Goal: Information Seeking & Learning: Learn about a topic

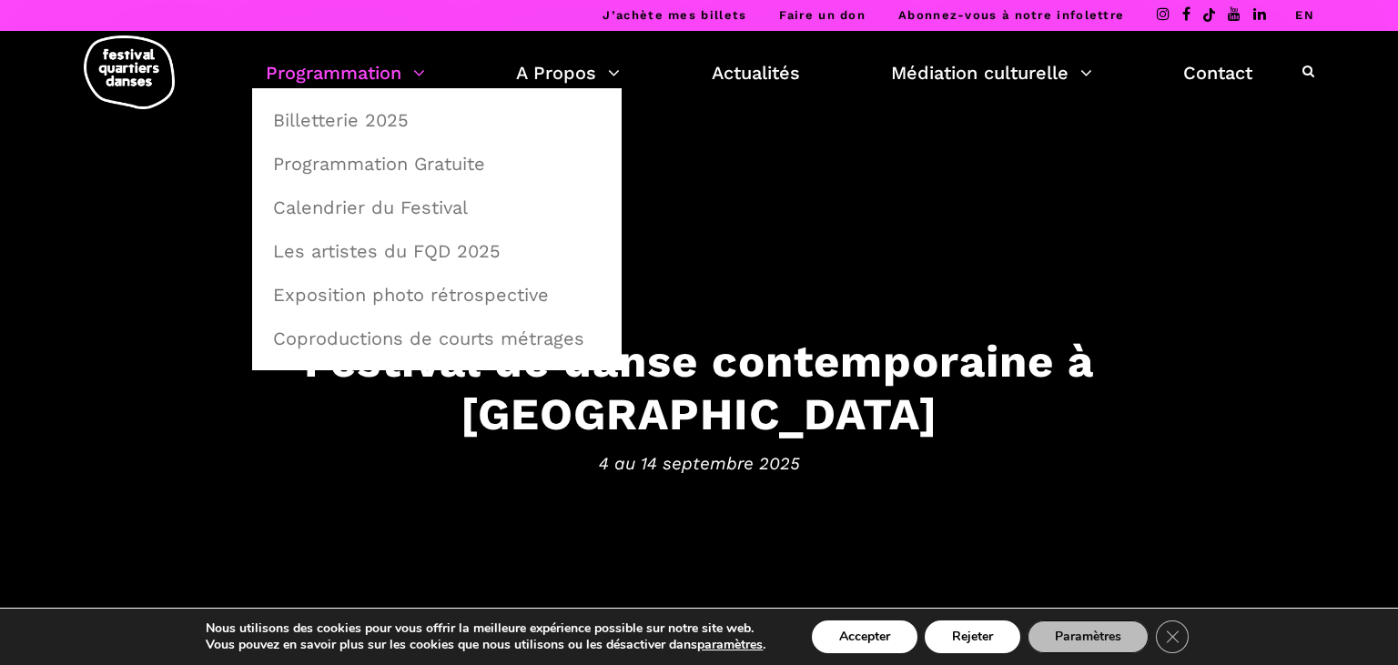
click at [339, 71] on link "Programmation" at bounding box center [345, 72] width 159 height 31
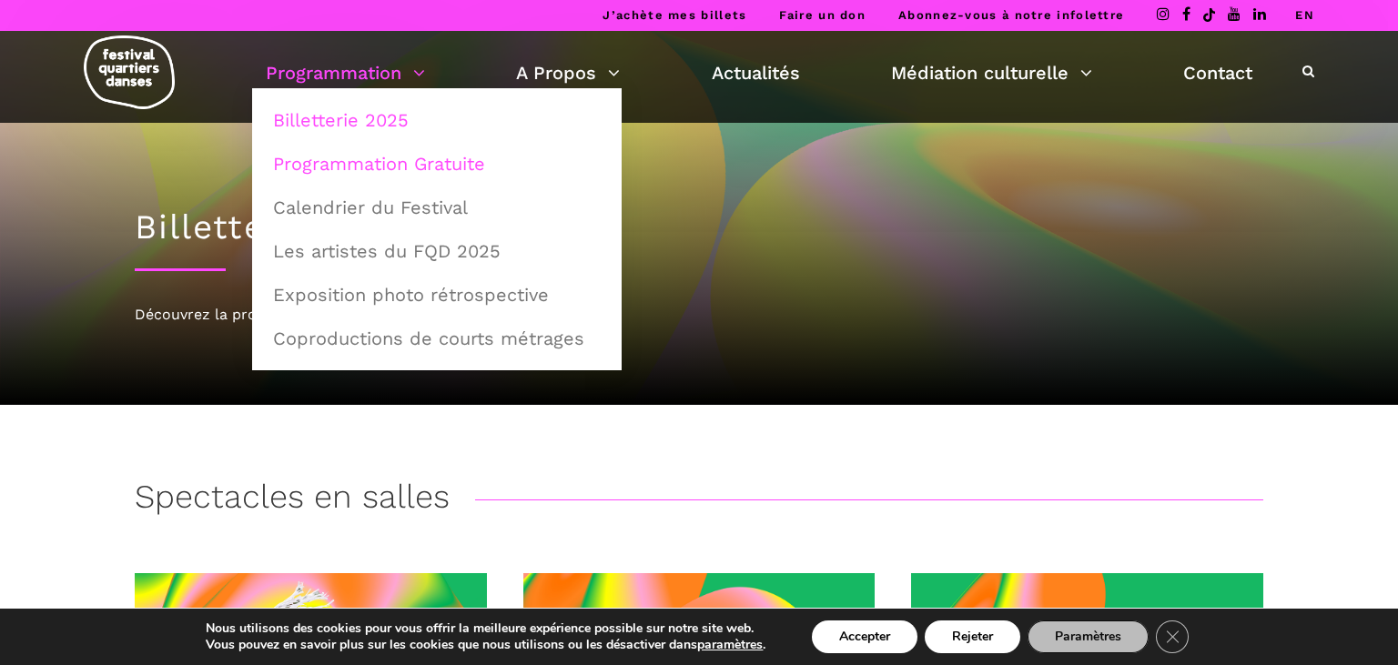
click at [384, 164] on link "Programmation Gratuite" at bounding box center [436, 164] width 349 height 42
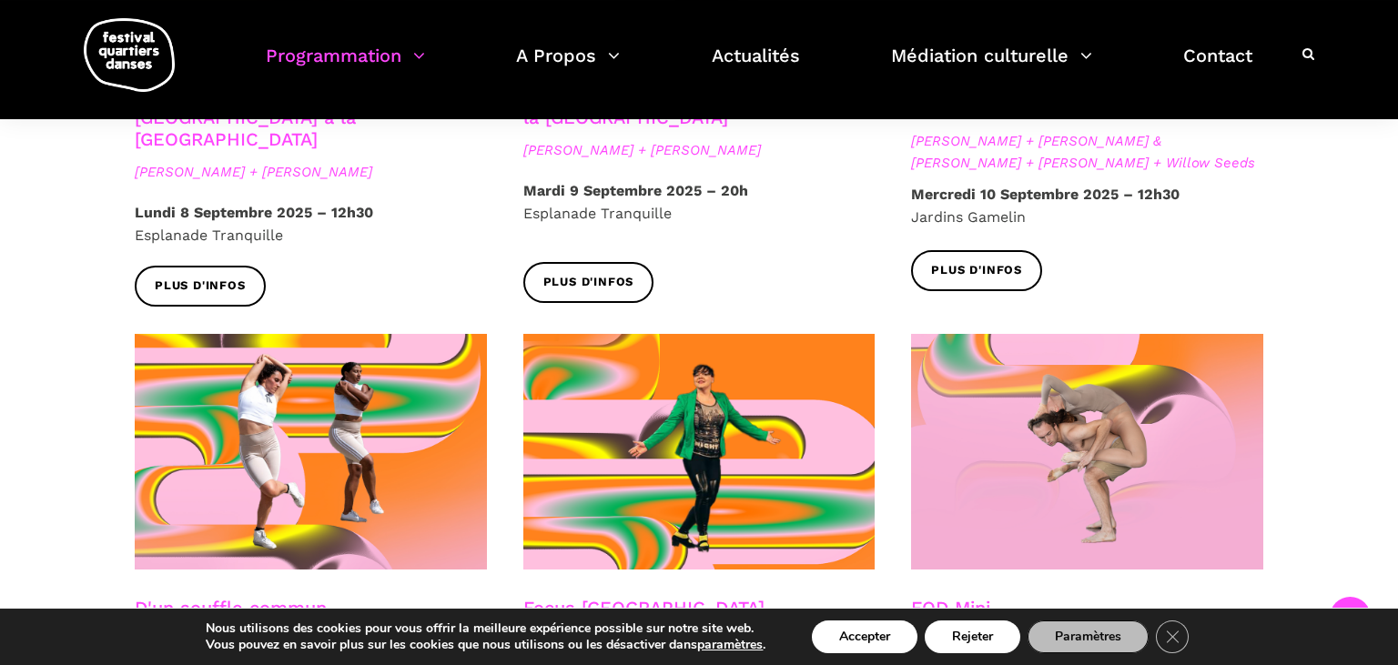
scroll to position [2017, 0]
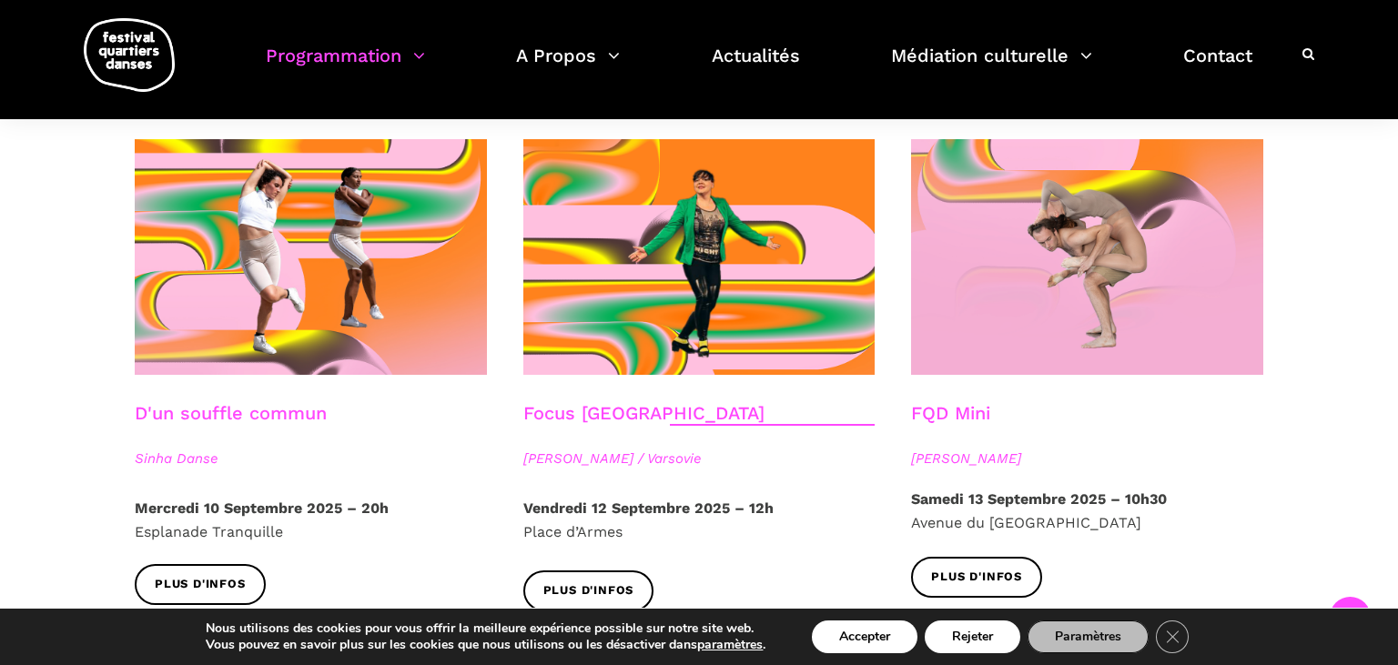
click at [848, 655] on div "Nous utilisons des cookies pour vous offrir la meilleure expérience possible su…" at bounding box center [698, 637] width 1113 height 56
click at [847, 643] on button "Accepter" at bounding box center [865, 637] width 106 height 33
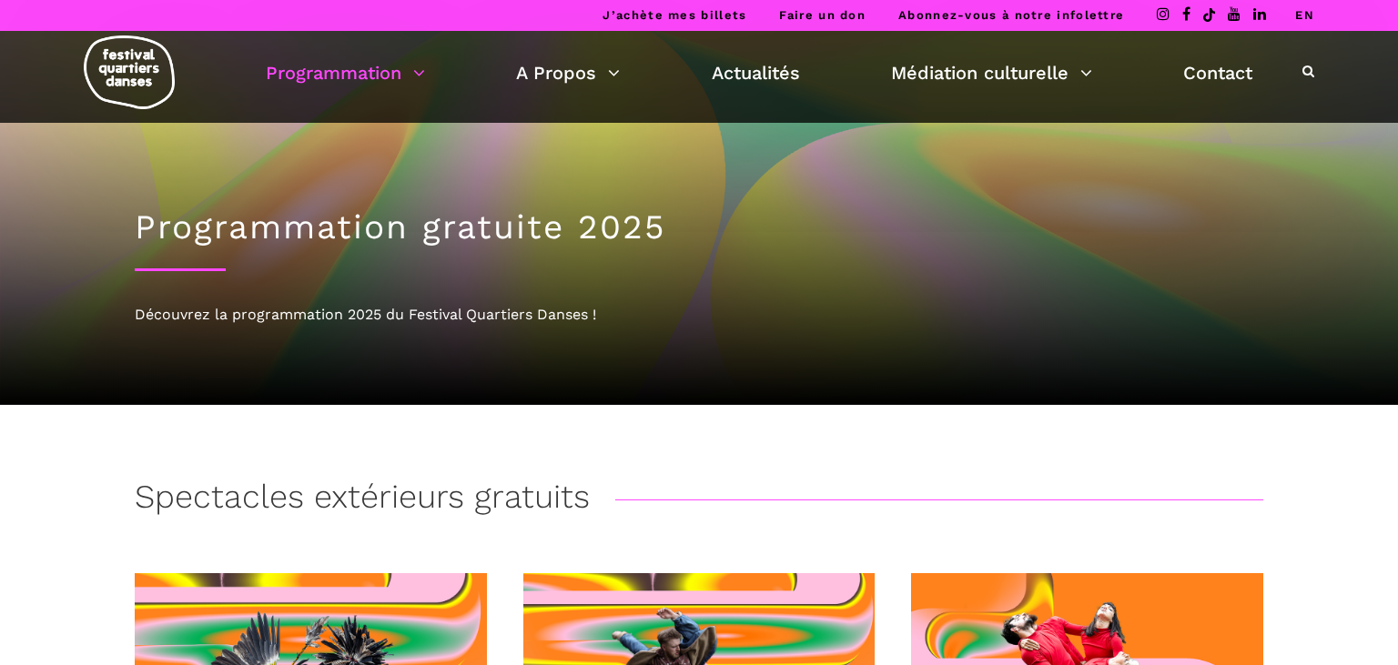
click at [1308, 193] on div at bounding box center [699, 221] width 1398 height 367
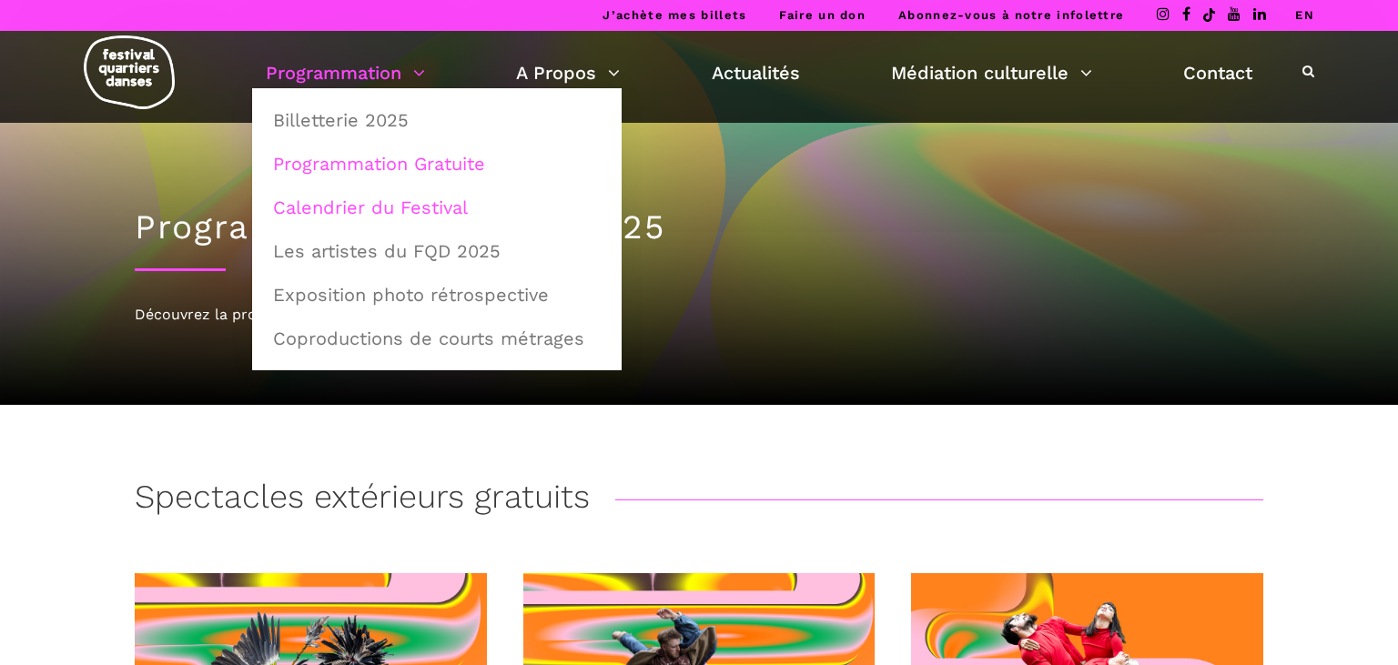
click at [359, 202] on link "Calendrier du Festival" at bounding box center [436, 208] width 349 height 42
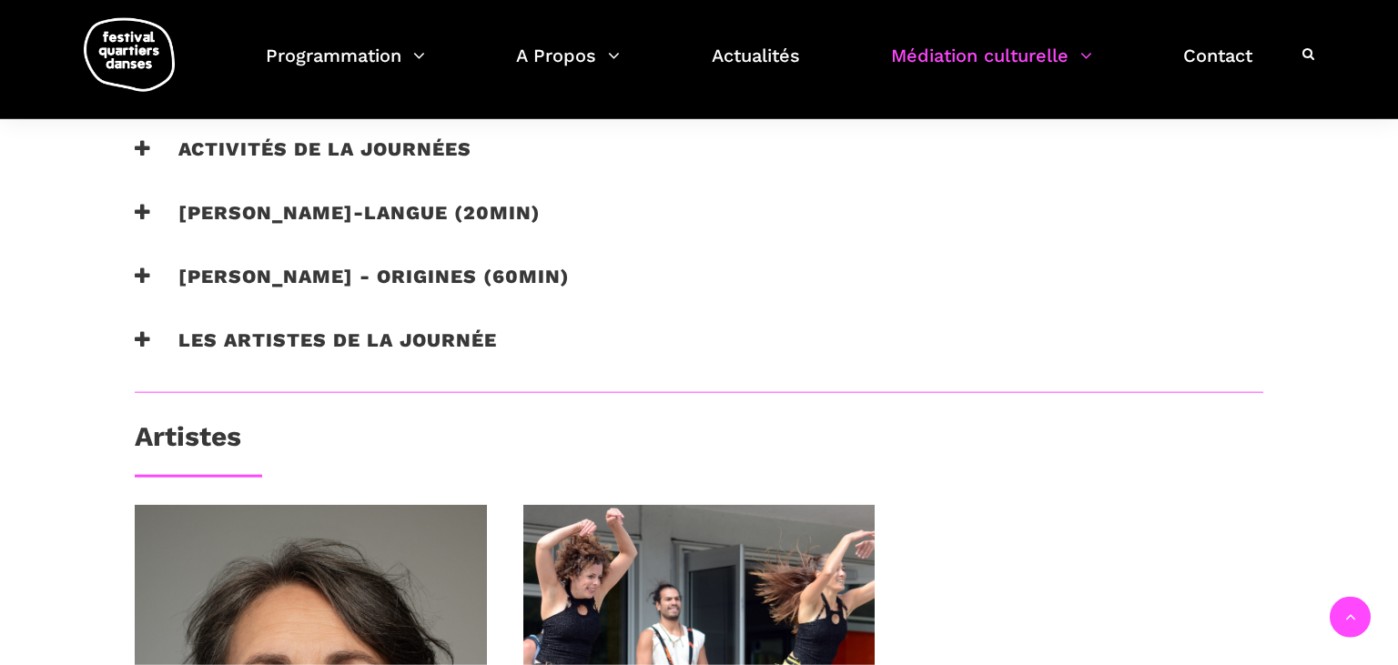
scroll to position [1153, 0]
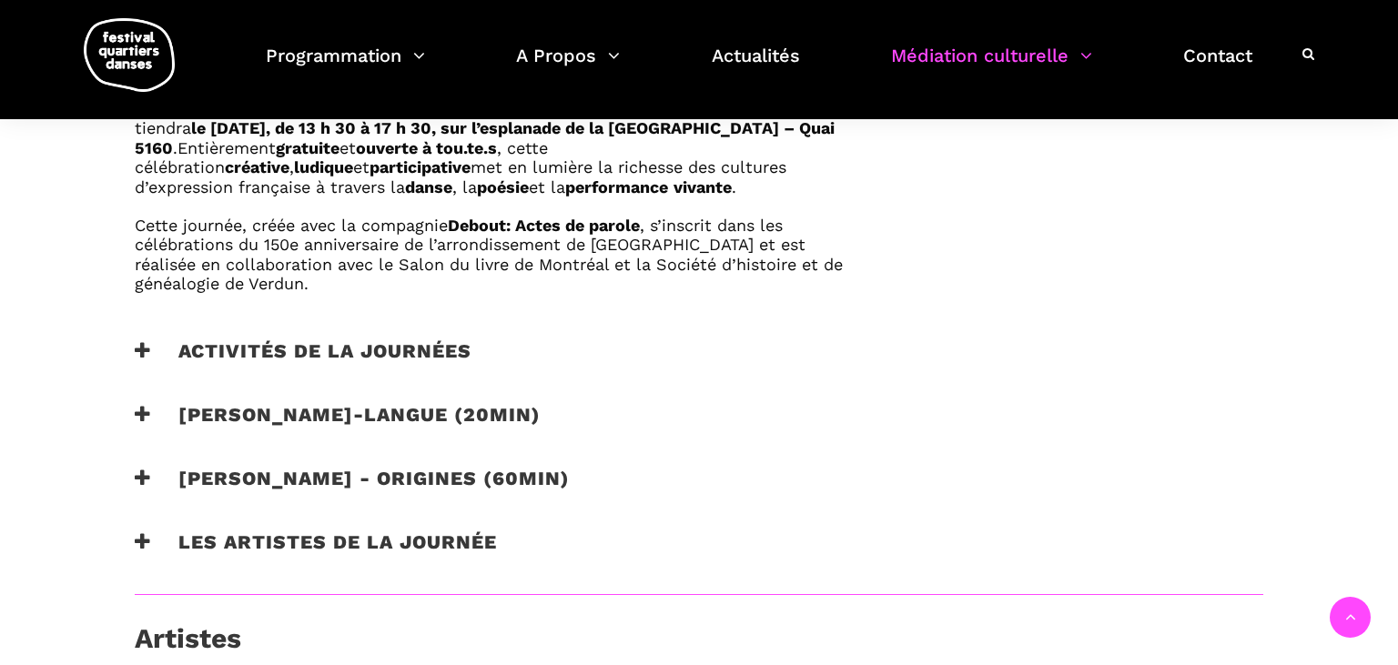
click at [144, 354] on icon at bounding box center [143, 350] width 16 height 19
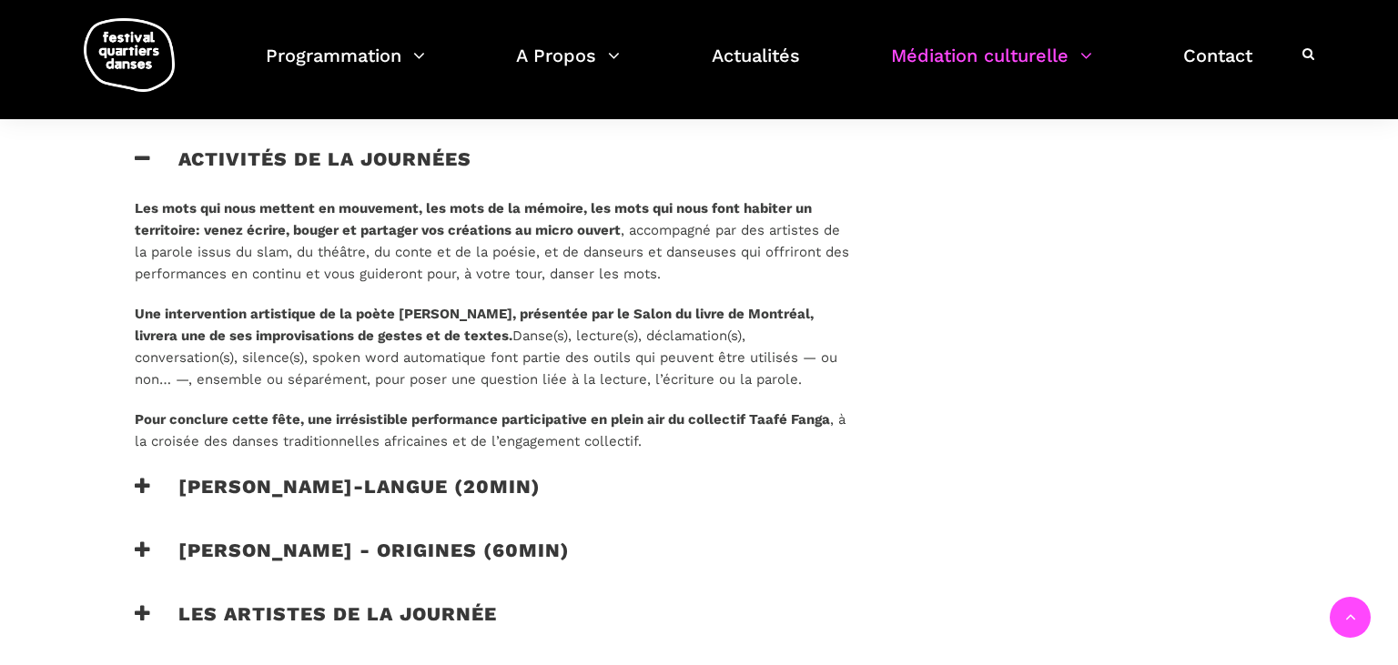
scroll to position [1441, 0]
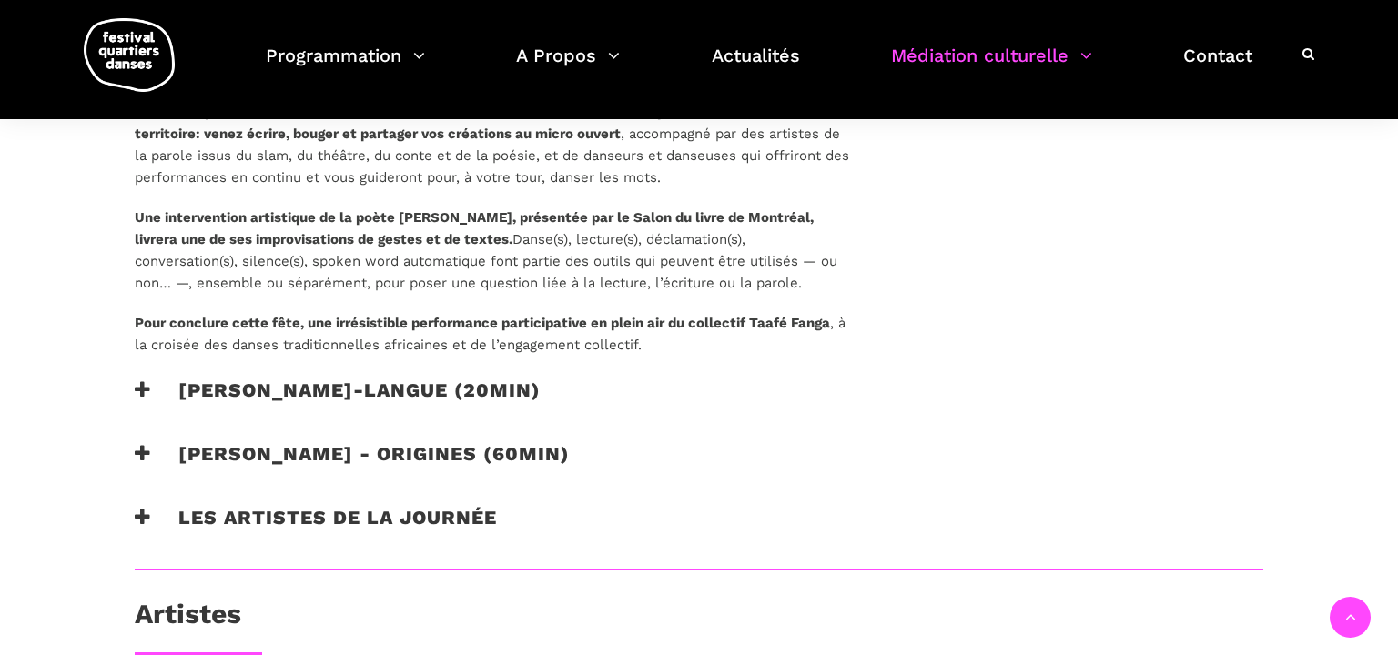
click at [145, 389] on icon at bounding box center [143, 389] width 16 height 19
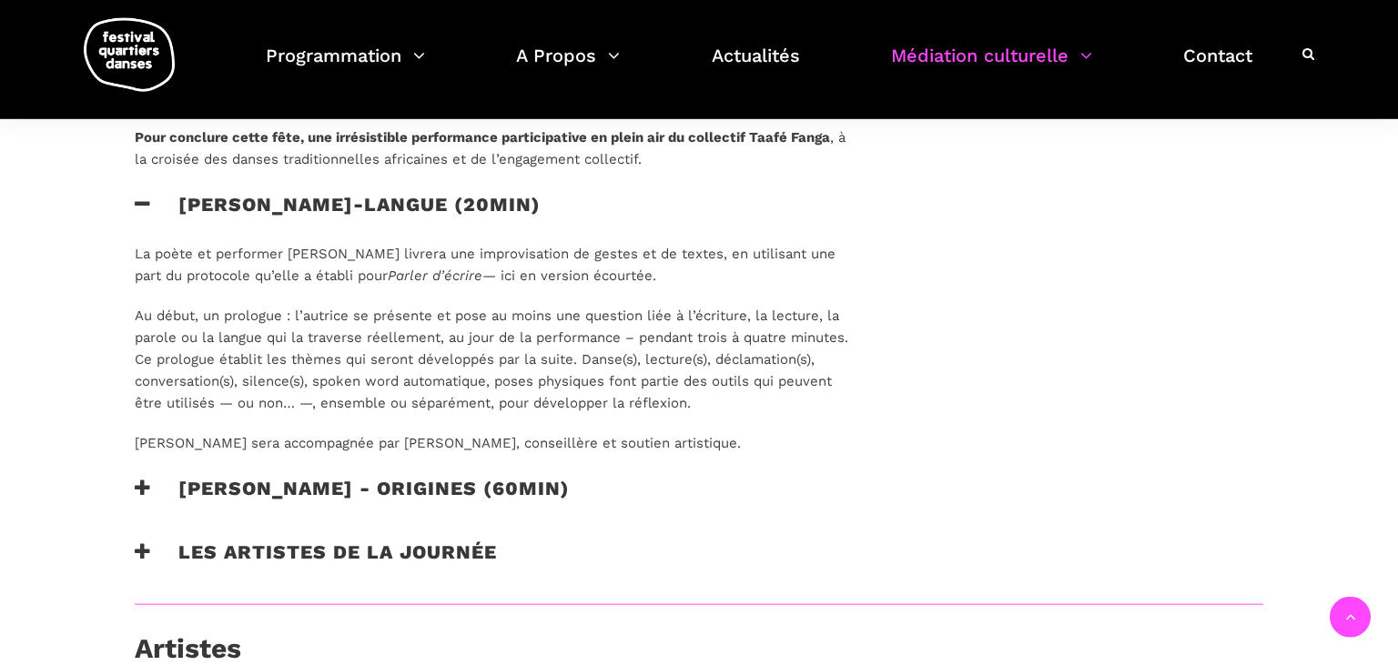
scroll to position [1729, 0]
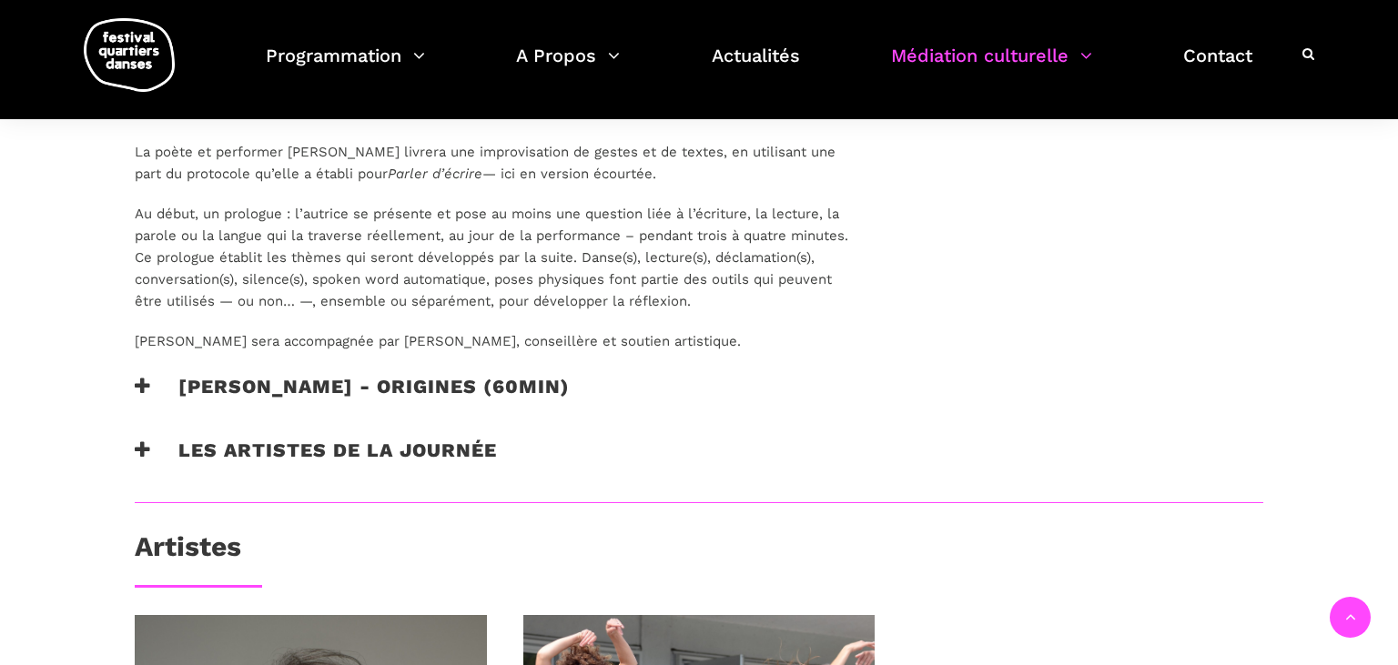
click at [140, 388] on icon at bounding box center [143, 386] width 16 height 19
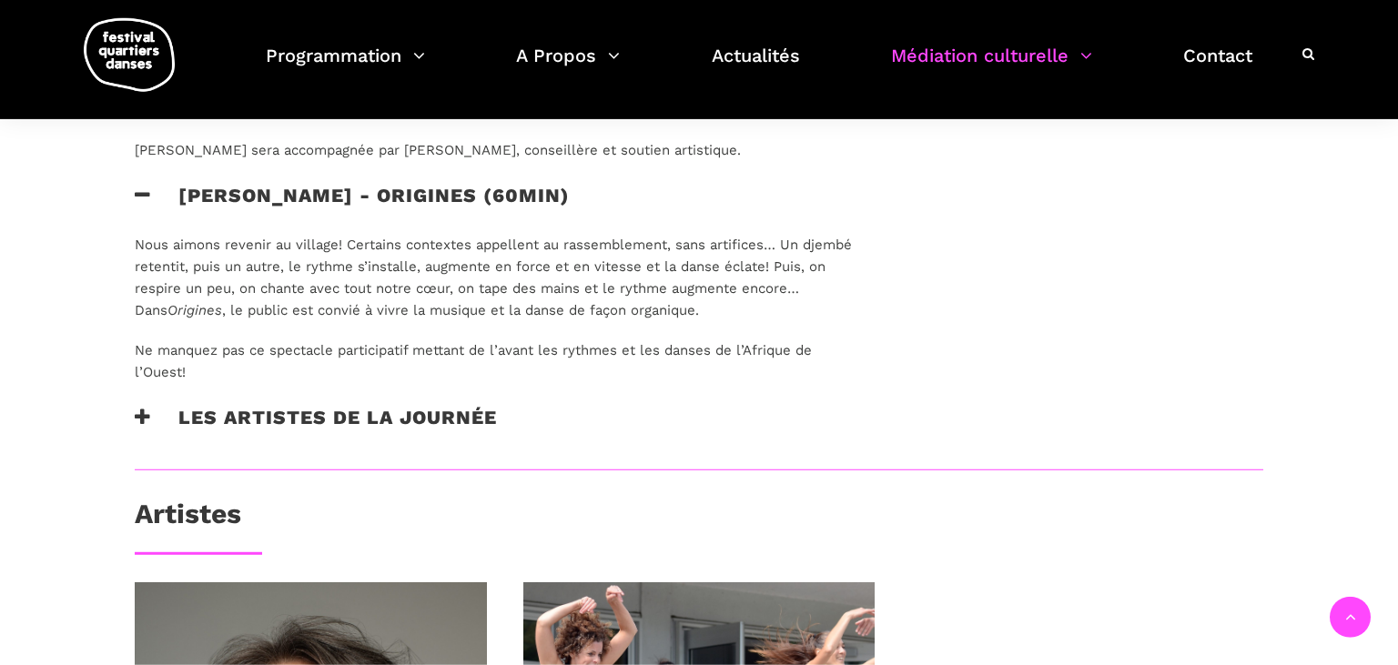
scroll to position [1922, 0]
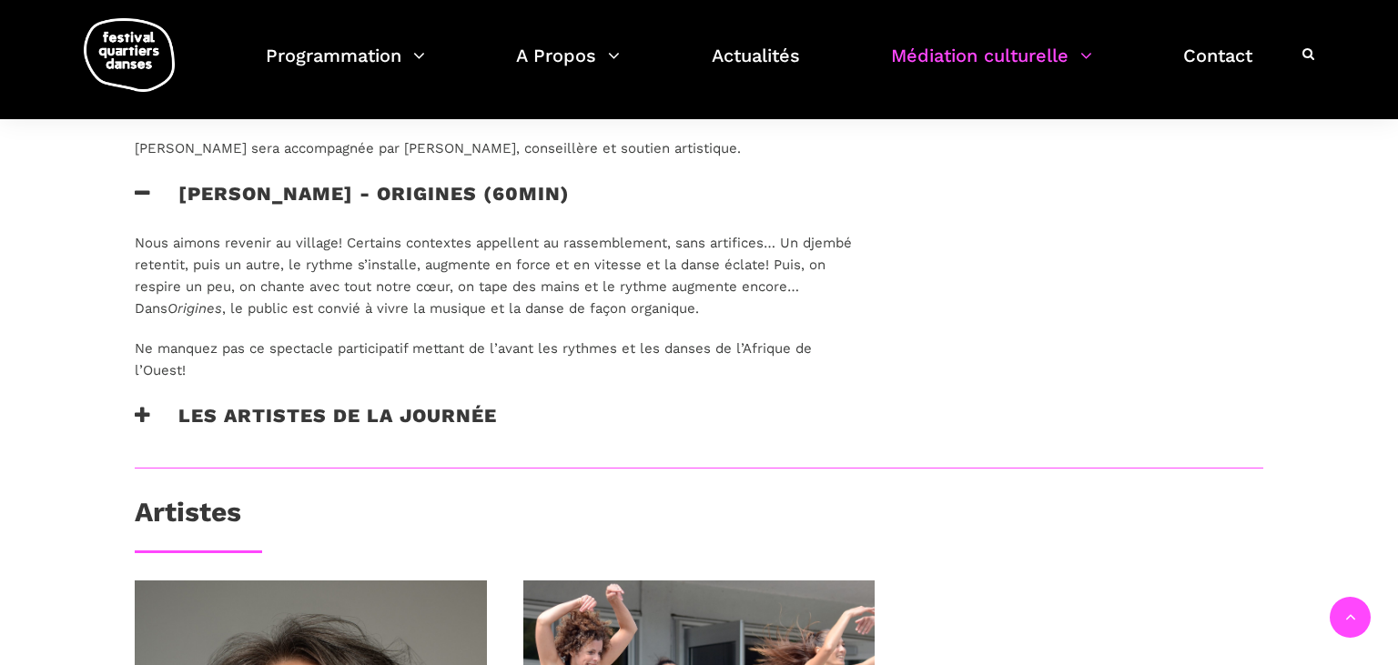
click at [148, 415] on icon at bounding box center [143, 415] width 16 height 19
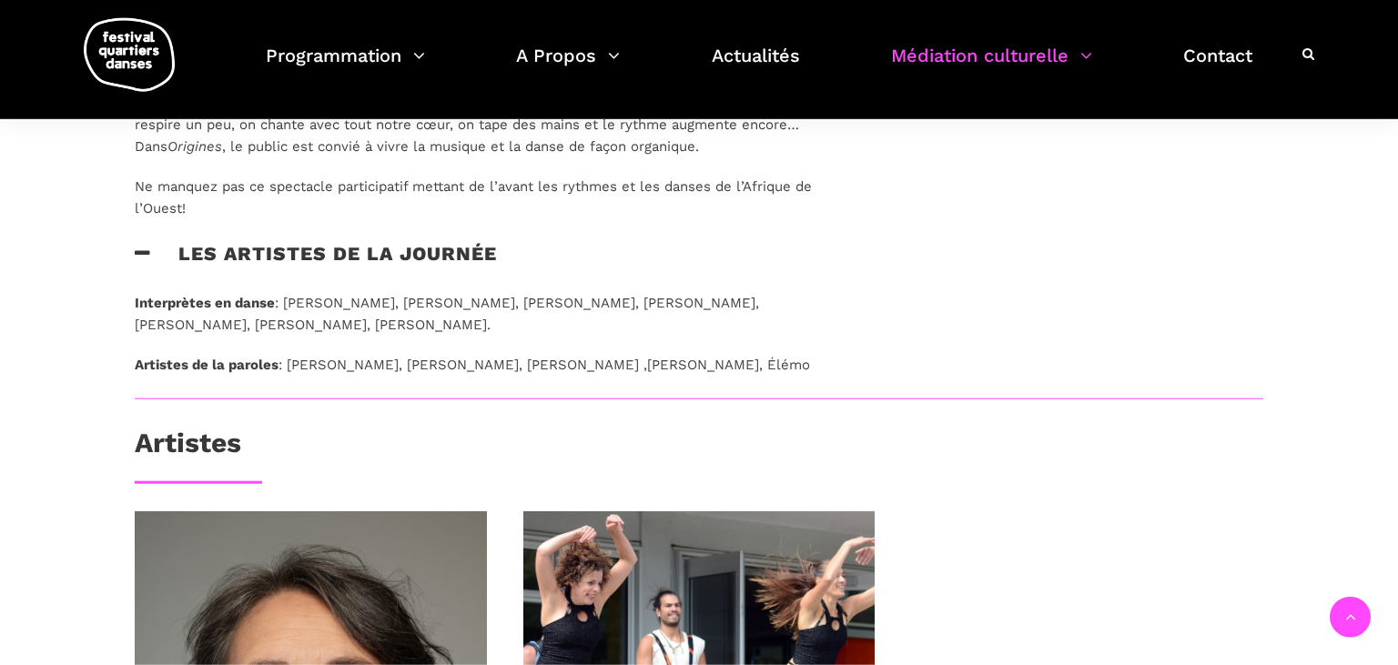
scroll to position [2017, 0]
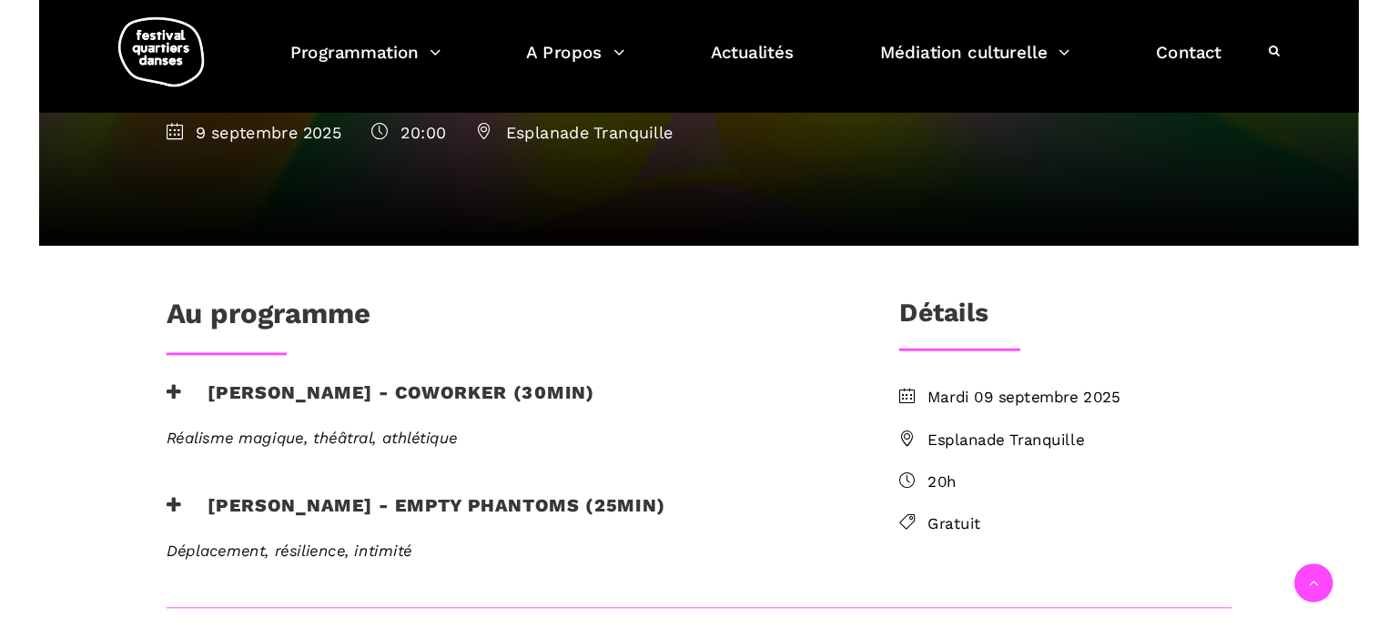
scroll to position [379, 0]
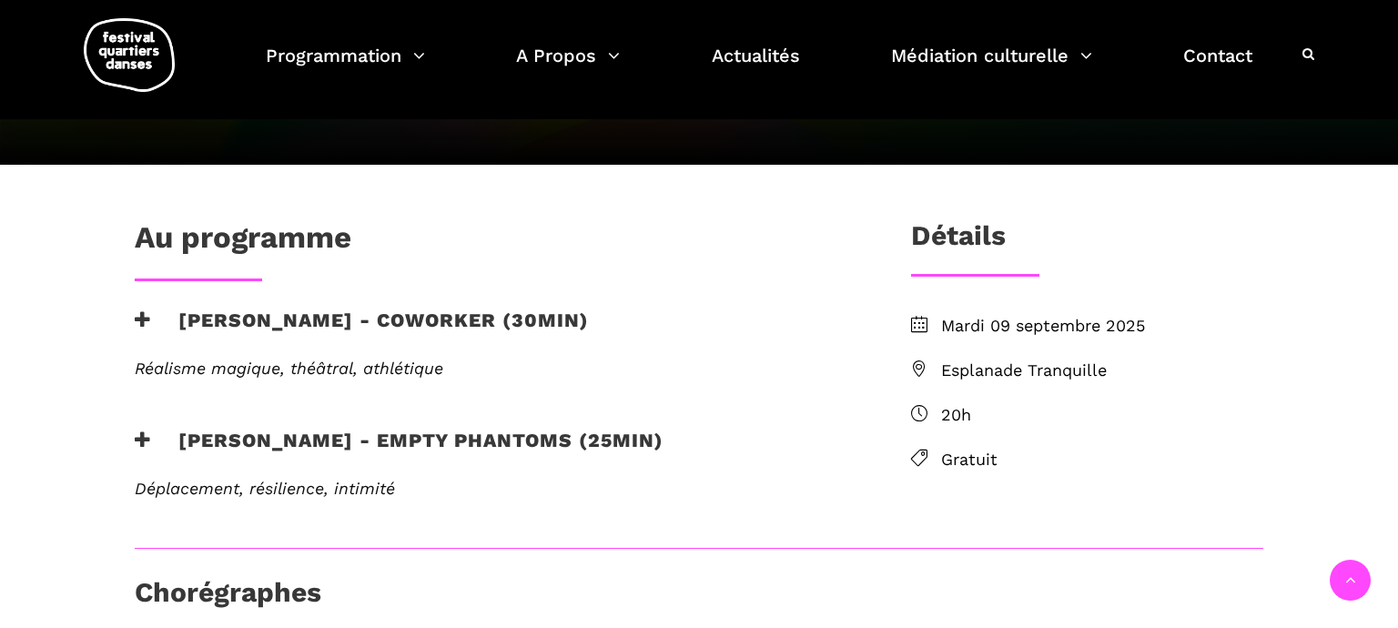
click at [141, 324] on icon at bounding box center [143, 319] width 16 height 19
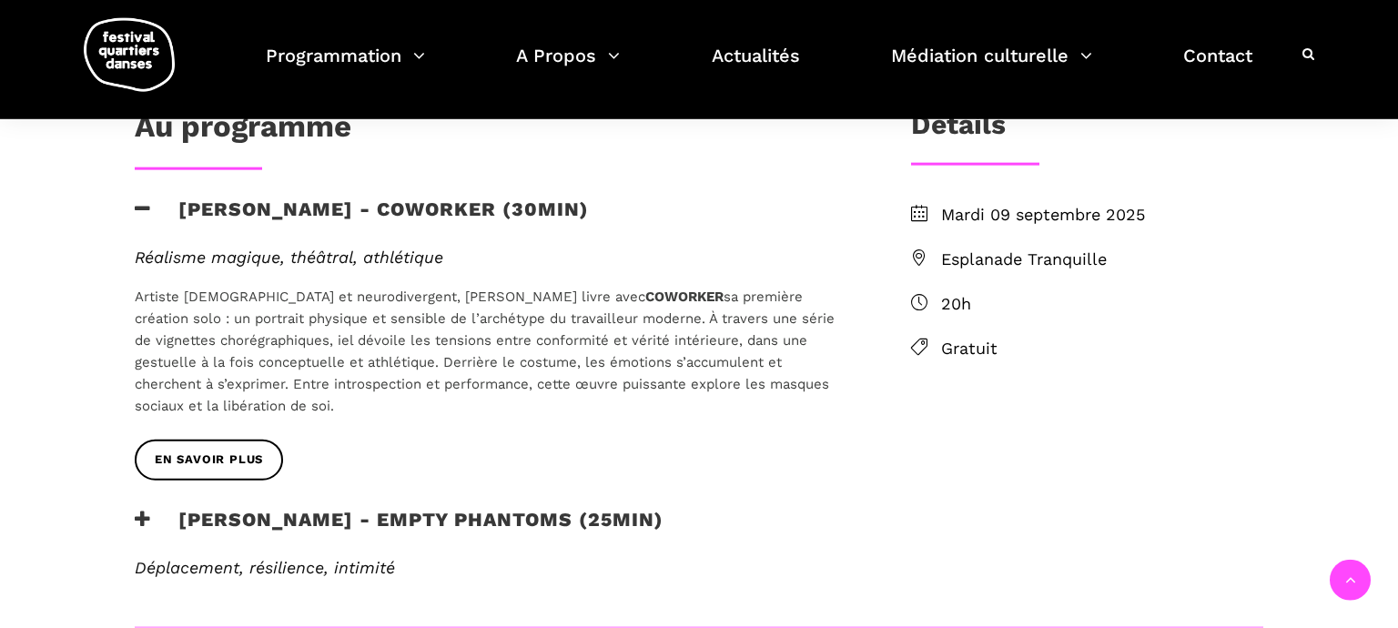
scroll to position [667, 0]
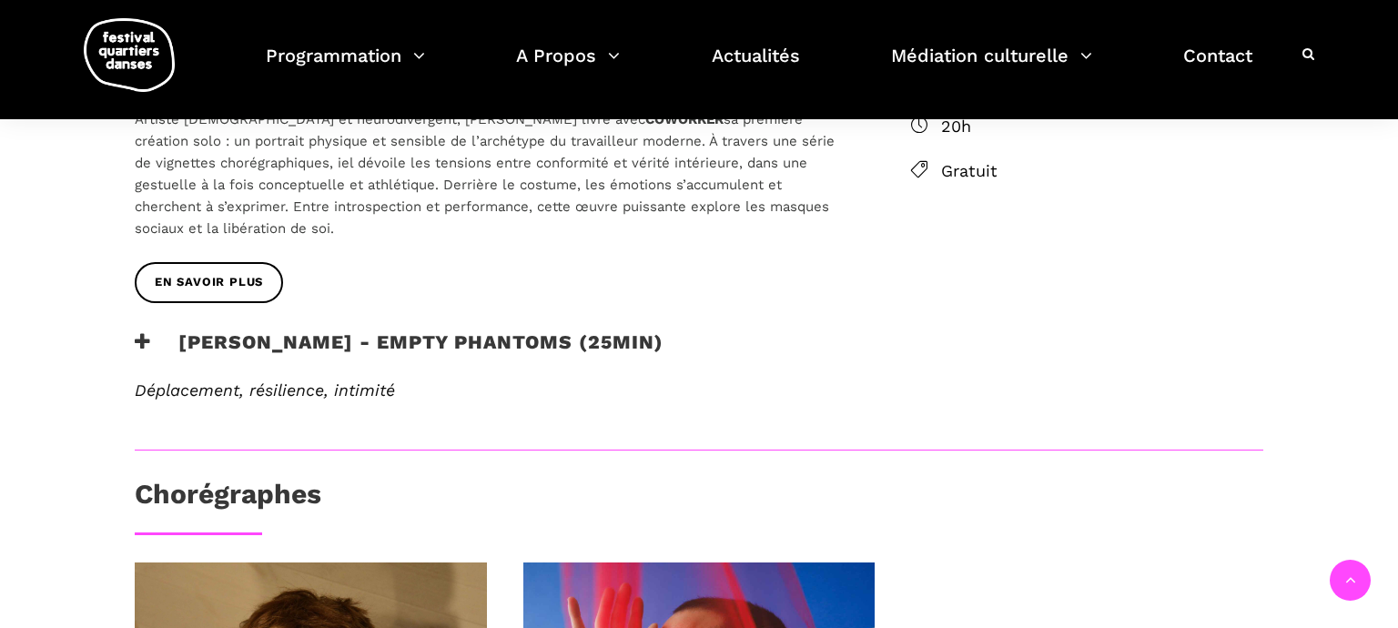
click at [145, 335] on icon at bounding box center [143, 341] width 16 height 19
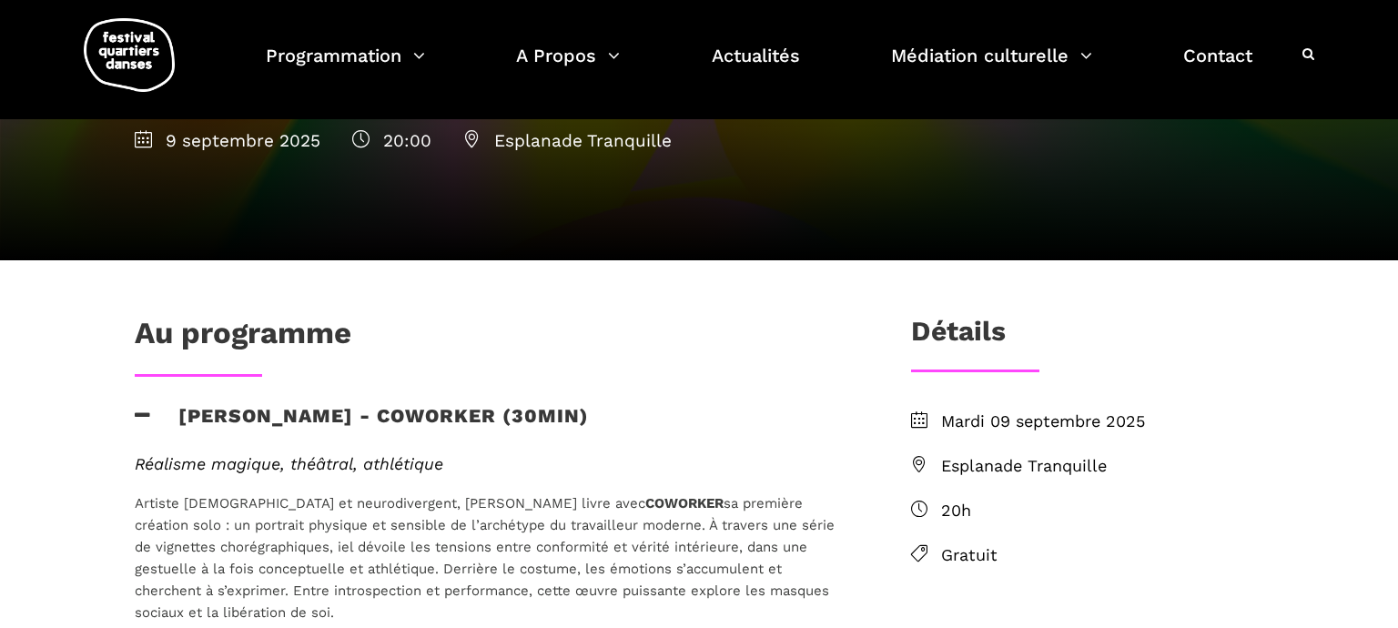
scroll to position [0, 0]
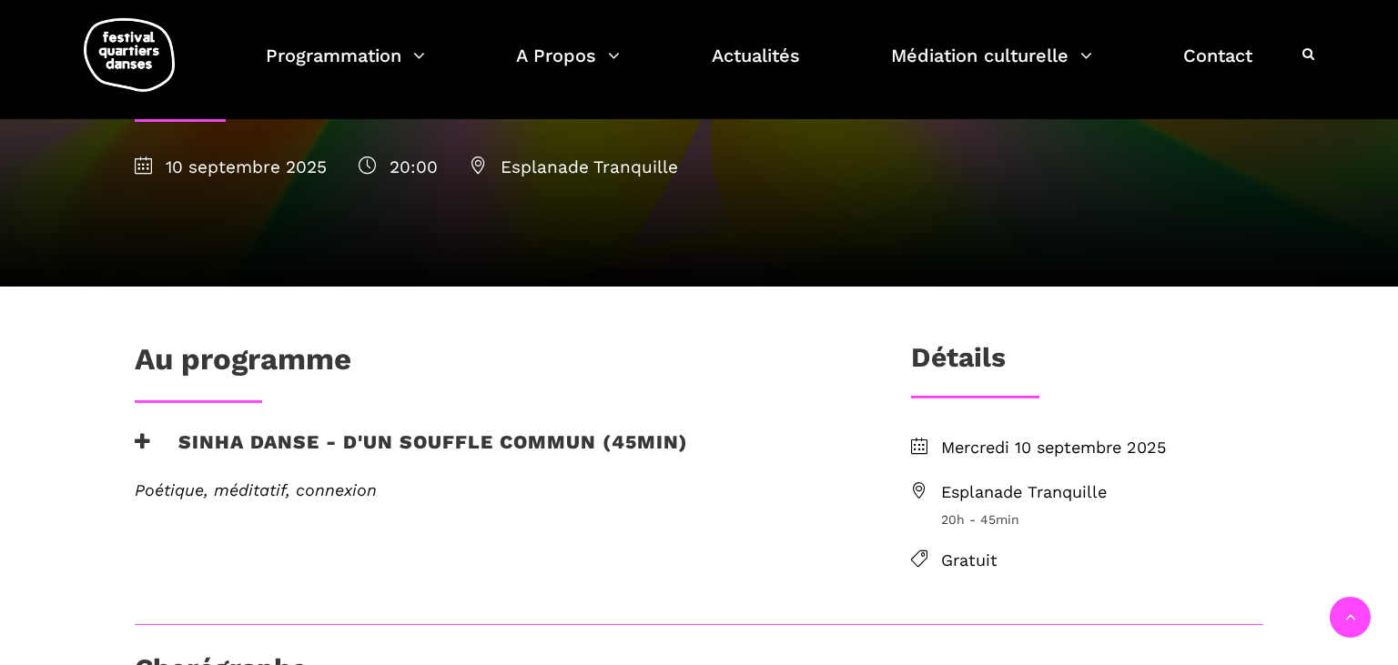
scroll to position [192, 0]
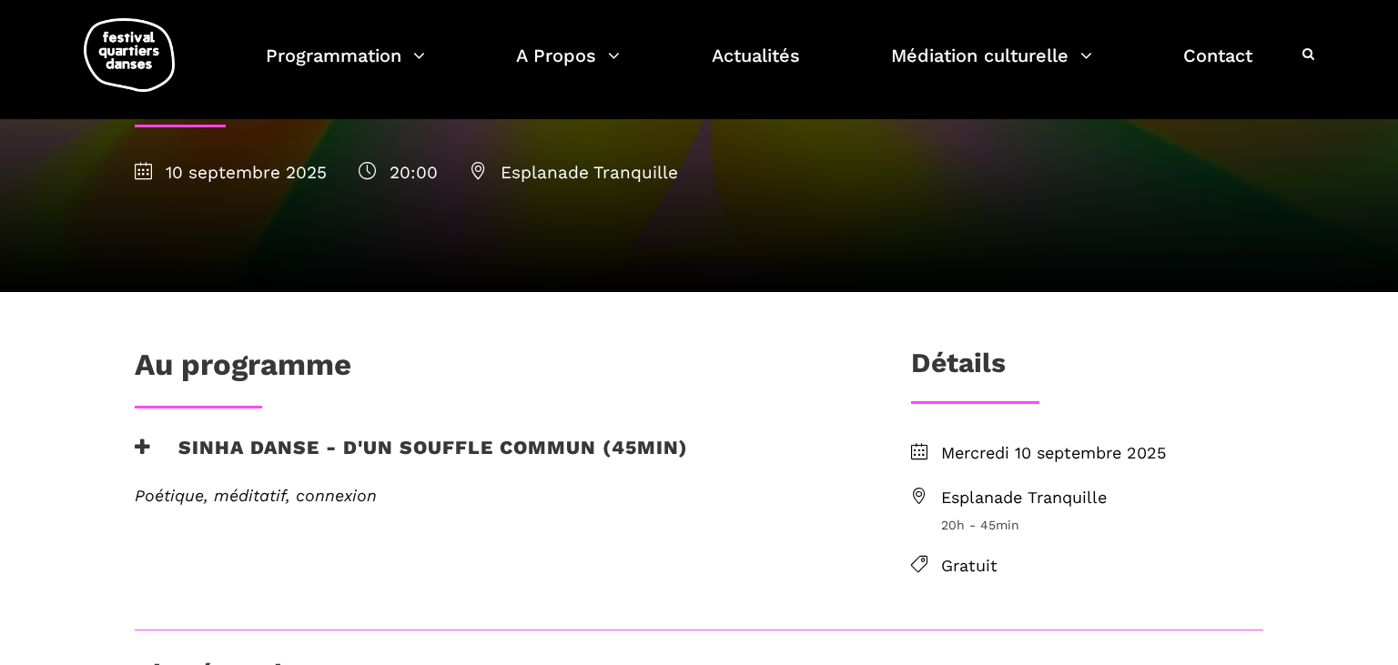
click at [140, 443] on icon at bounding box center [143, 447] width 16 height 19
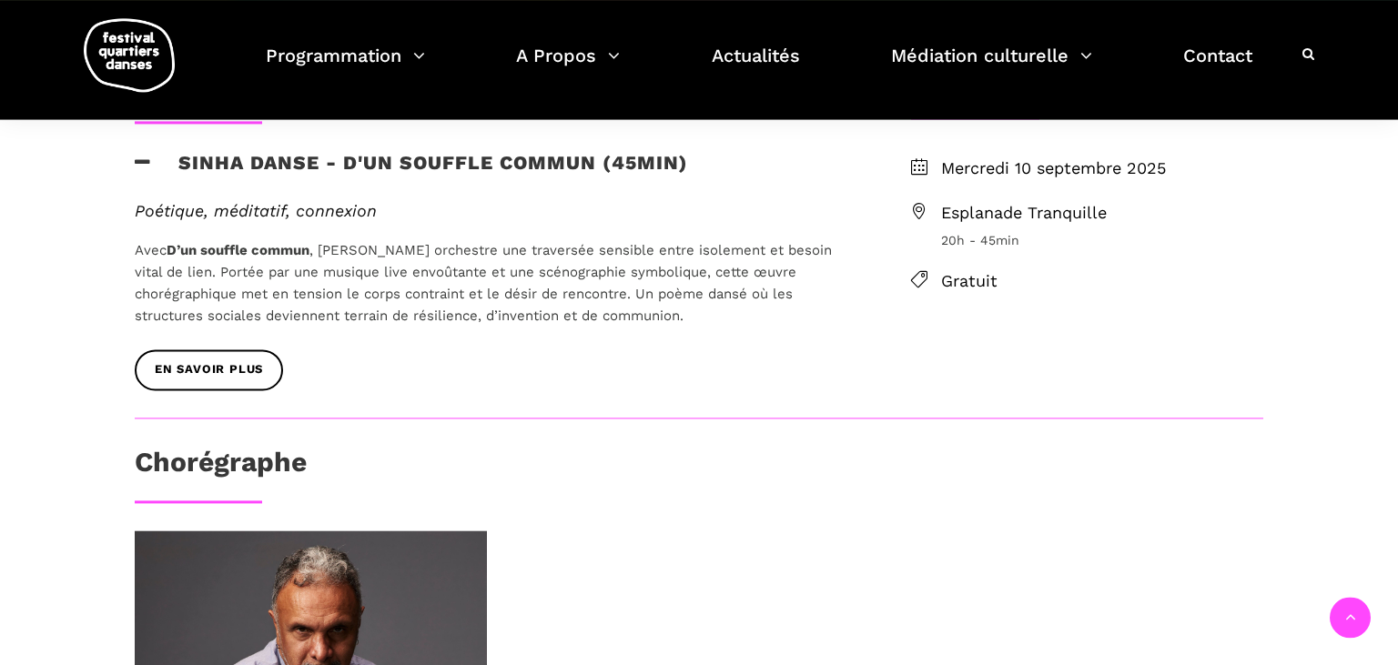
scroll to position [480, 0]
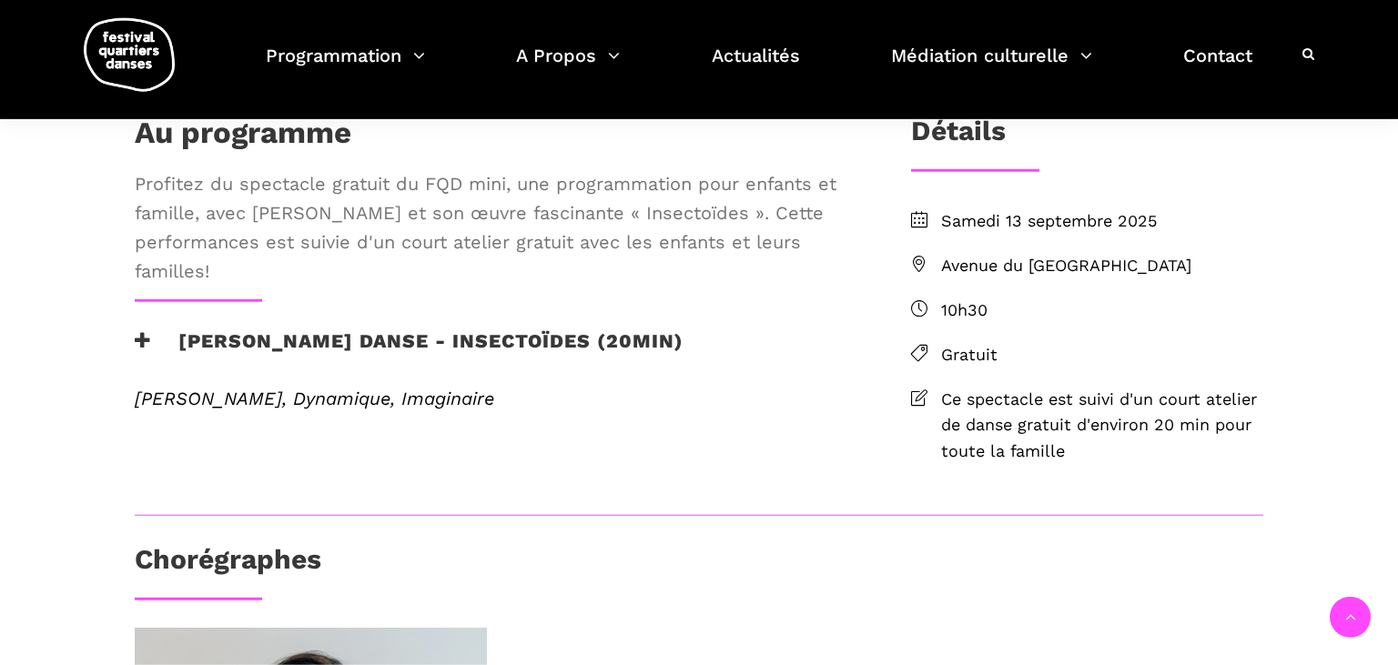
scroll to position [288, 0]
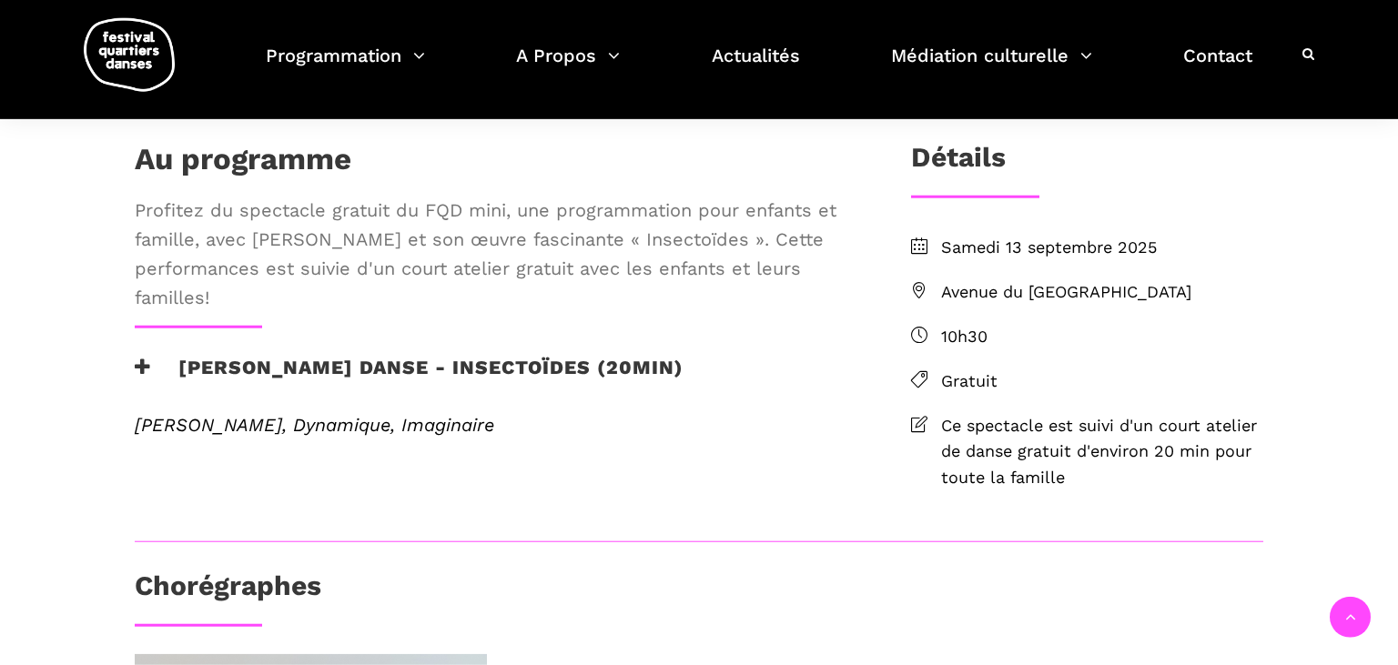
scroll to position [576, 0]
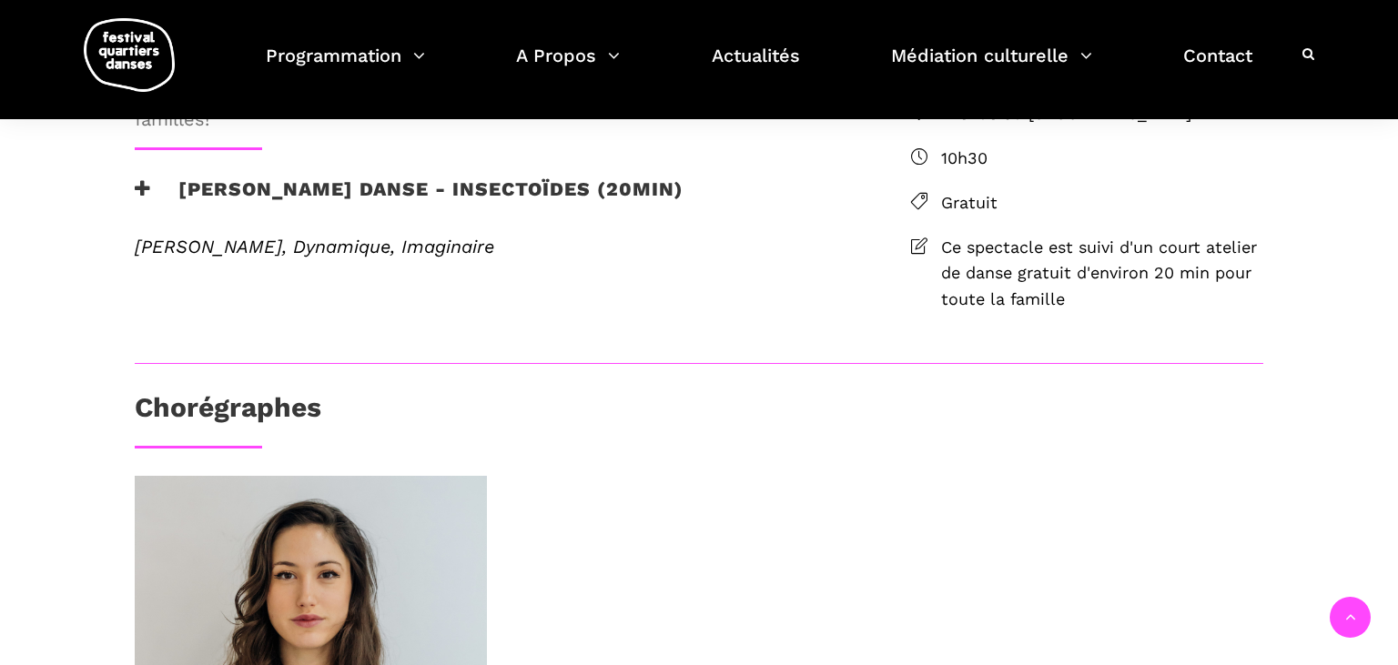
click at [138, 198] on icon at bounding box center [143, 188] width 16 height 19
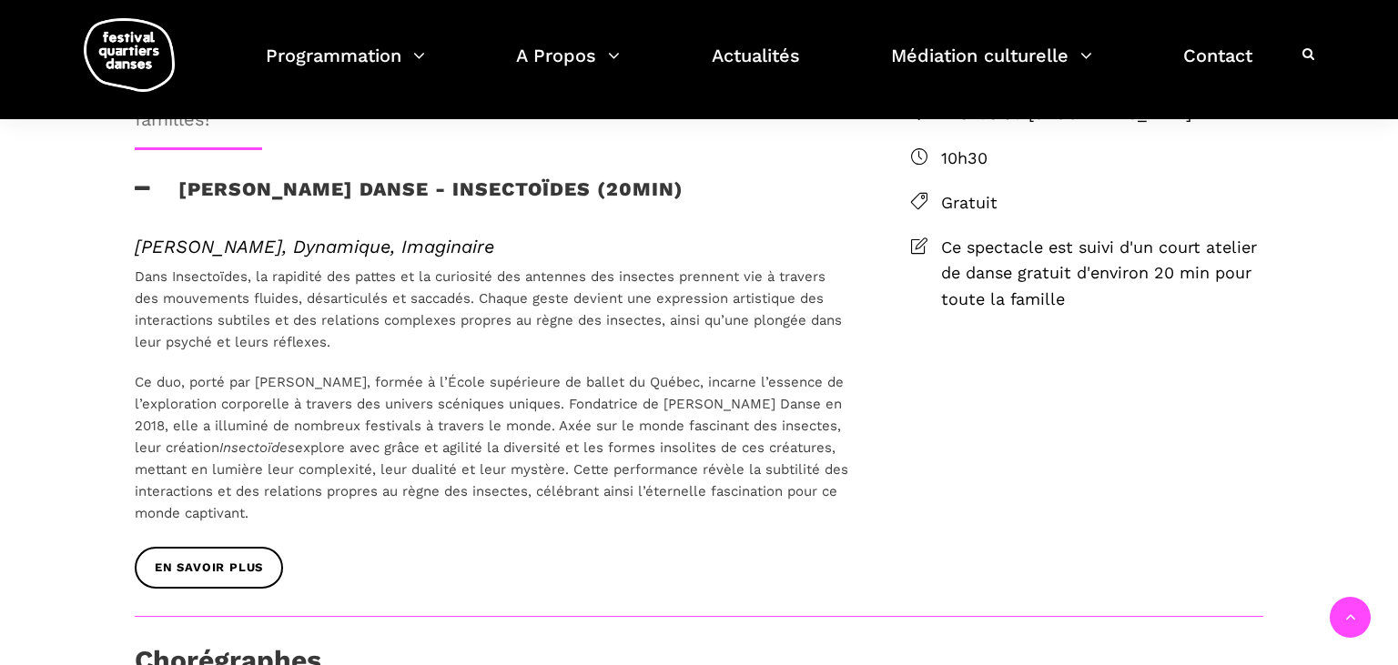
scroll to position [480, 0]
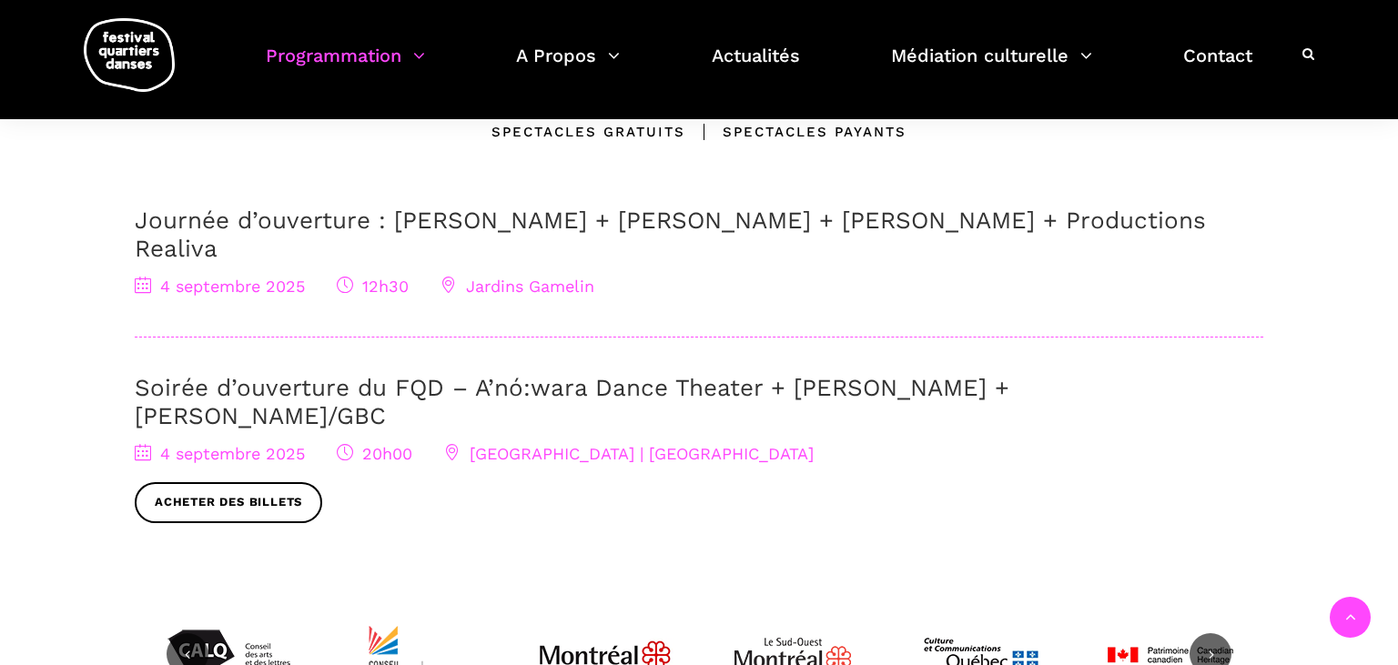
scroll to position [192, 0]
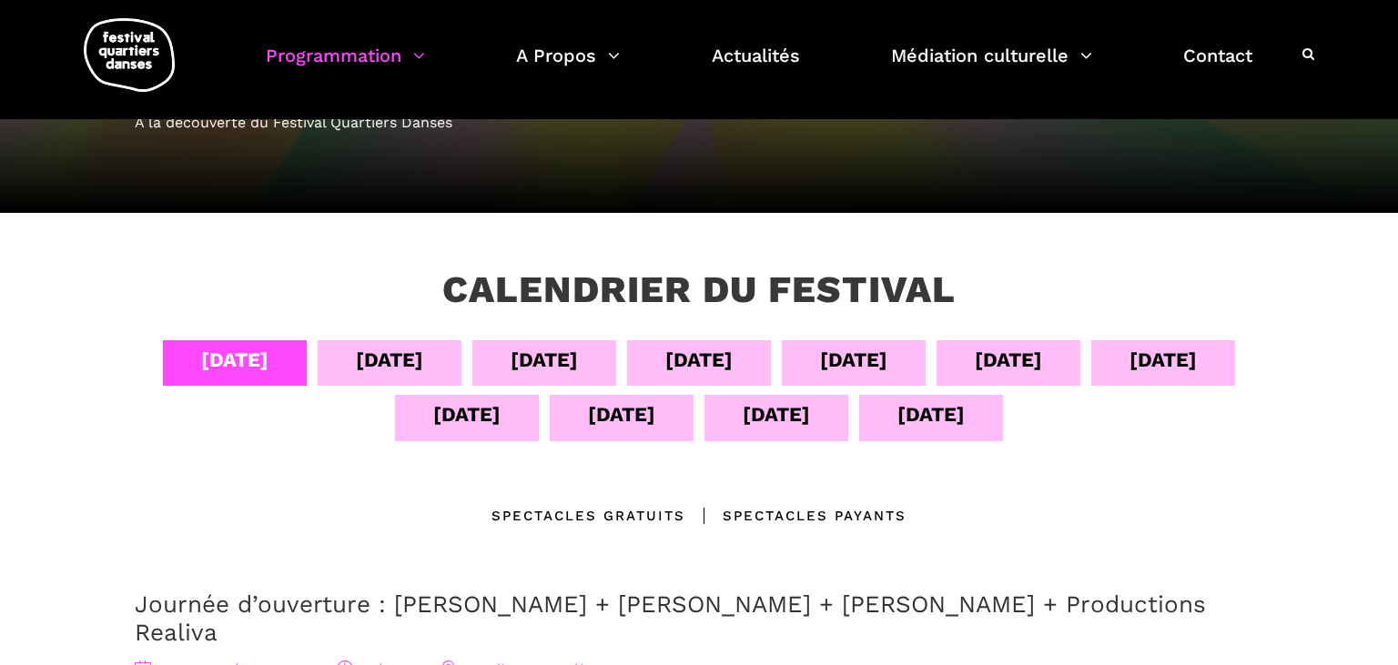
click at [749, 420] on div "[DATE]" at bounding box center [775, 415] width 67 height 32
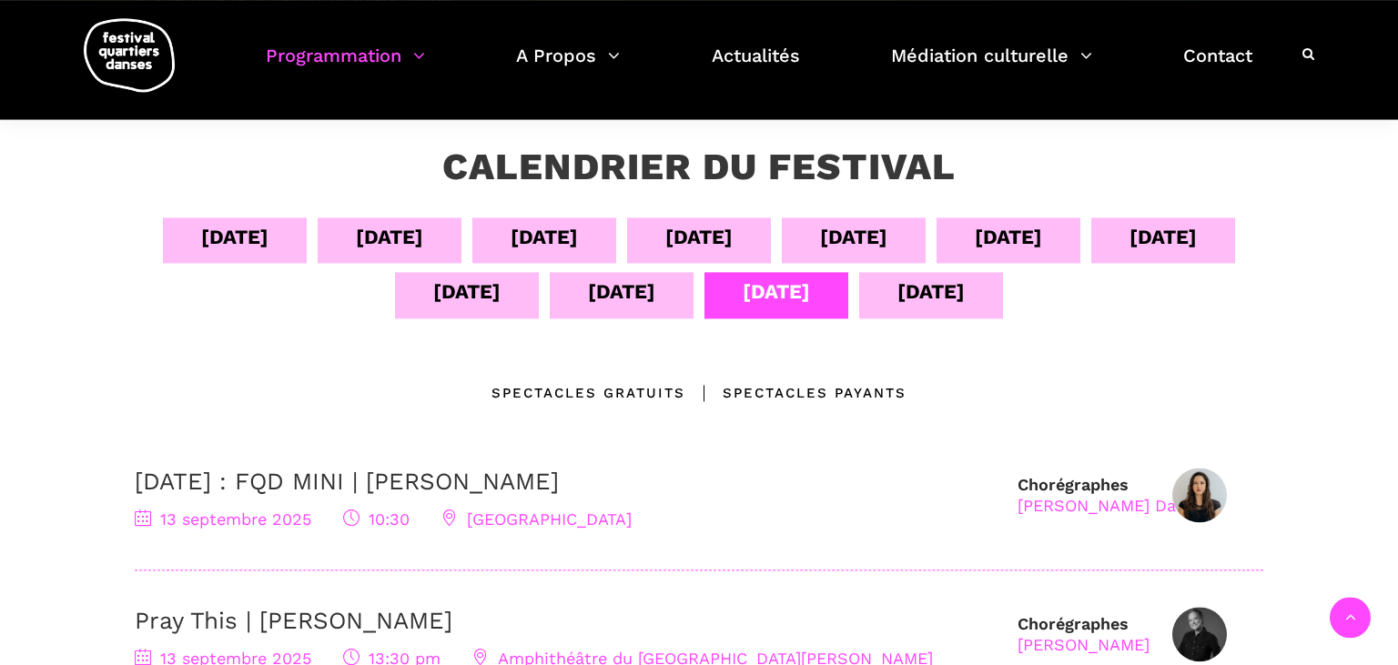
scroll to position [288, 0]
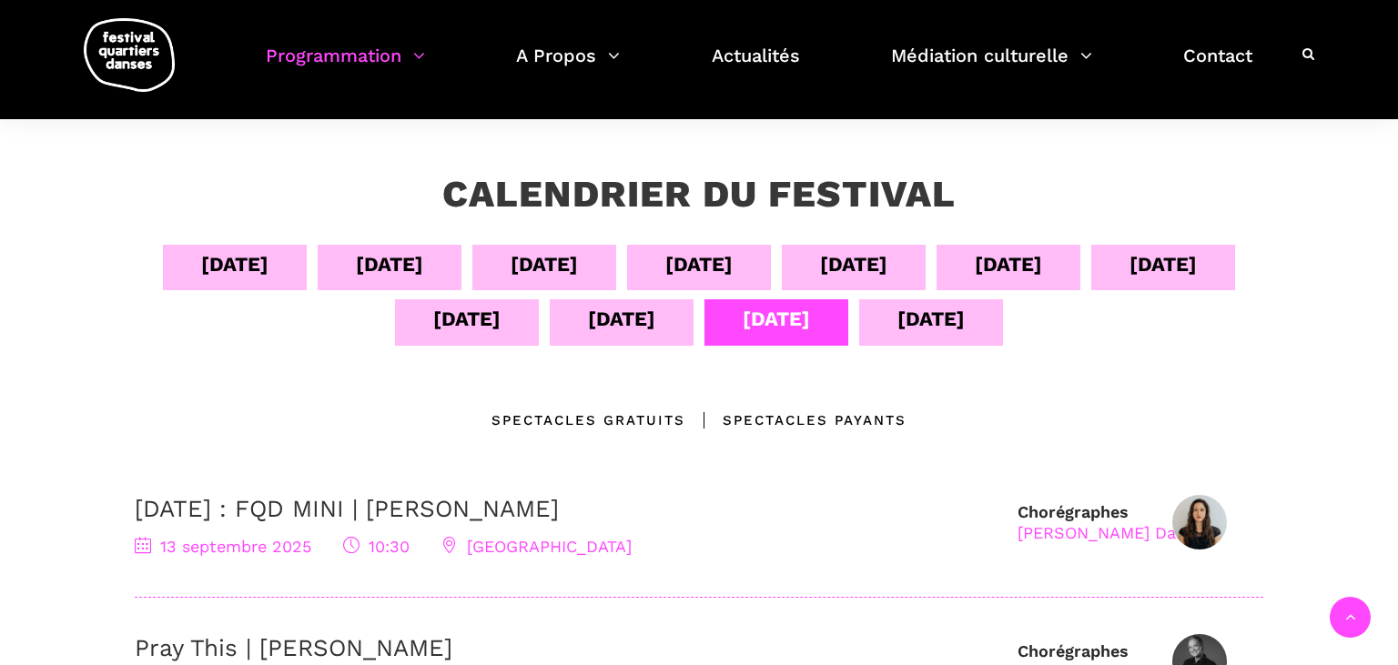
click at [798, 410] on div "Spectacles Payants" at bounding box center [795, 420] width 221 height 22
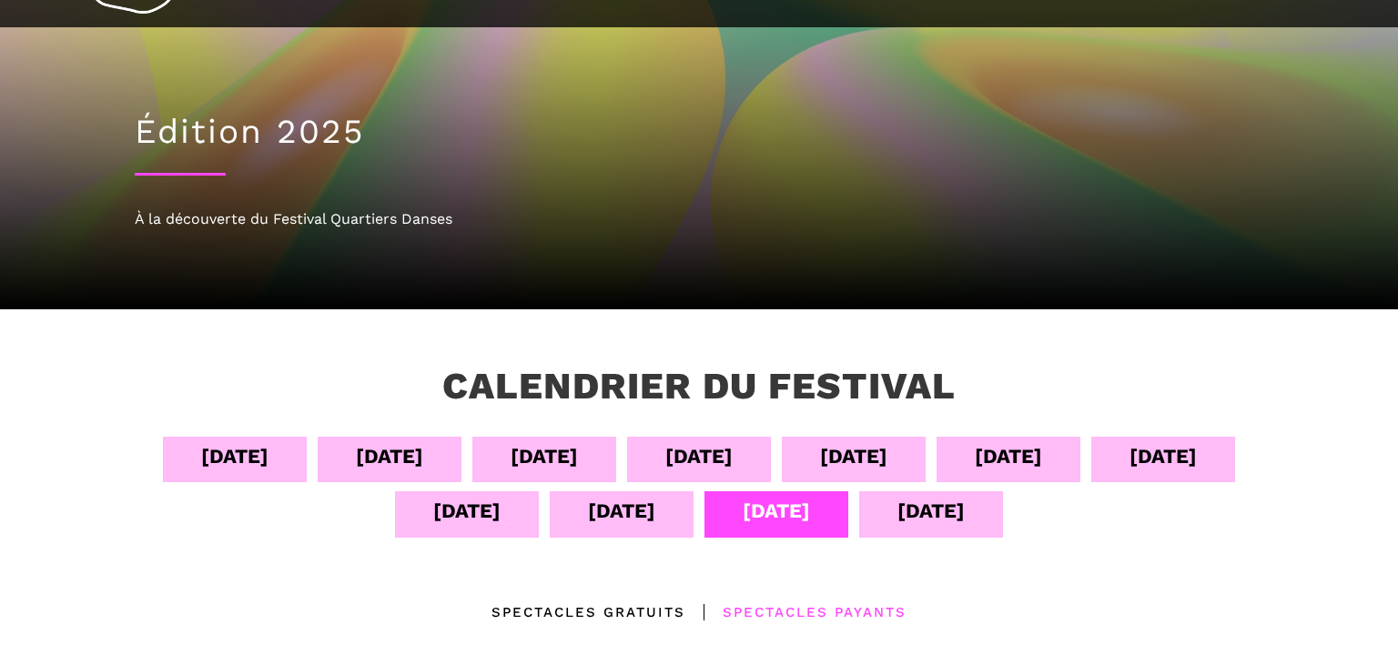
scroll to position [0, 0]
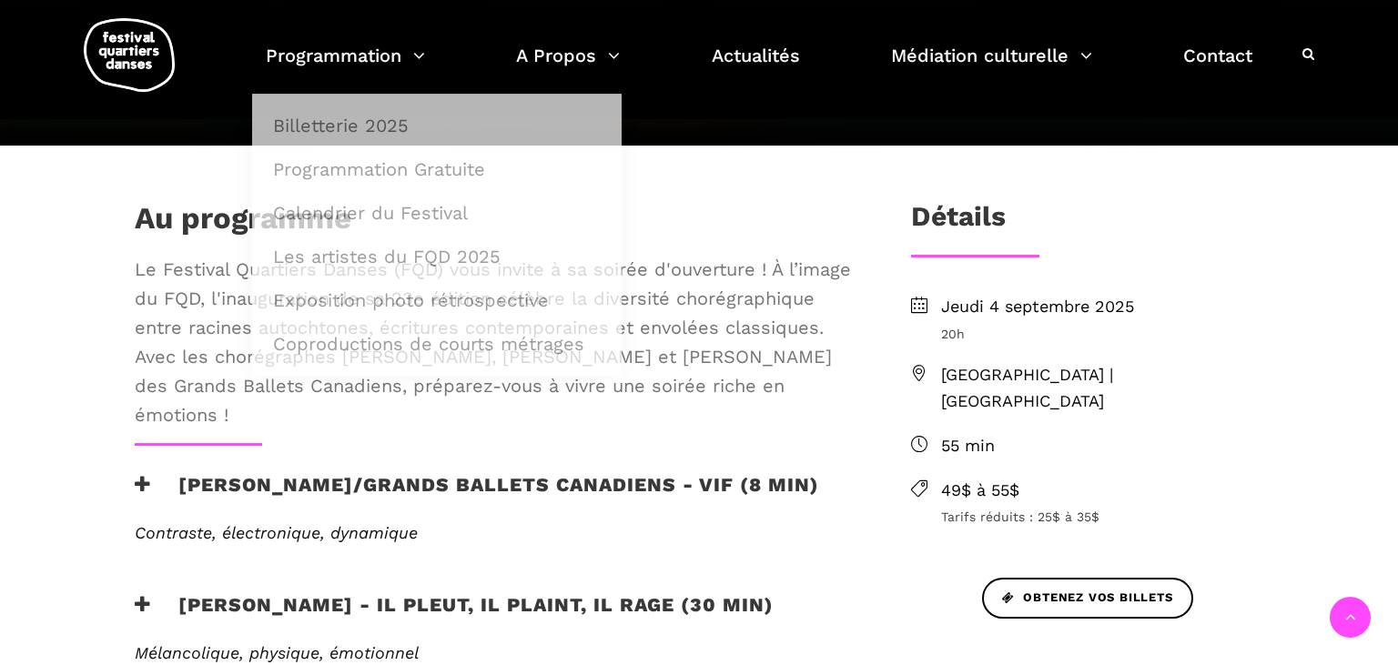
scroll to position [480, 0]
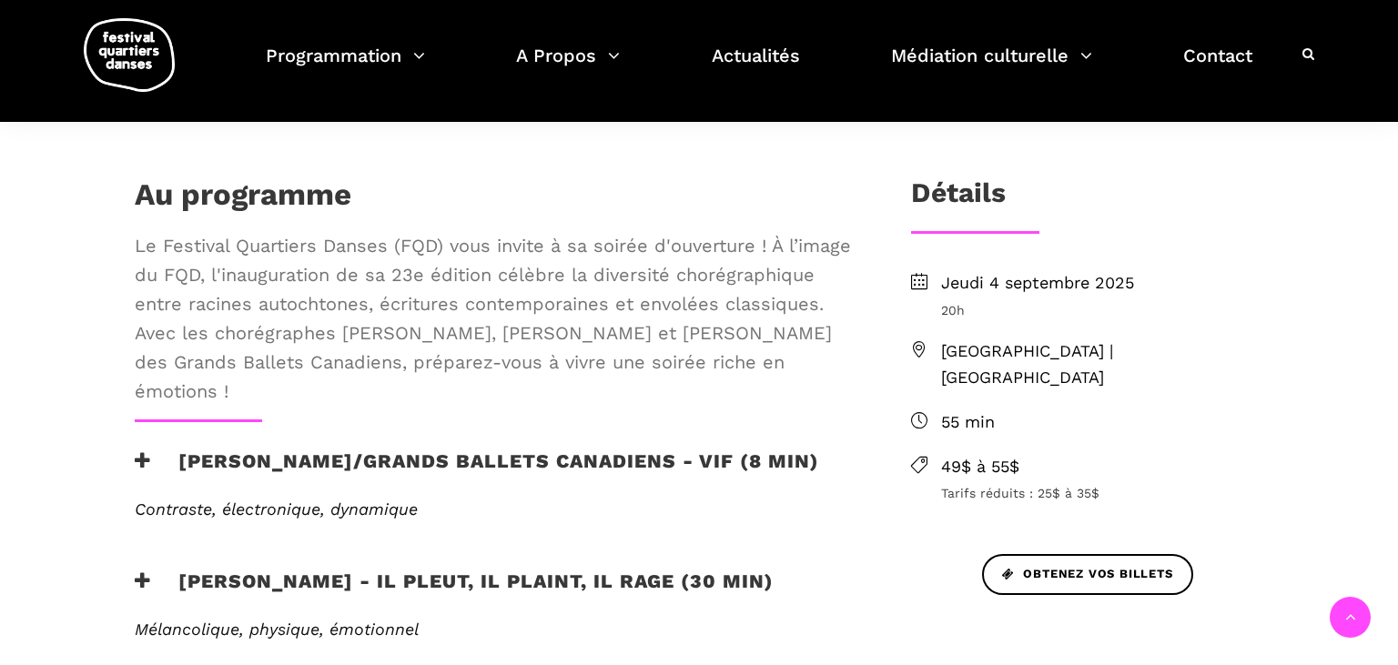
click at [134, 451] on div "Etienne Delorme/Grands Ballets Canadiens - Vif (8 min)" at bounding box center [492, 475] width 753 height 50
click at [140, 462] on icon at bounding box center [143, 460] width 16 height 19
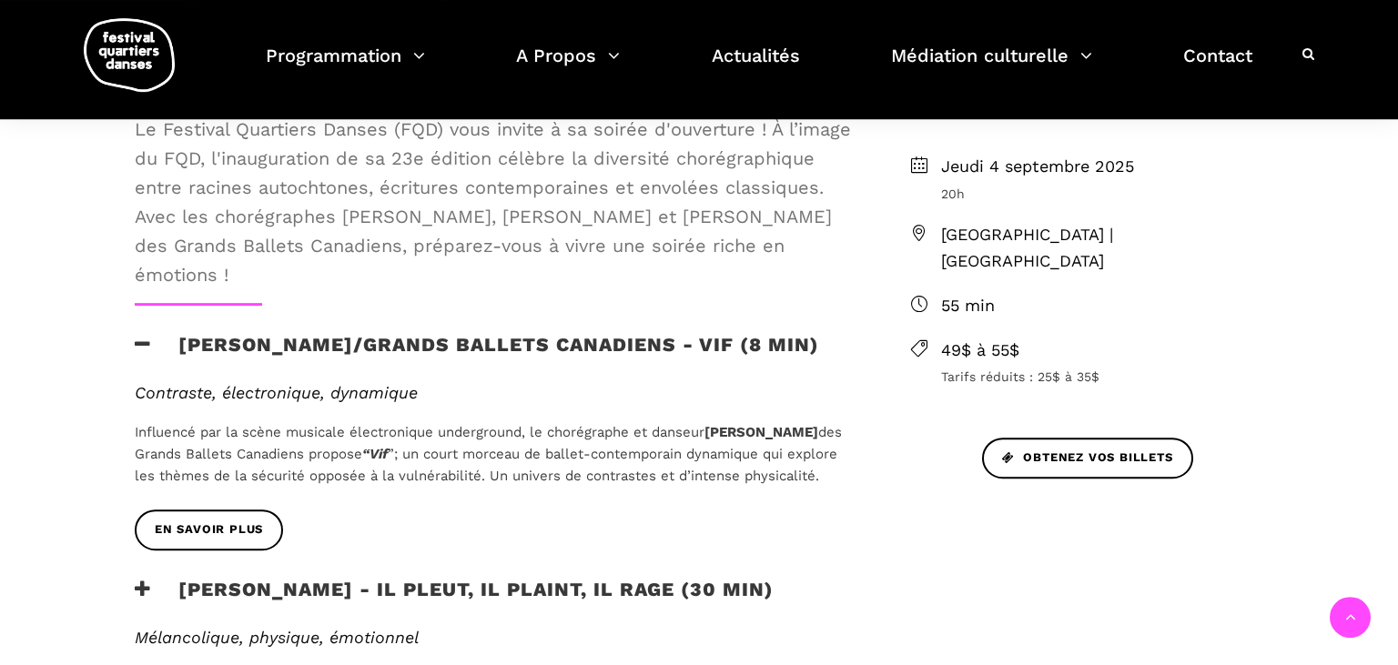
scroll to position [768, 0]
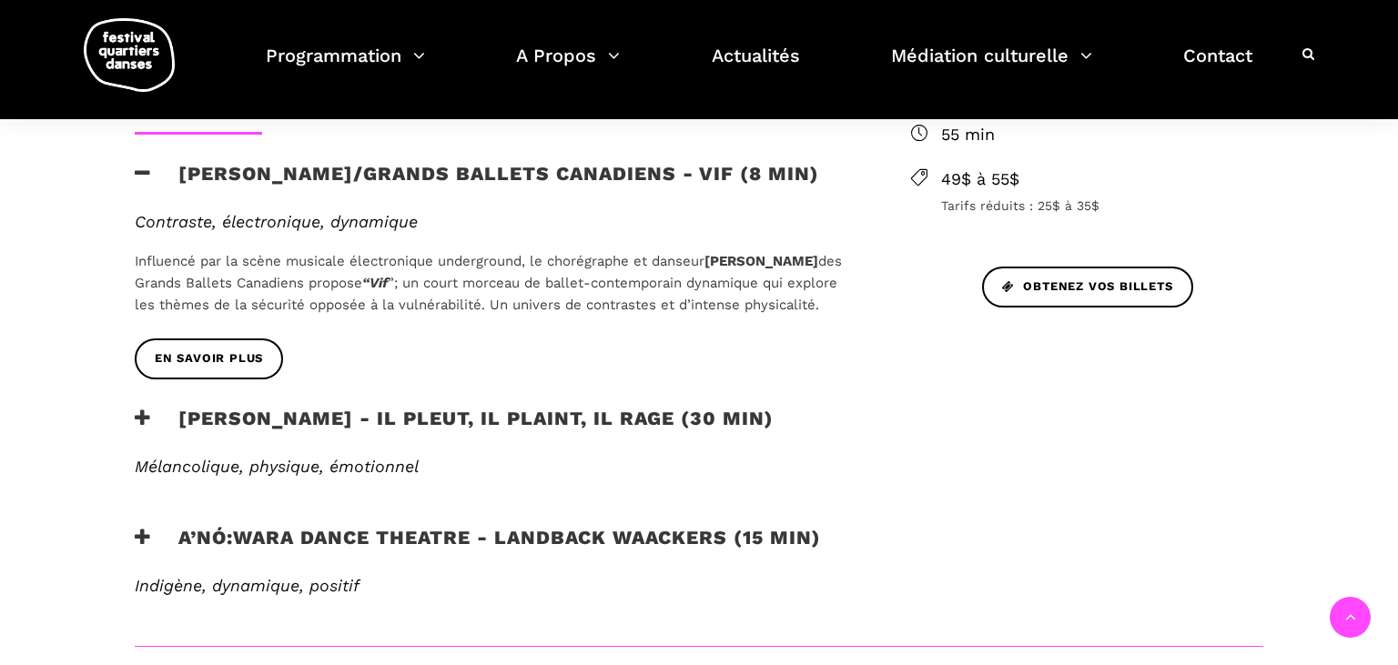
click at [136, 428] on icon at bounding box center [143, 418] width 16 height 19
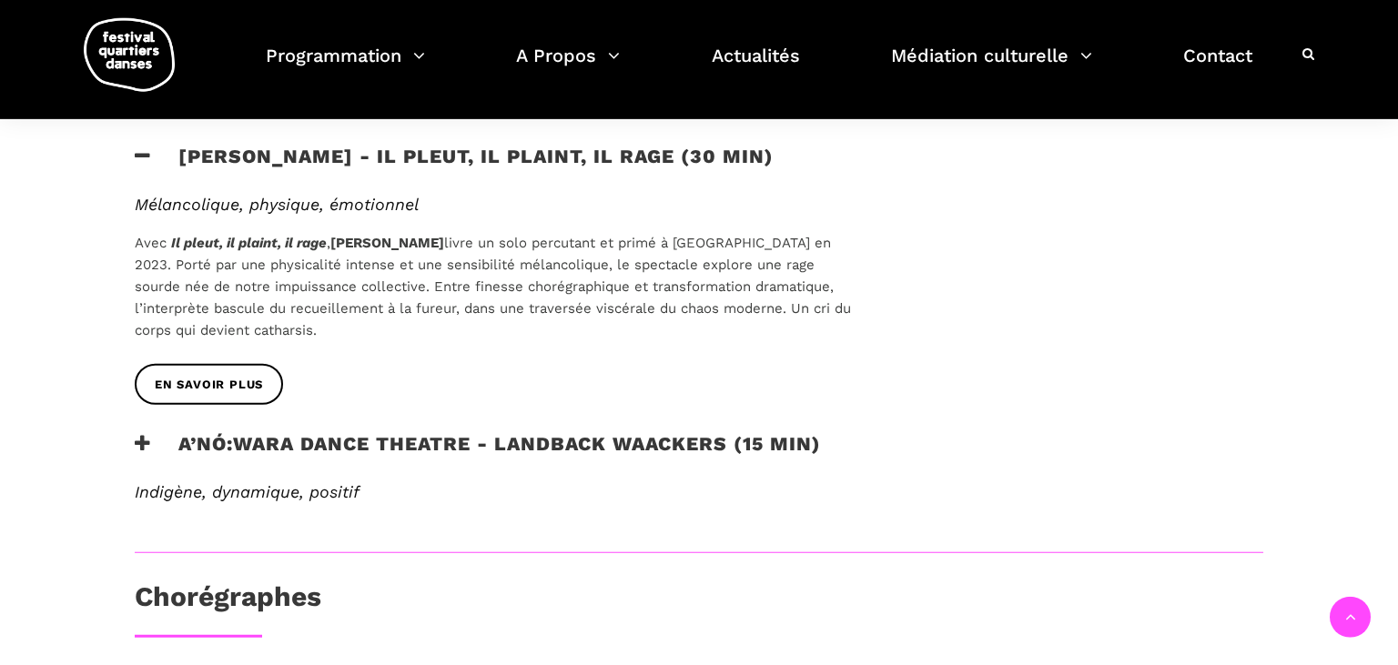
scroll to position [1153, 0]
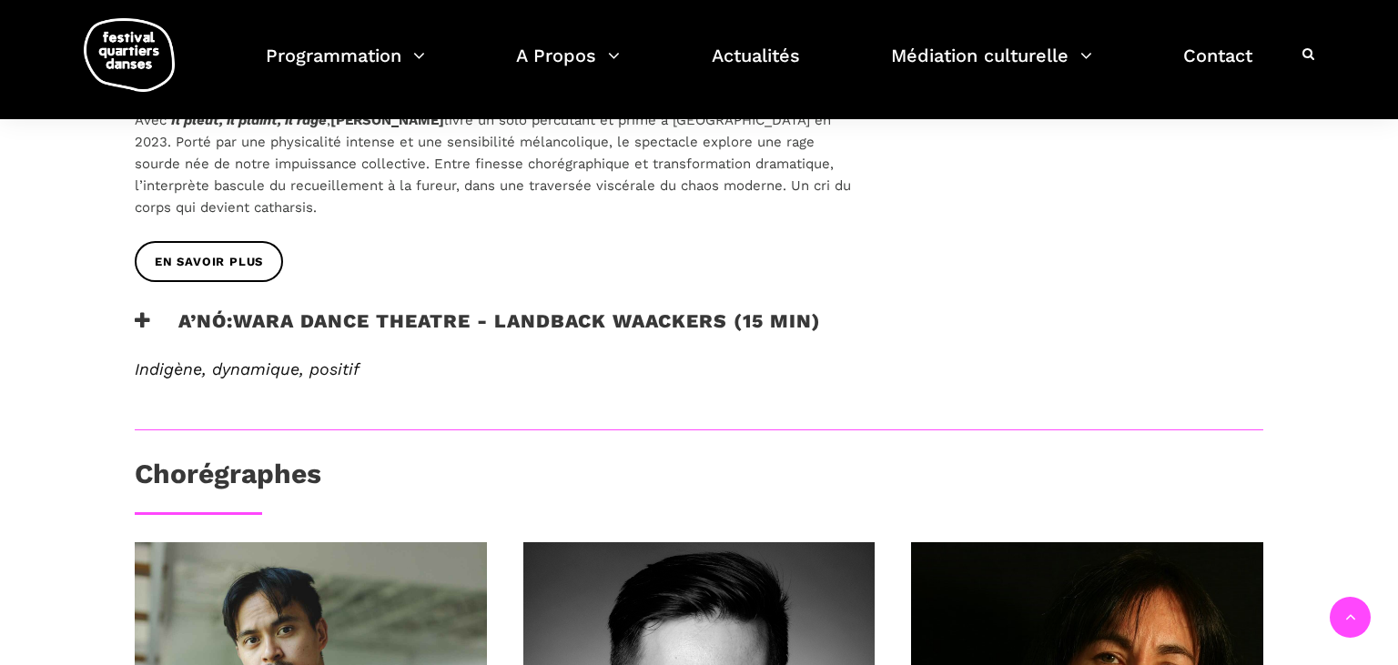
click at [136, 330] on icon at bounding box center [143, 320] width 16 height 19
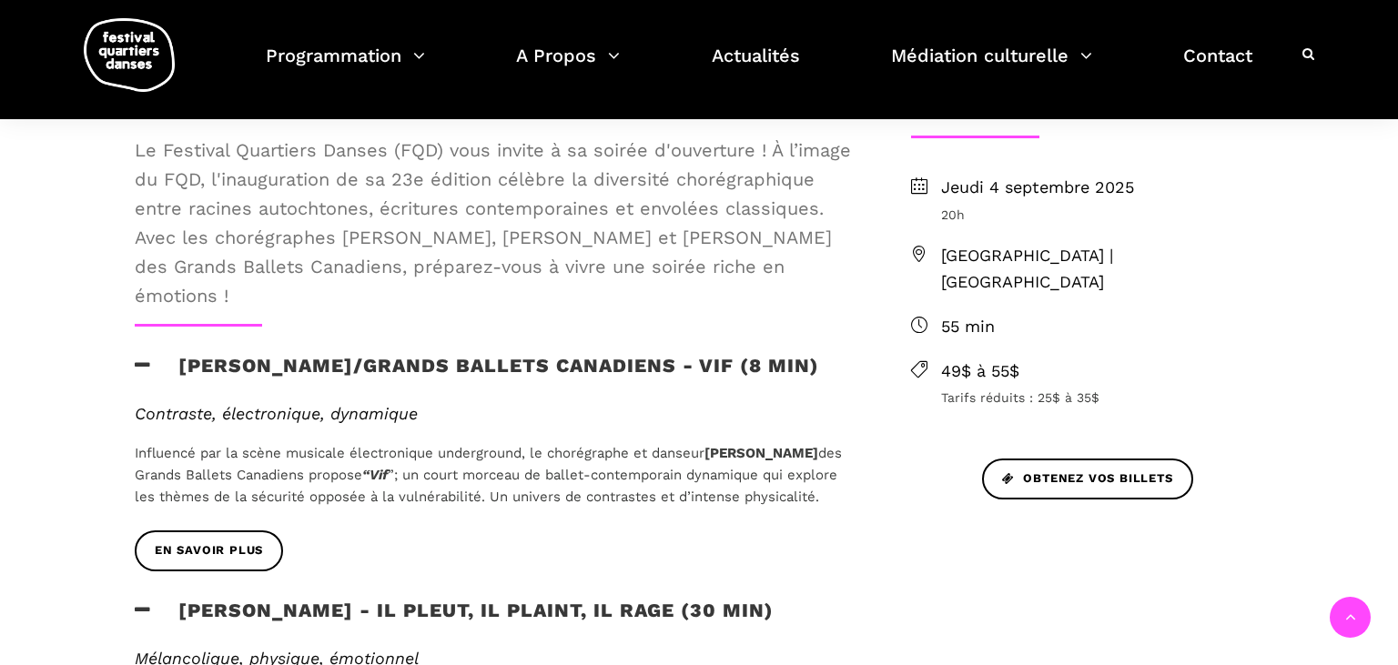
scroll to position [192, 0]
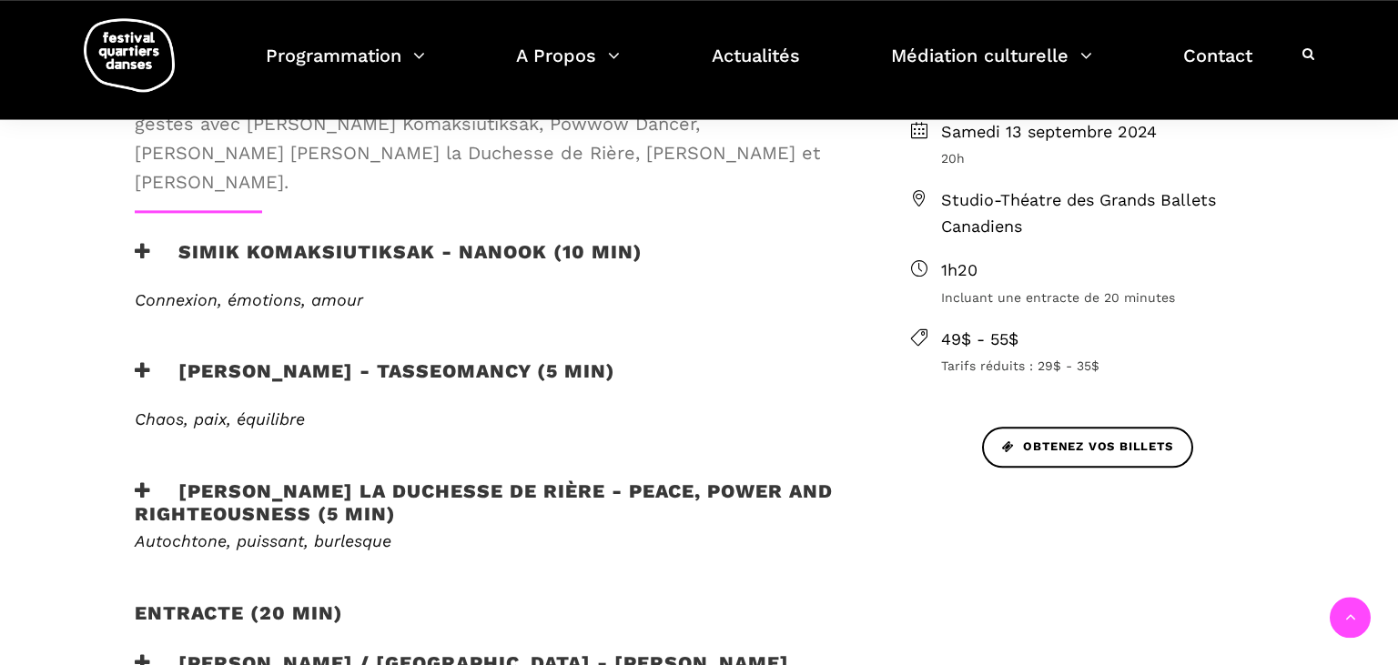
scroll to position [768, 0]
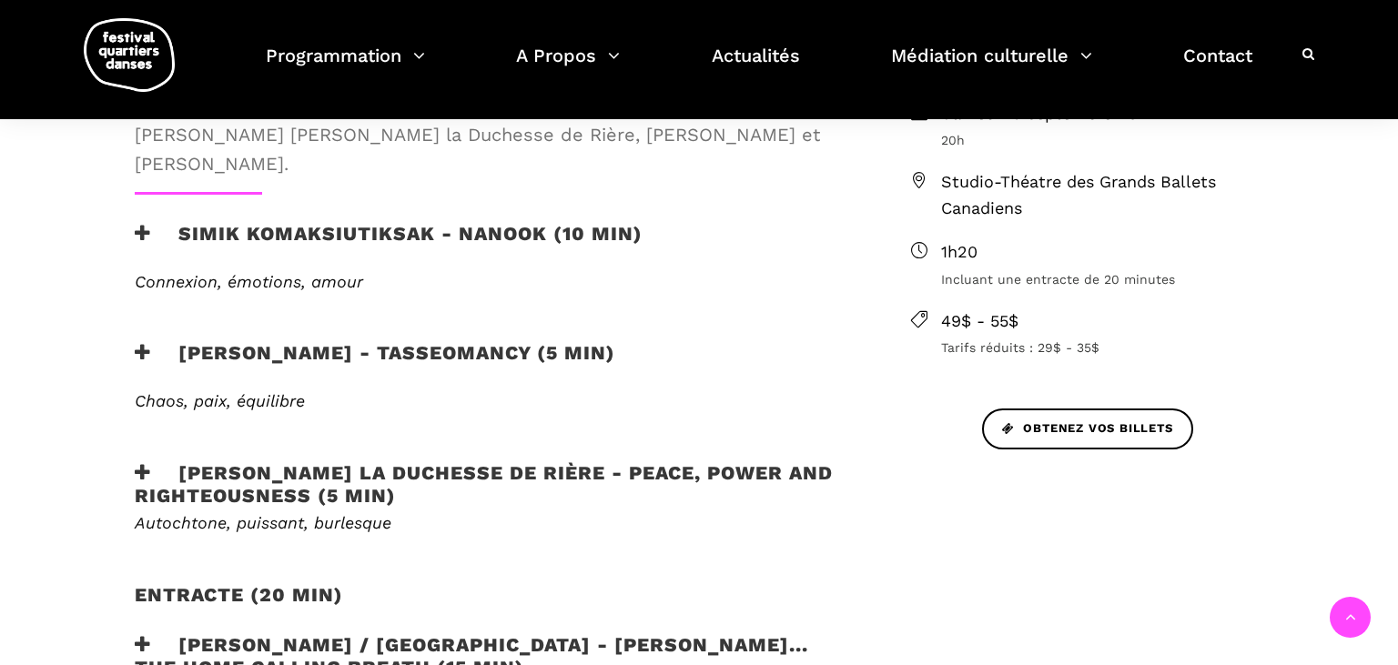
click at [144, 224] on icon at bounding box center [143, 233] width 16 height 19
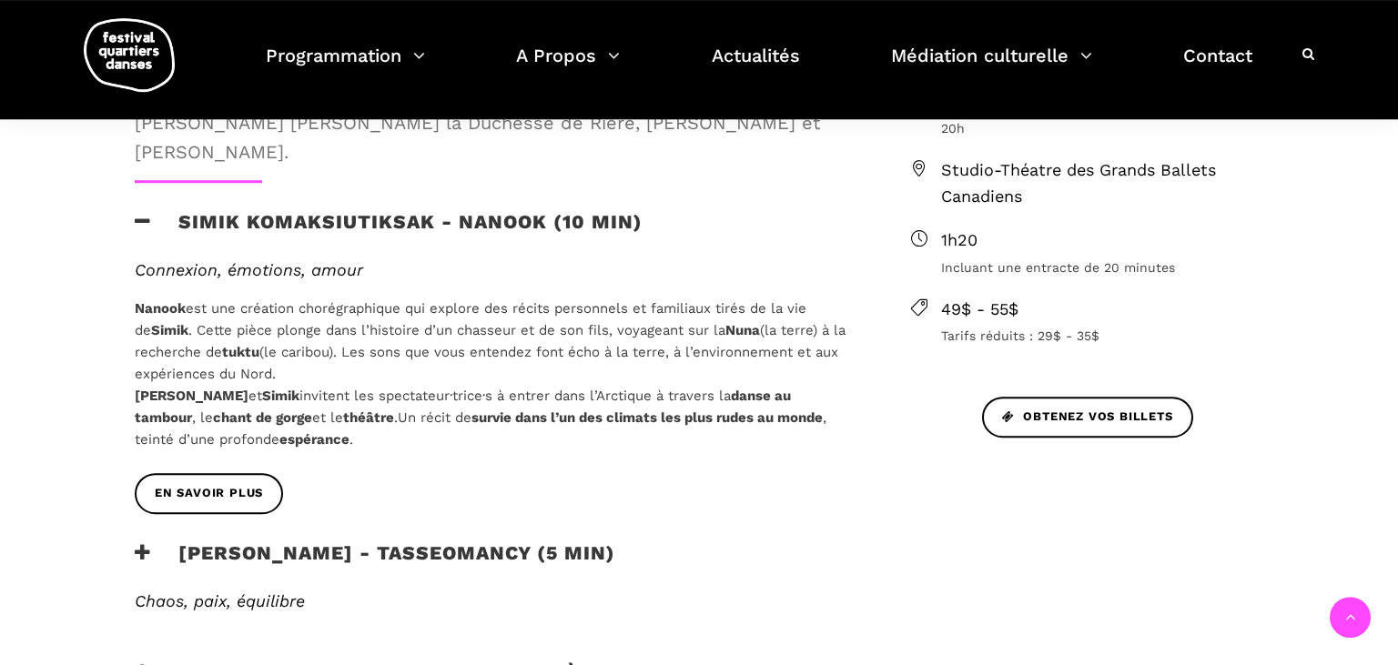
scroll to position [1056, 0]
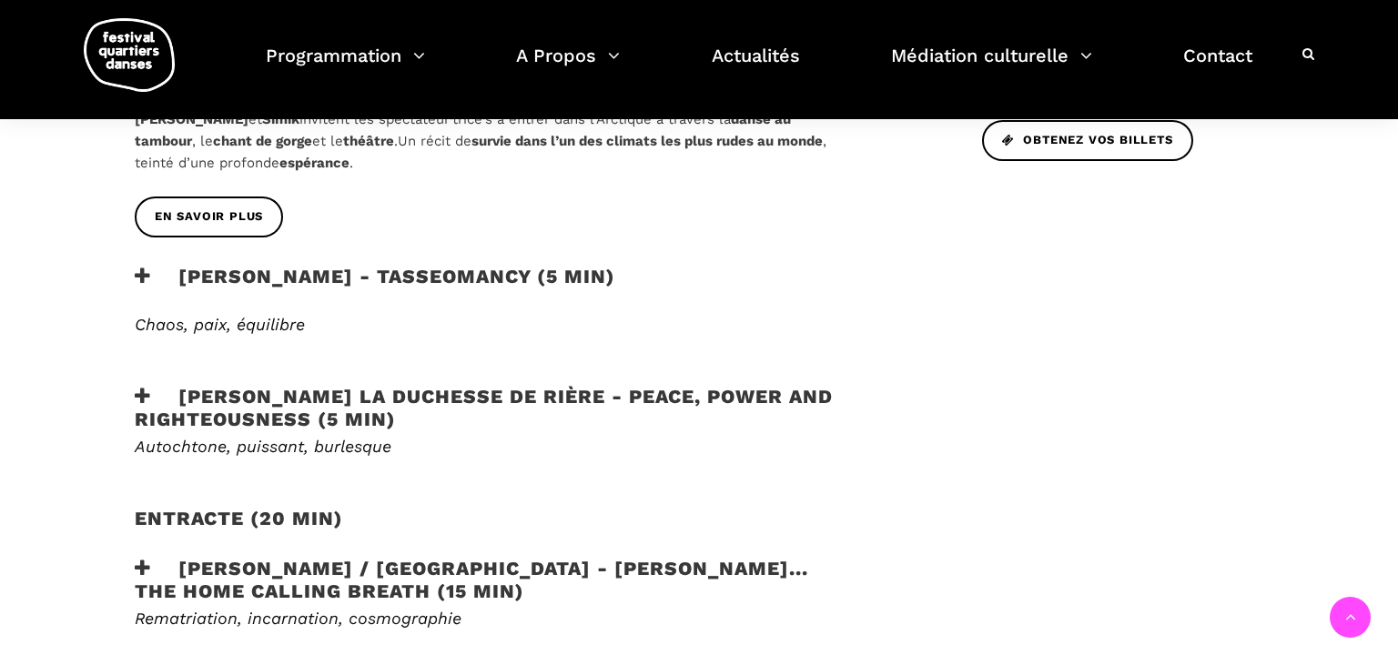
click at [146, 267] on icon at bounding box center [143, 276] width 16 height 19
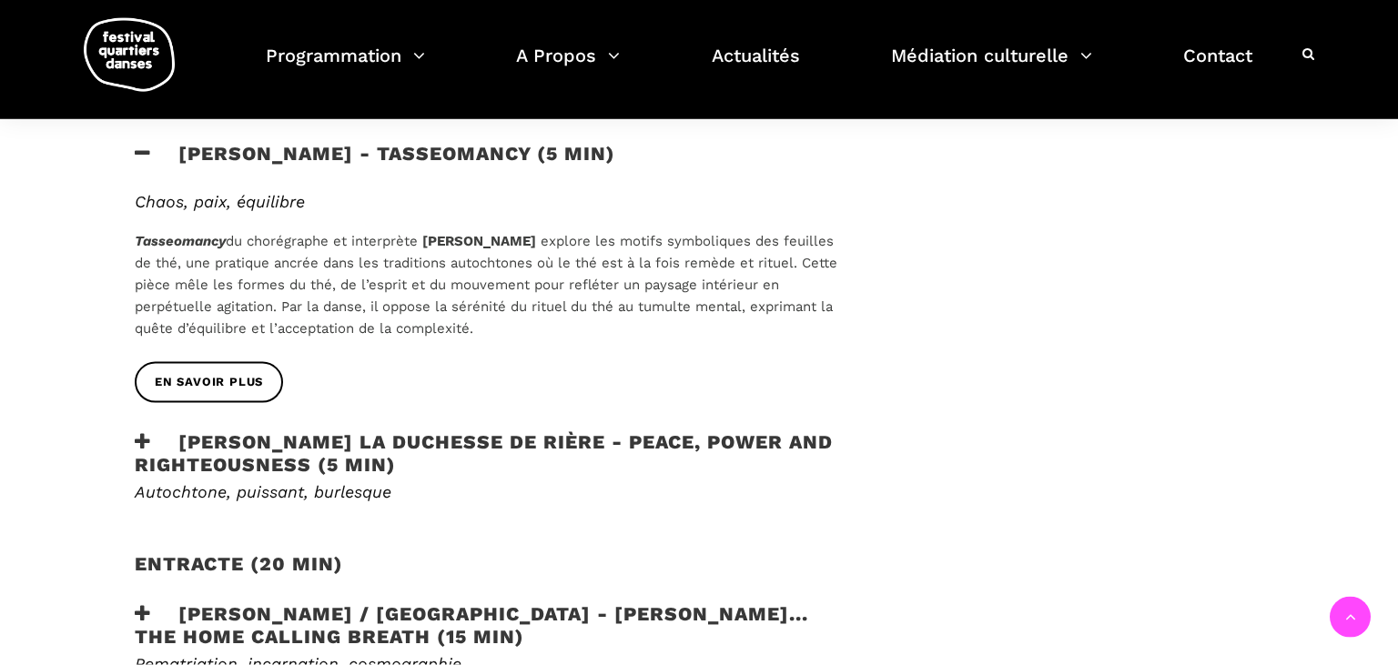
scroll to position [1345, 0]
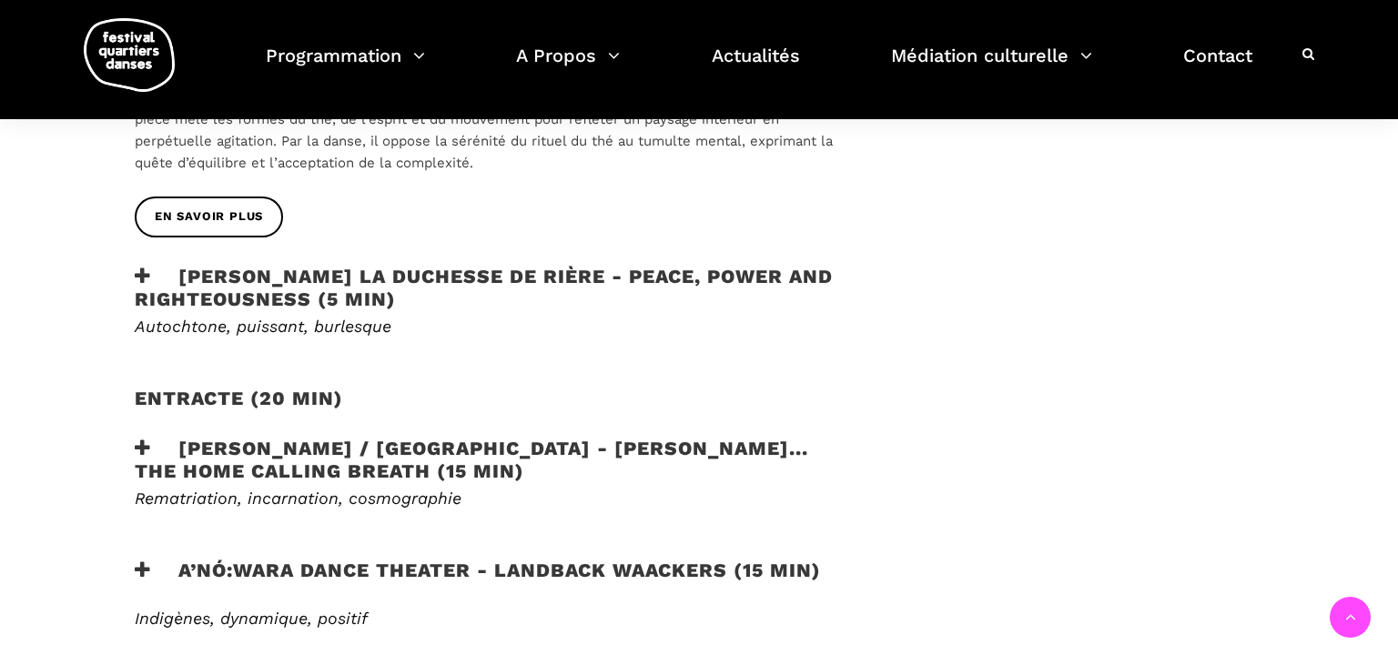
click at [140, 267] on icon at bounding box center [143, 276] width 16 height 19
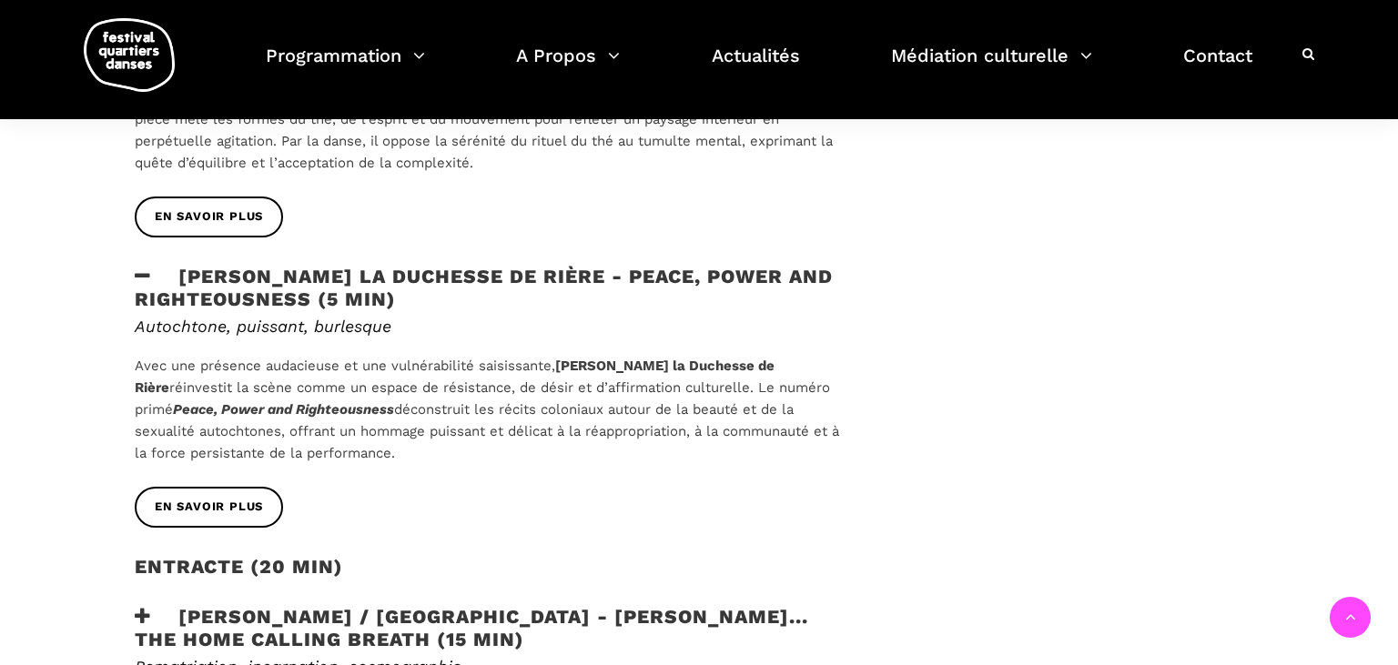
scroll to position [1537, 0]
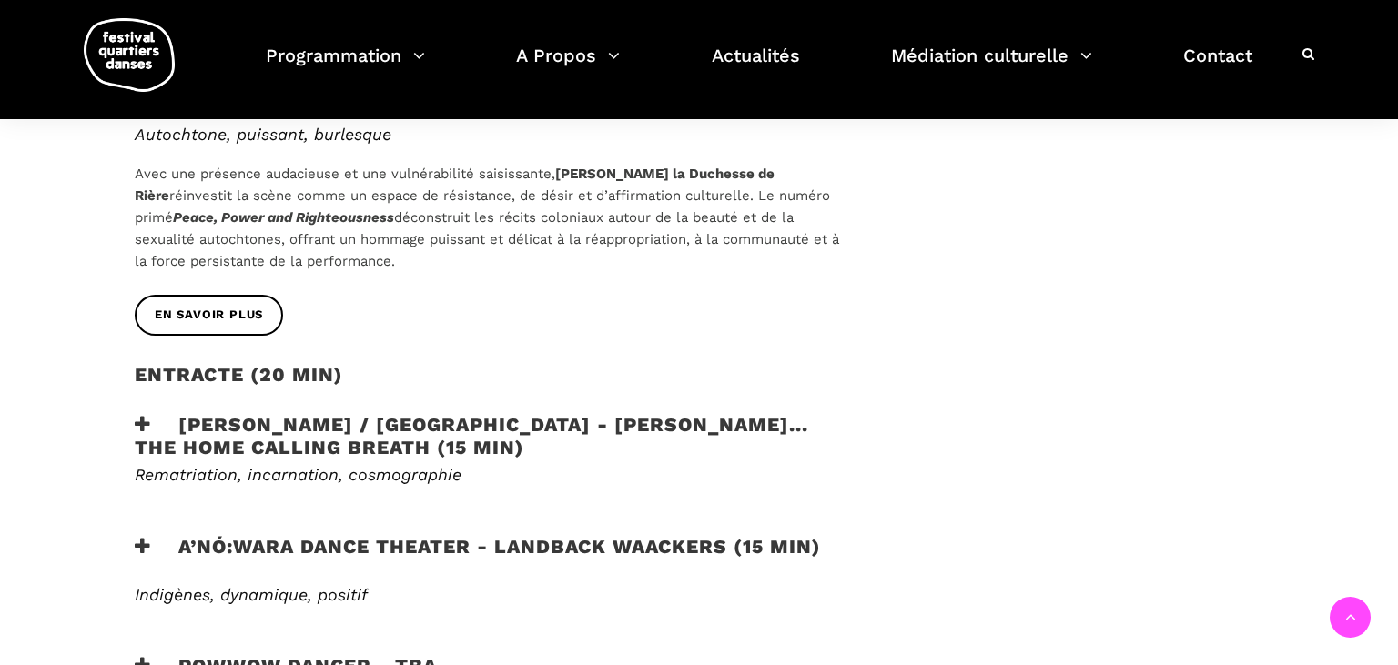
drag, startPoint x: 141, startPoint y: 388, endPoint x: 96, endPoint y: 443, distance: 71.8
click at [140, 415] on icon at bounding box center [143, 424] width 16 height 19
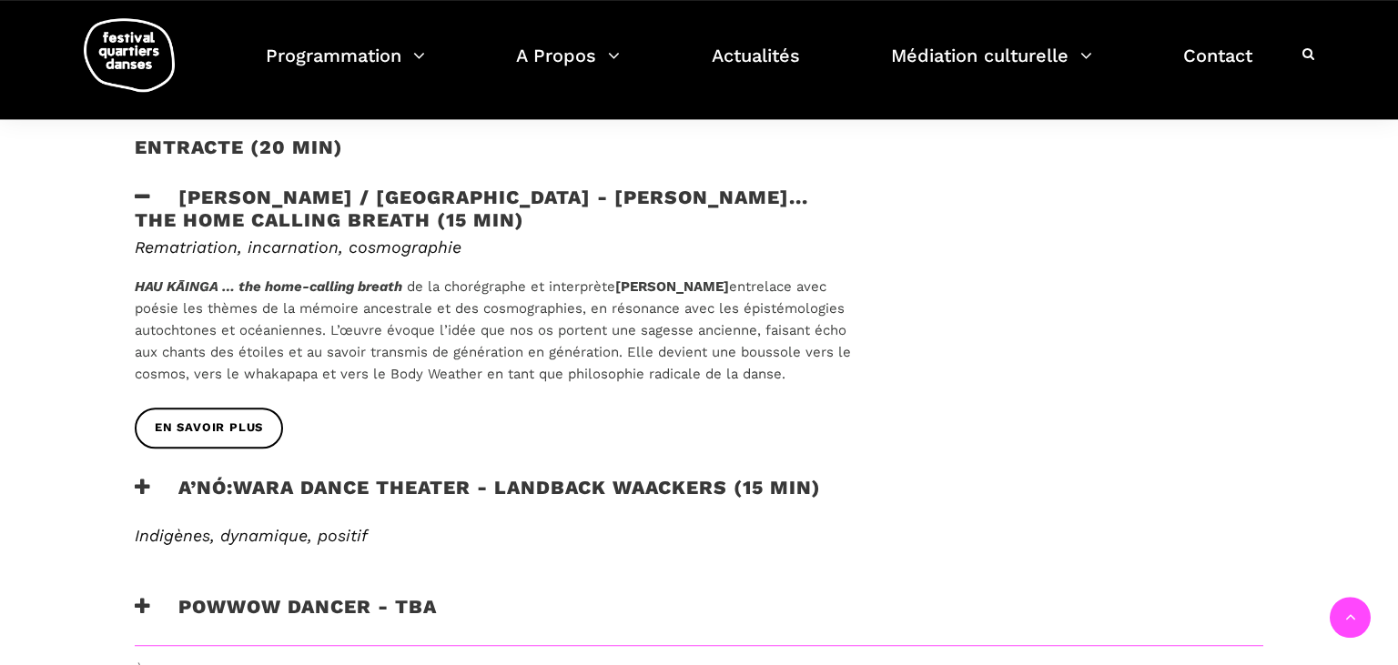
scroll to position [1825, 0]
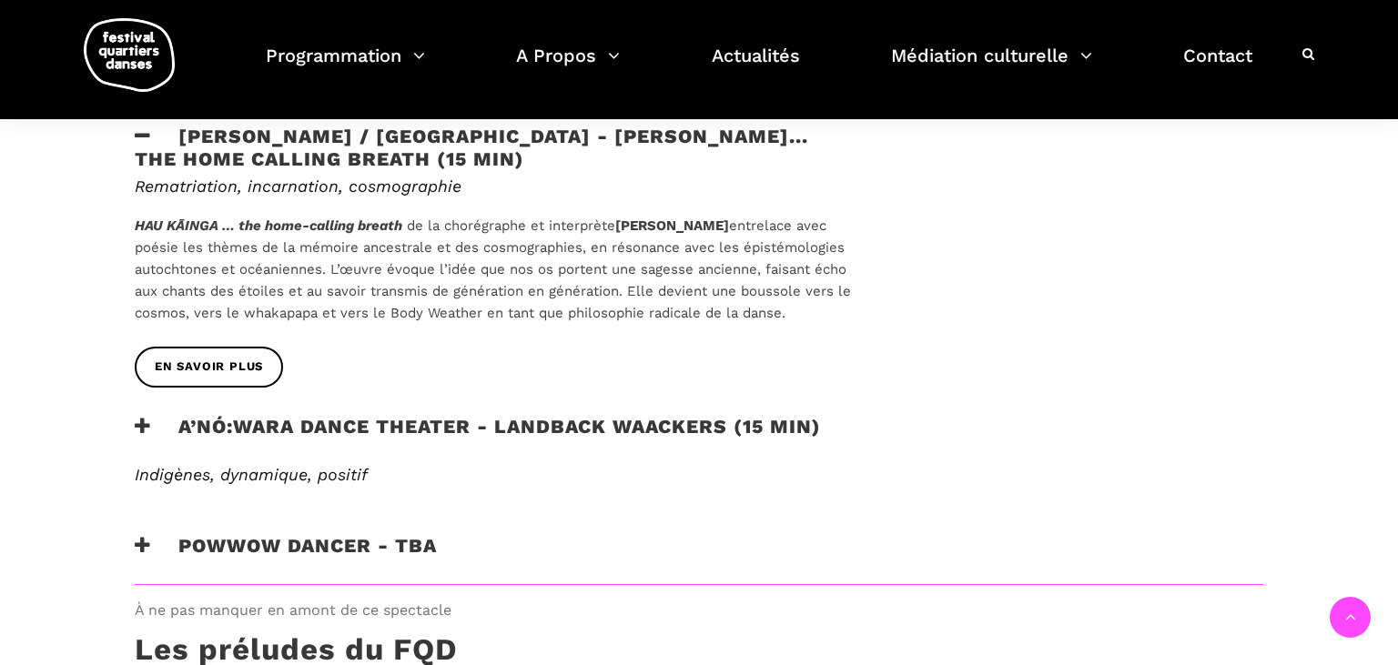
click at [143, 417] on icon at bounding box center [143, 426] width 16 height 19
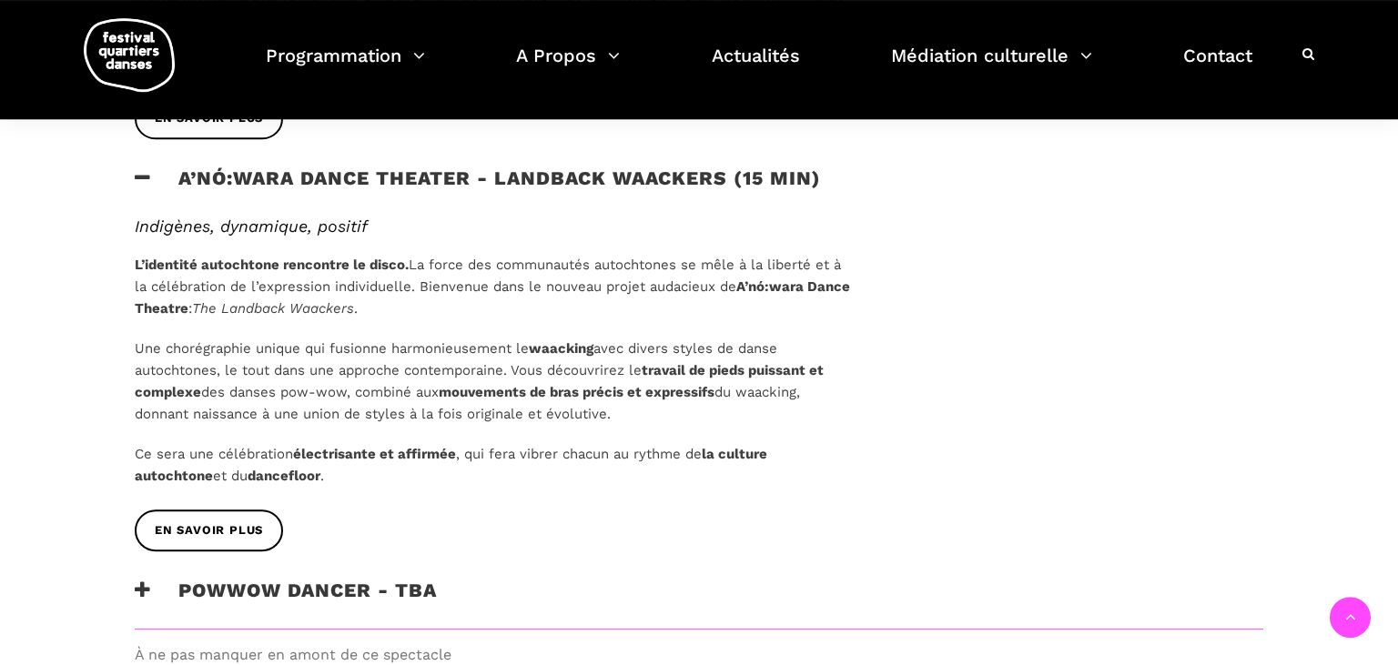
scroll to position [2114, 0]
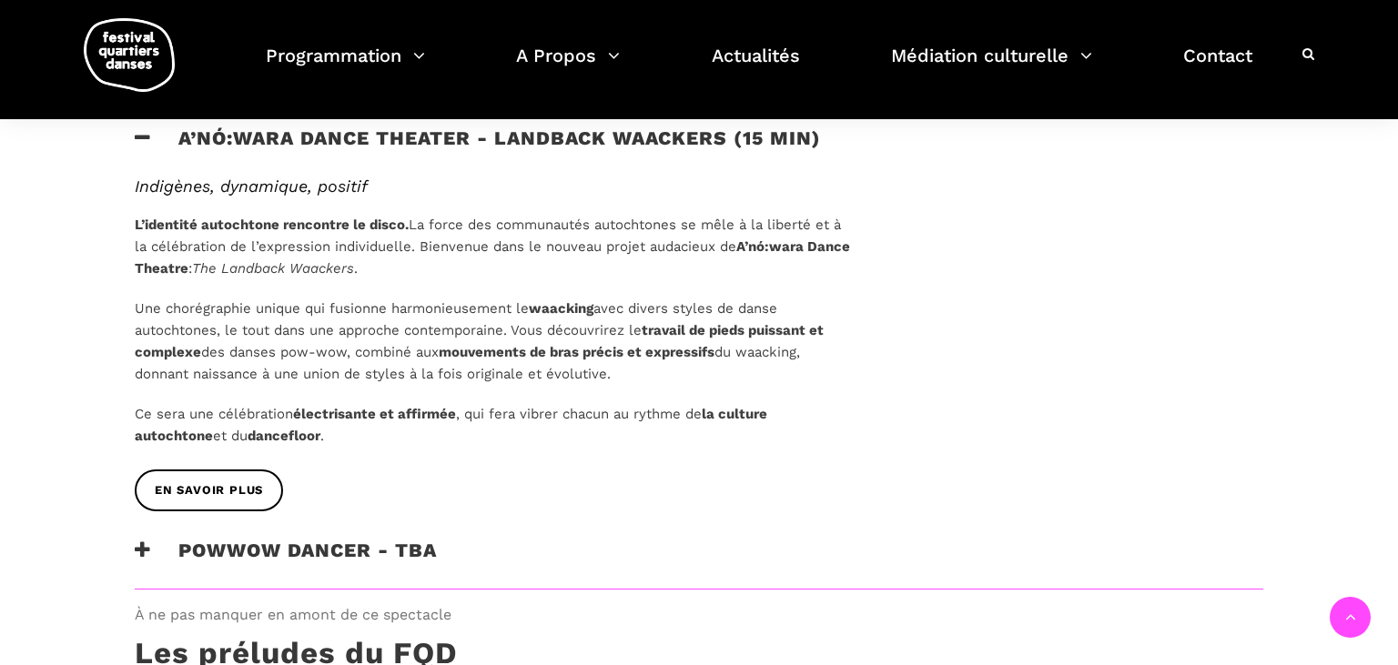
click at [141, 540] on icon at bounding box center [143, 549] width 16 height 19
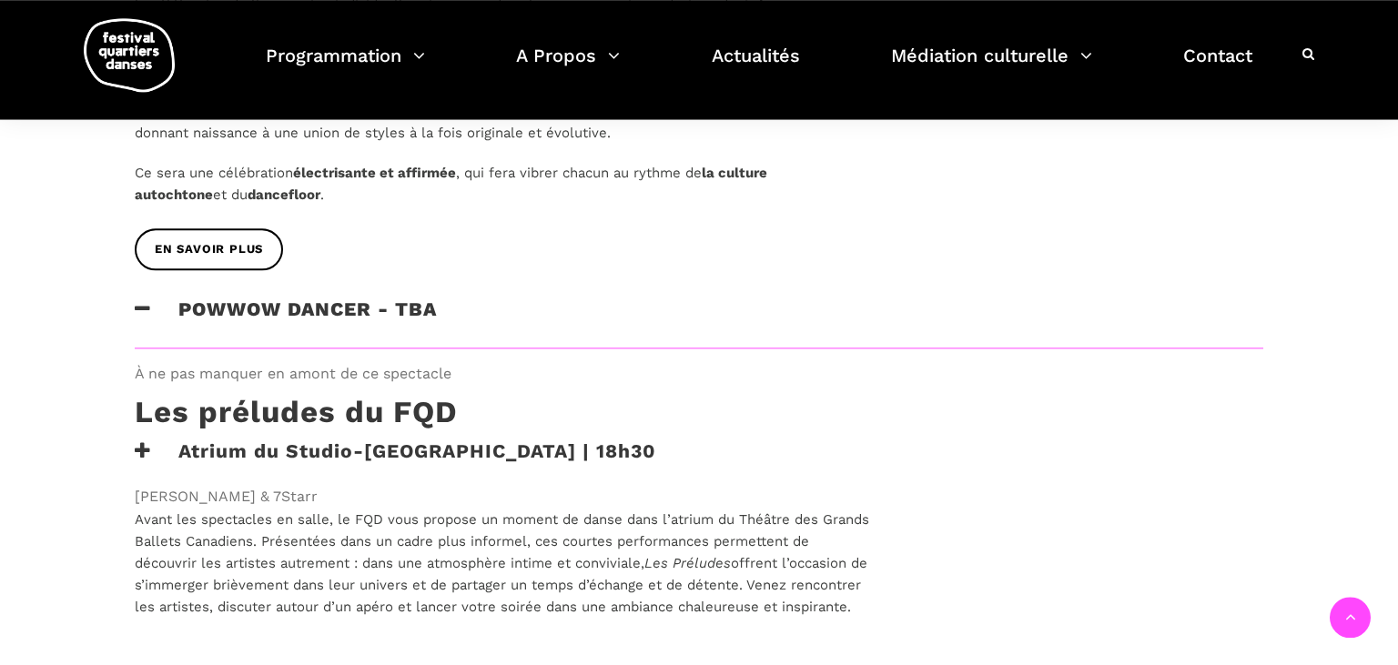
scroll to position [2402, 0]
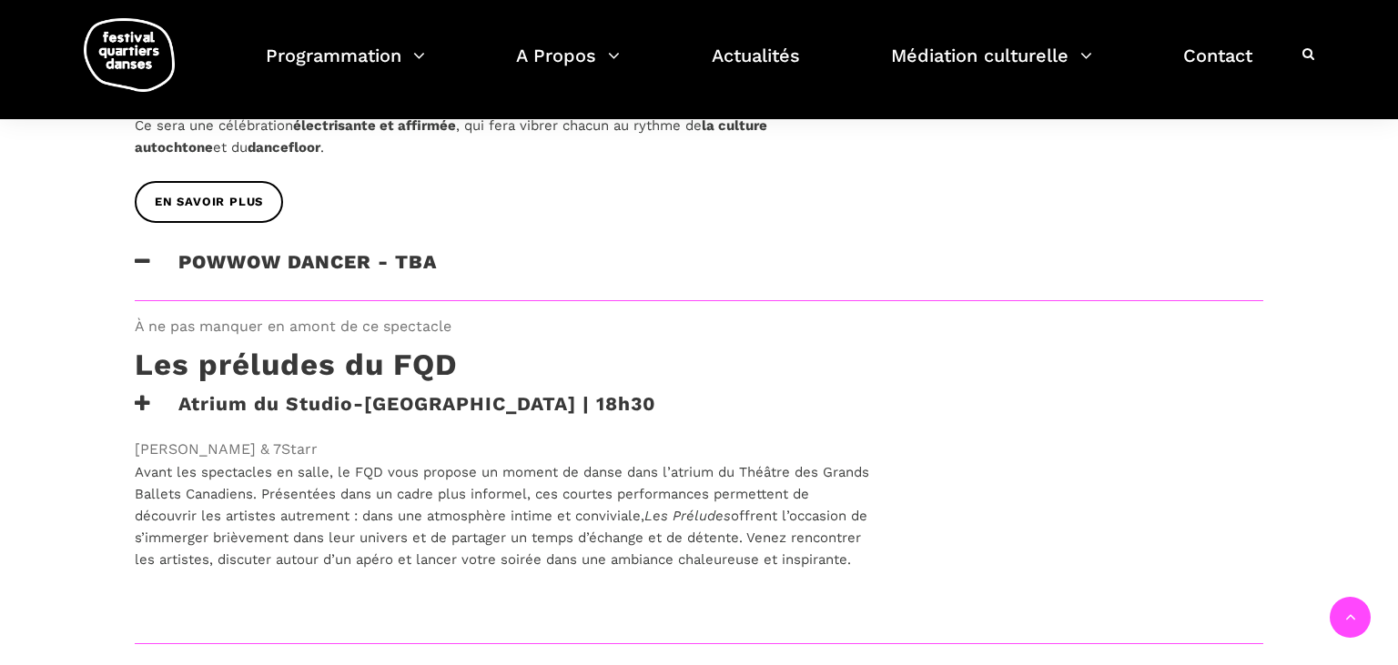
click at [137, 394] on icon at bounding box center [143, 403] width 16 height 19
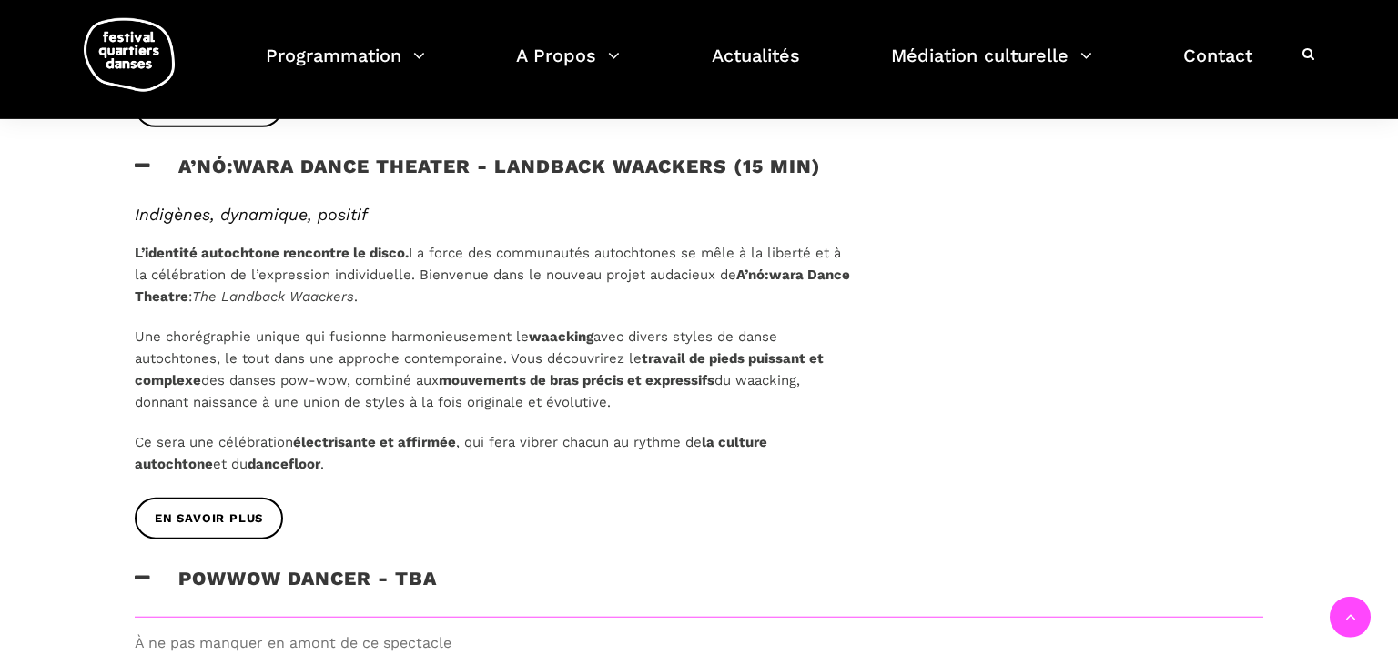
scroll to position [2306, 0]
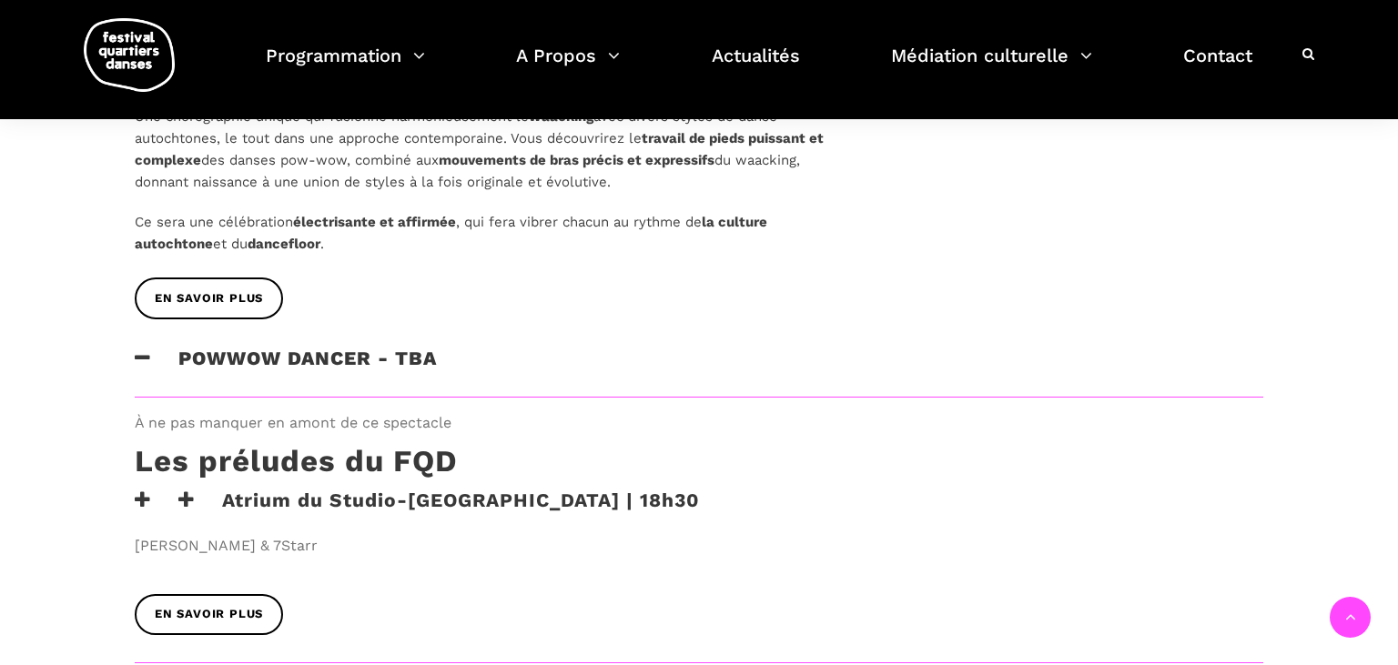
click at [132, 489] on div "Atrium du Studio-Théâtre des GBC | 18h30 Charles Brecard & 7Starr" at bounding box center [504, 523] width 776 height 69
click at [136, 490] on icon at bounding box center [143, 499] width 16 height 19
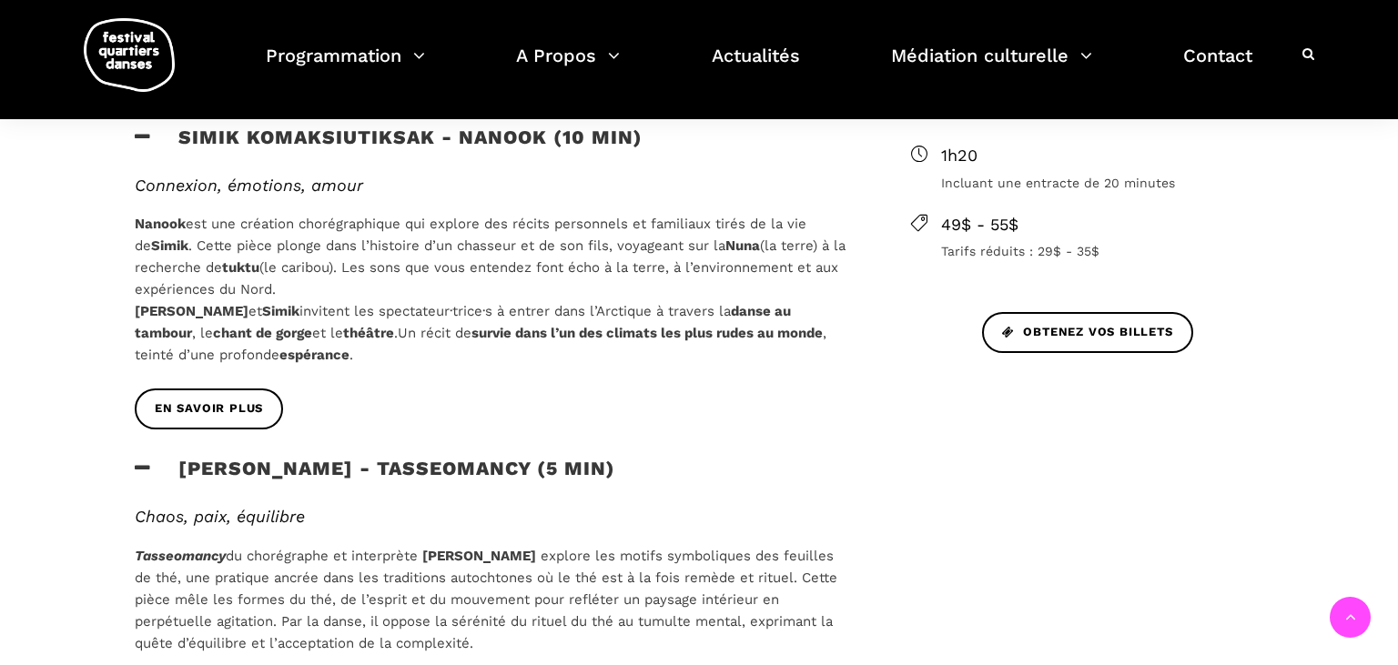
scroll to position [480, 0]
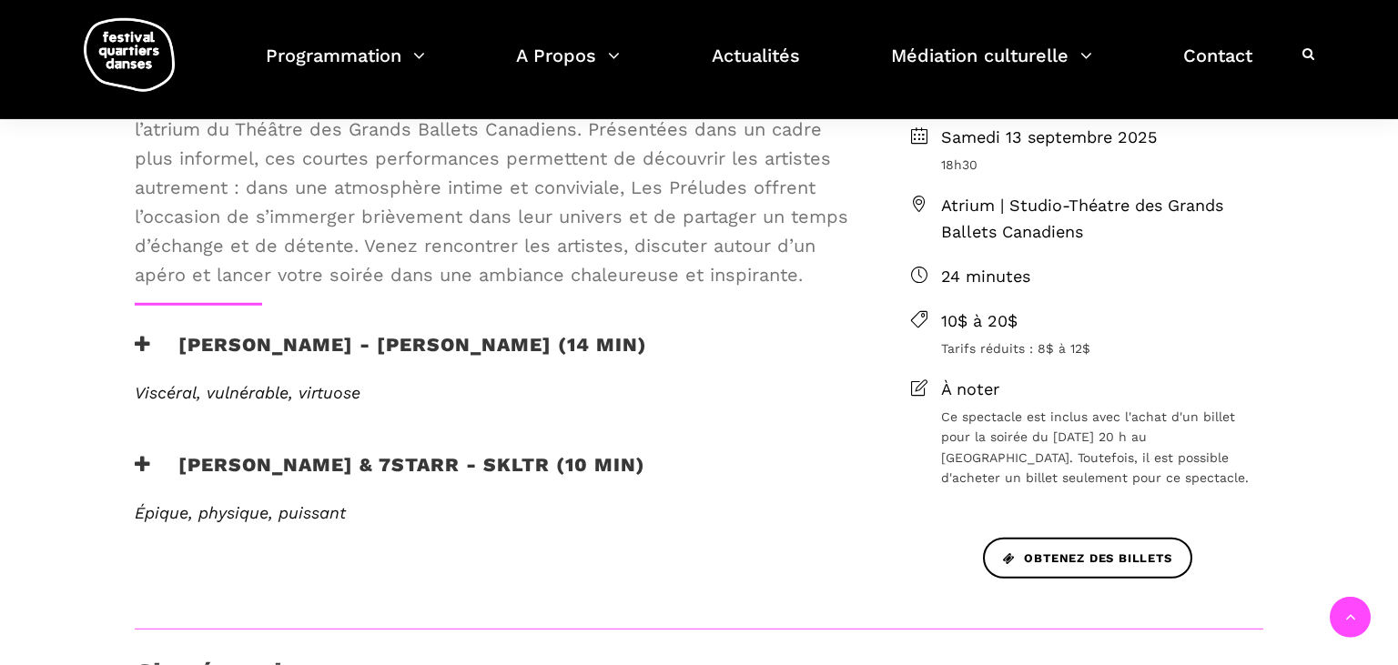
scroll to position [576, 0]
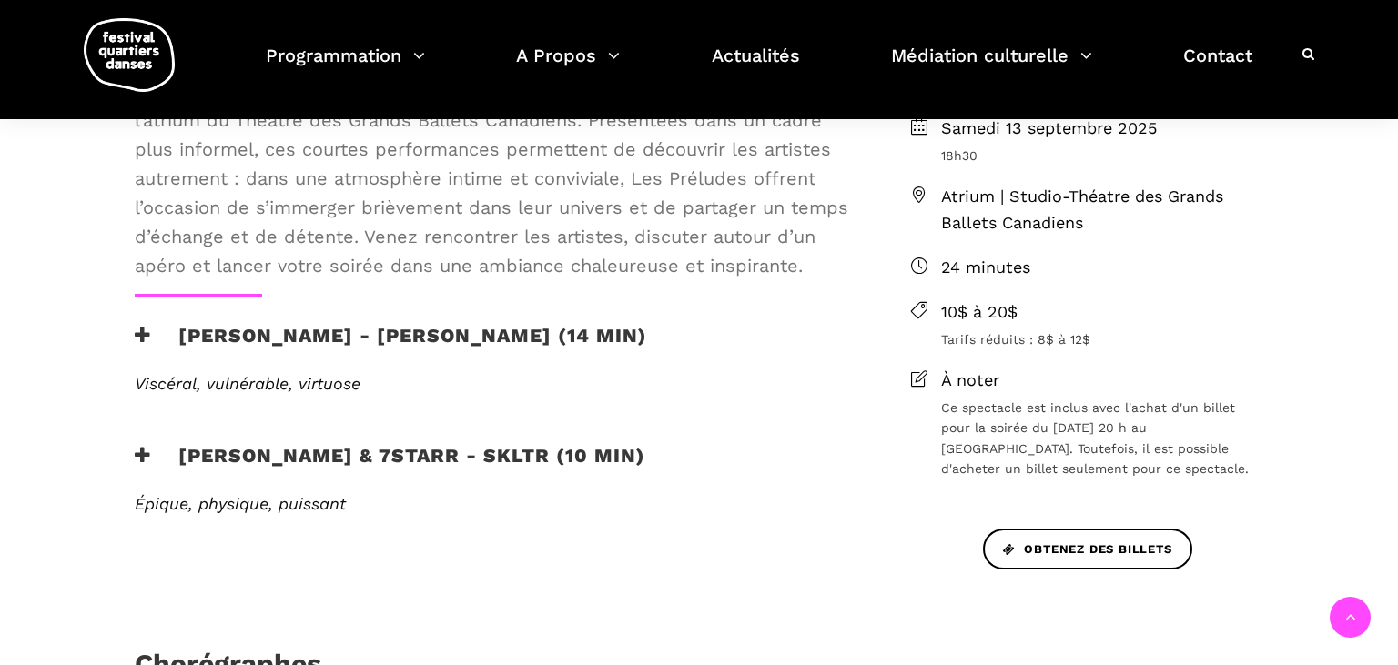
click at [142, 340] on icon at bounding box center [143, 335] width 16 height 19
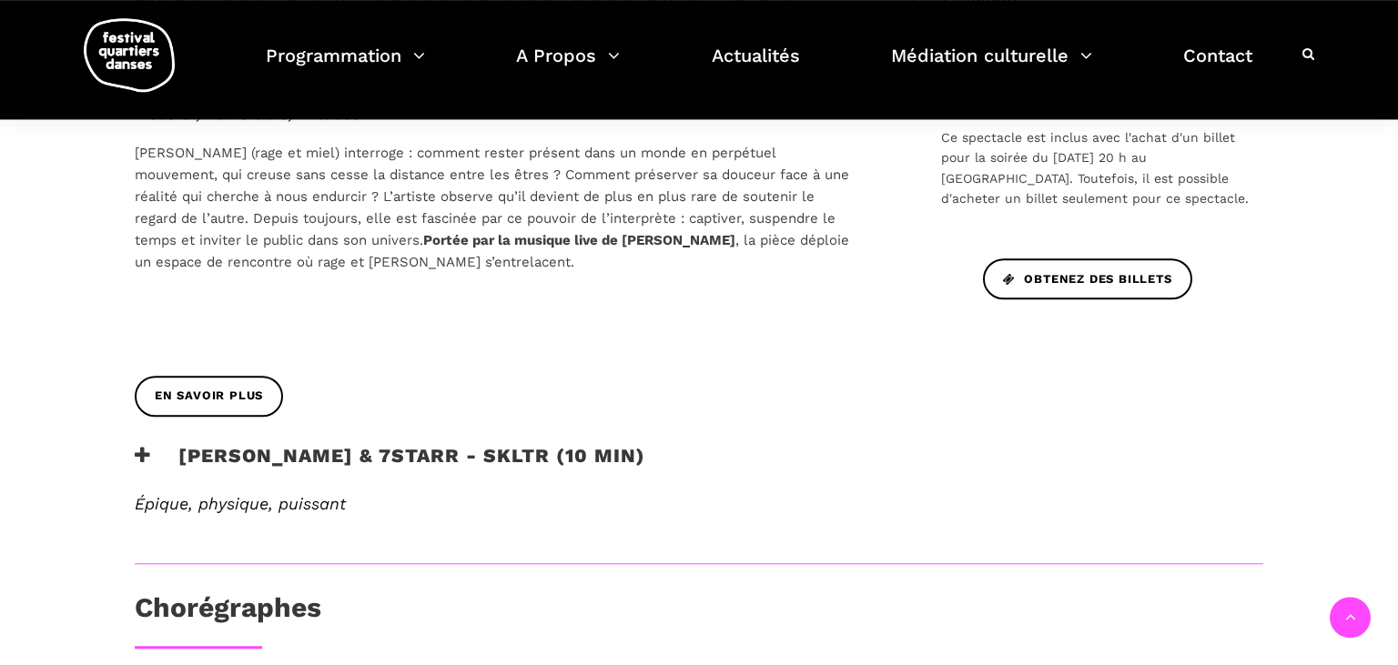
scroll to position [864, 0]
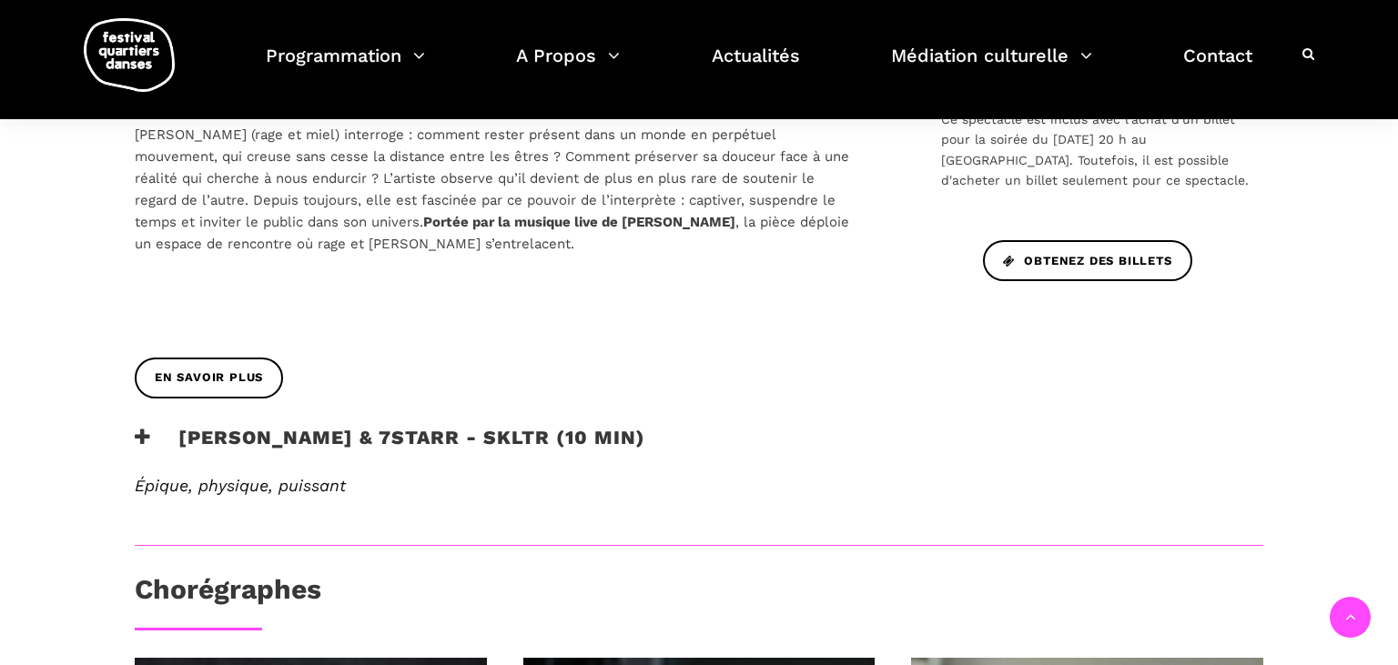
click at [145, 435] on icon at bounding box center [143, 437] width 16 height 19
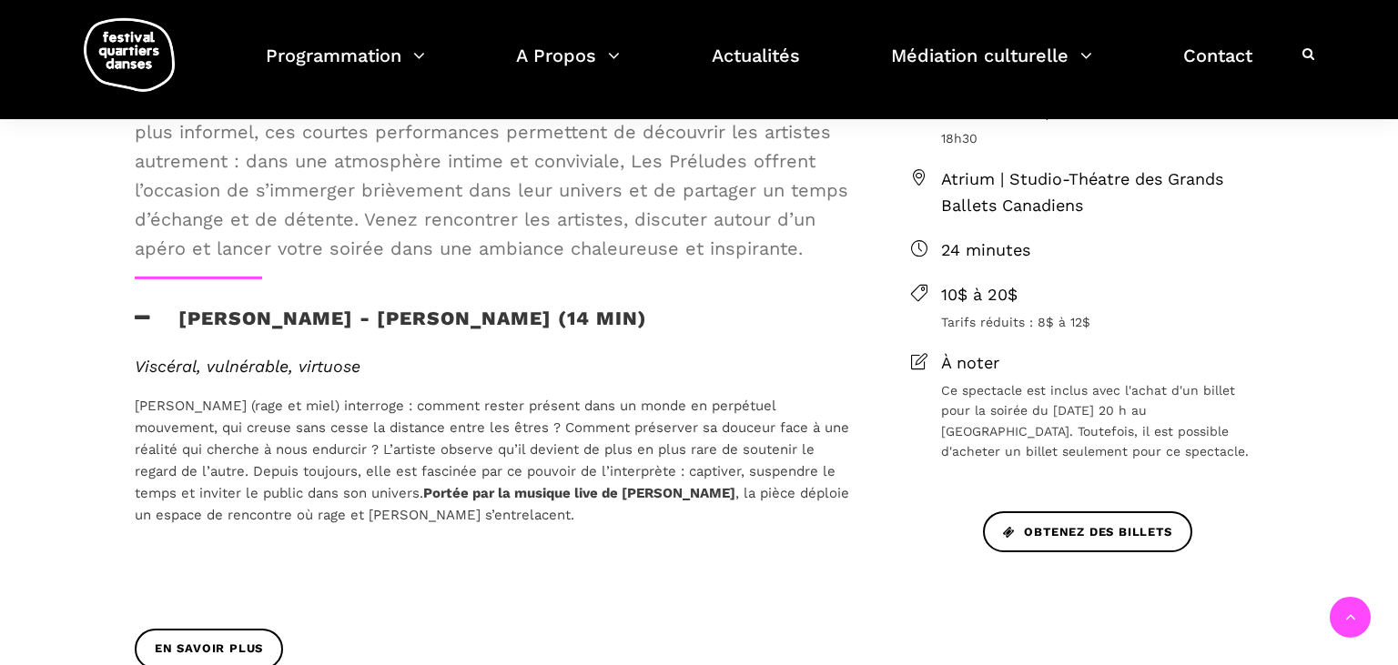
scroll to position [384, 0]
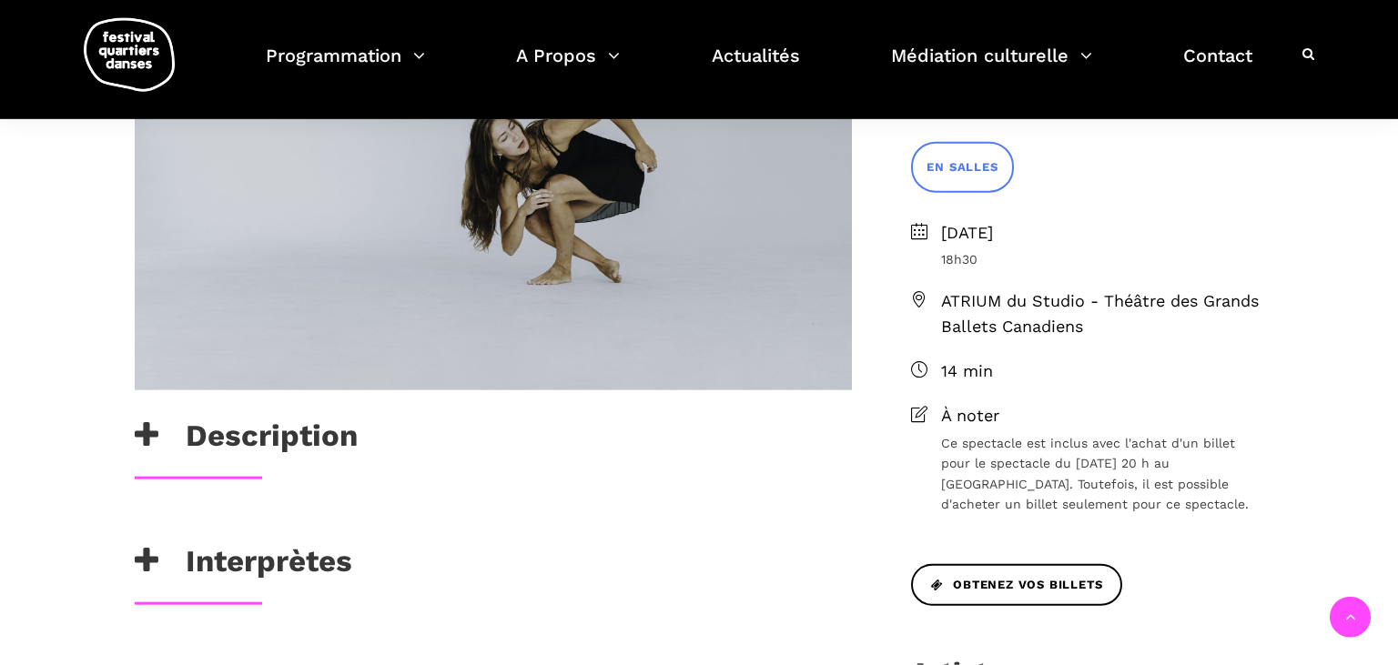
scroll to position [672, 0]
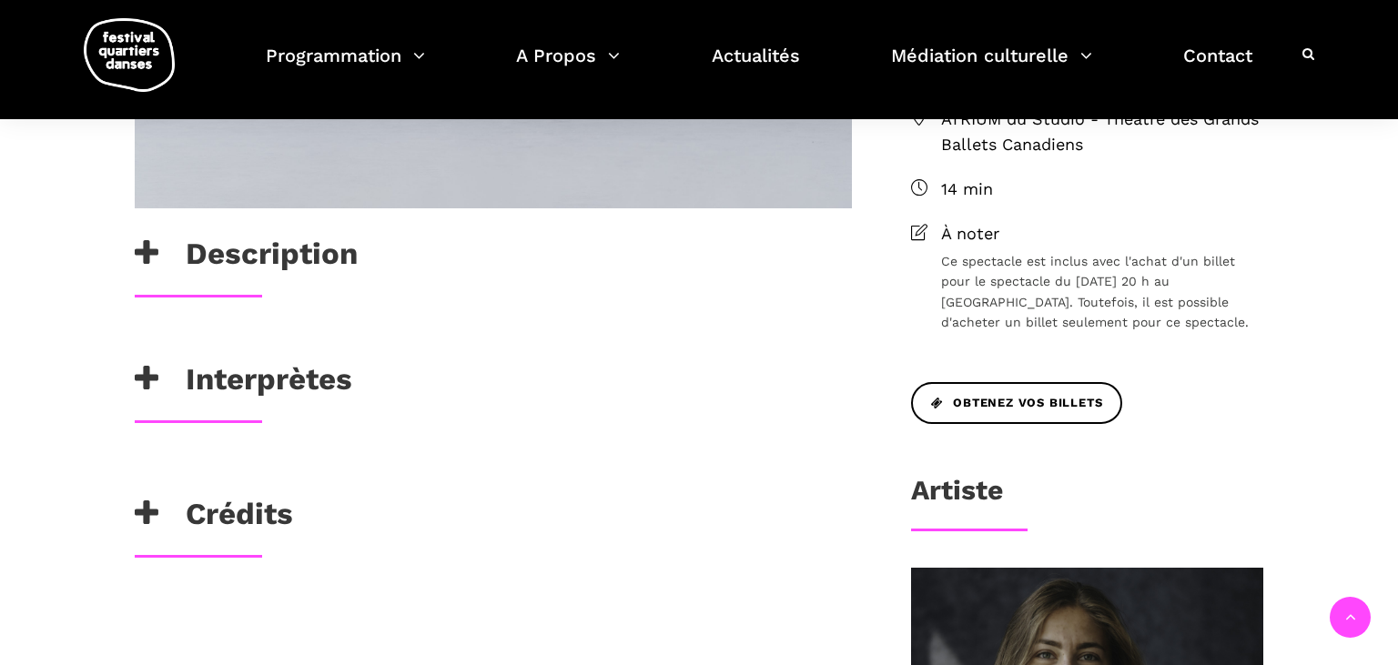
click at [149, 250] on icon at bounding box center [147, 253] width 24 height 30
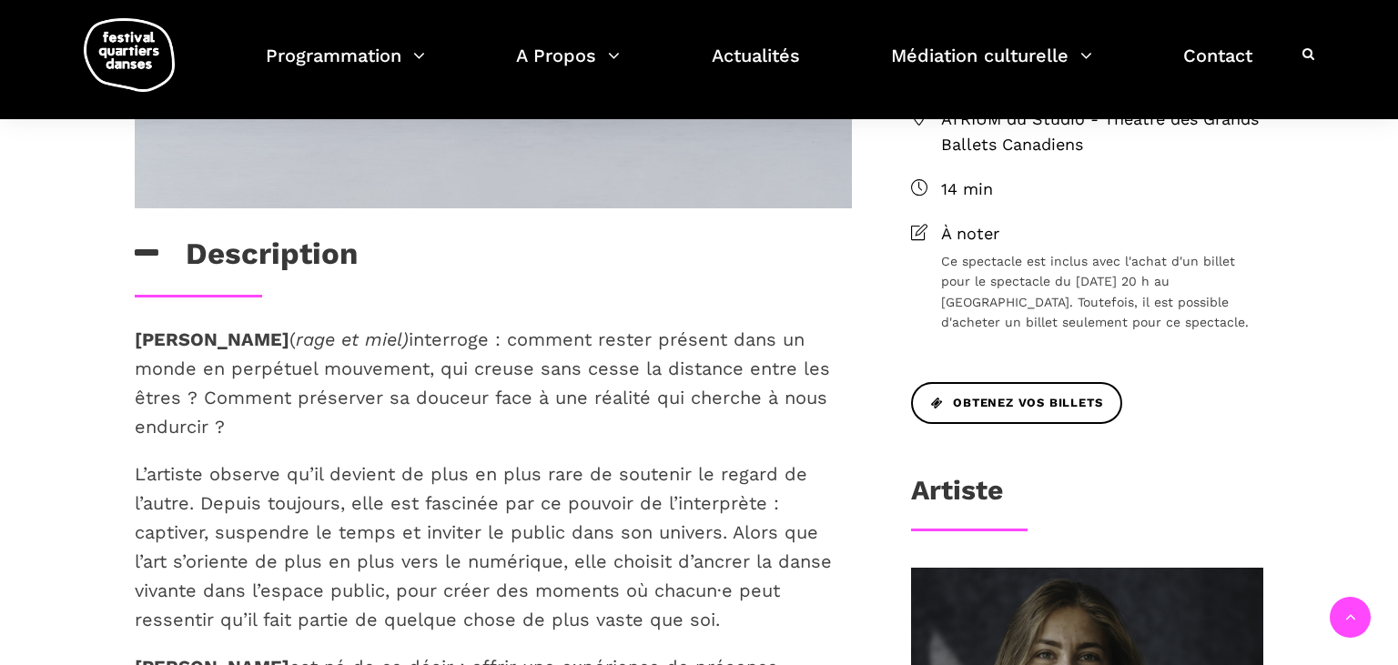
scroll to position [1056, 0]
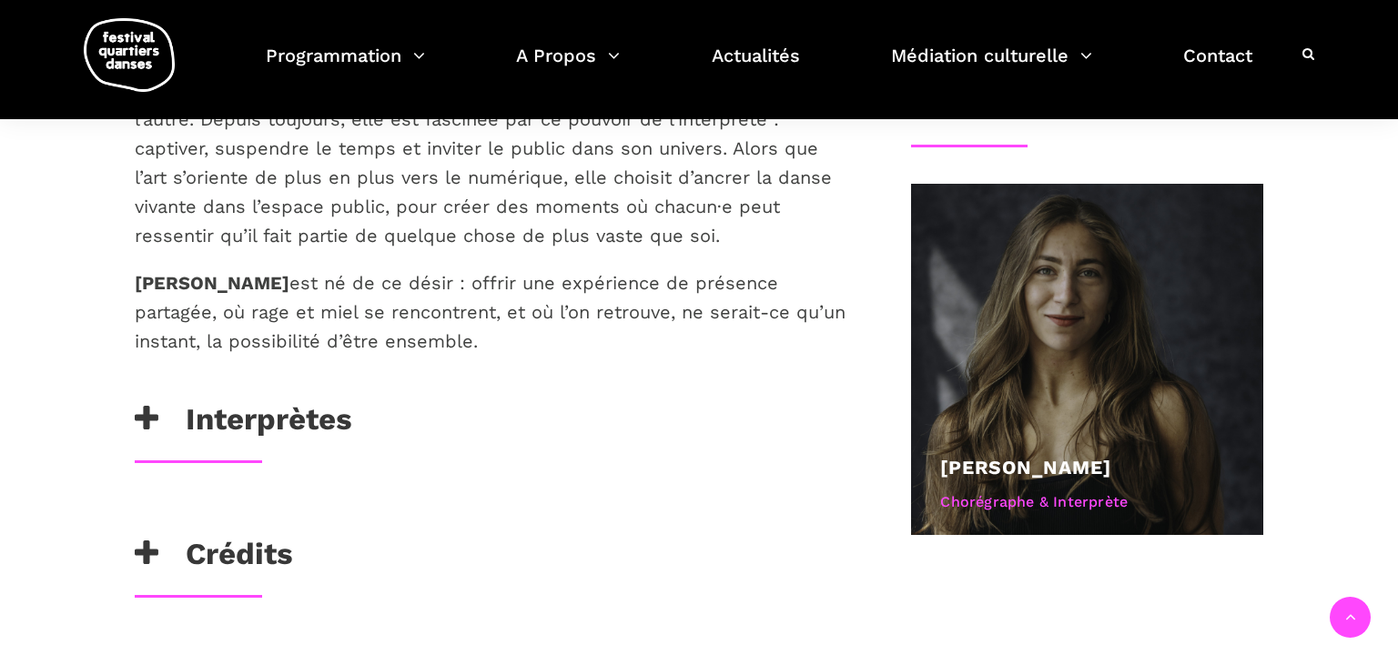
drag, startPoint x: 158, startPoint y: 409, endPoint x: 151, endPoint y: 439, distance: 31.8
click at [157, 409] on icon at bounding box center [147, 419] width 24 height 30
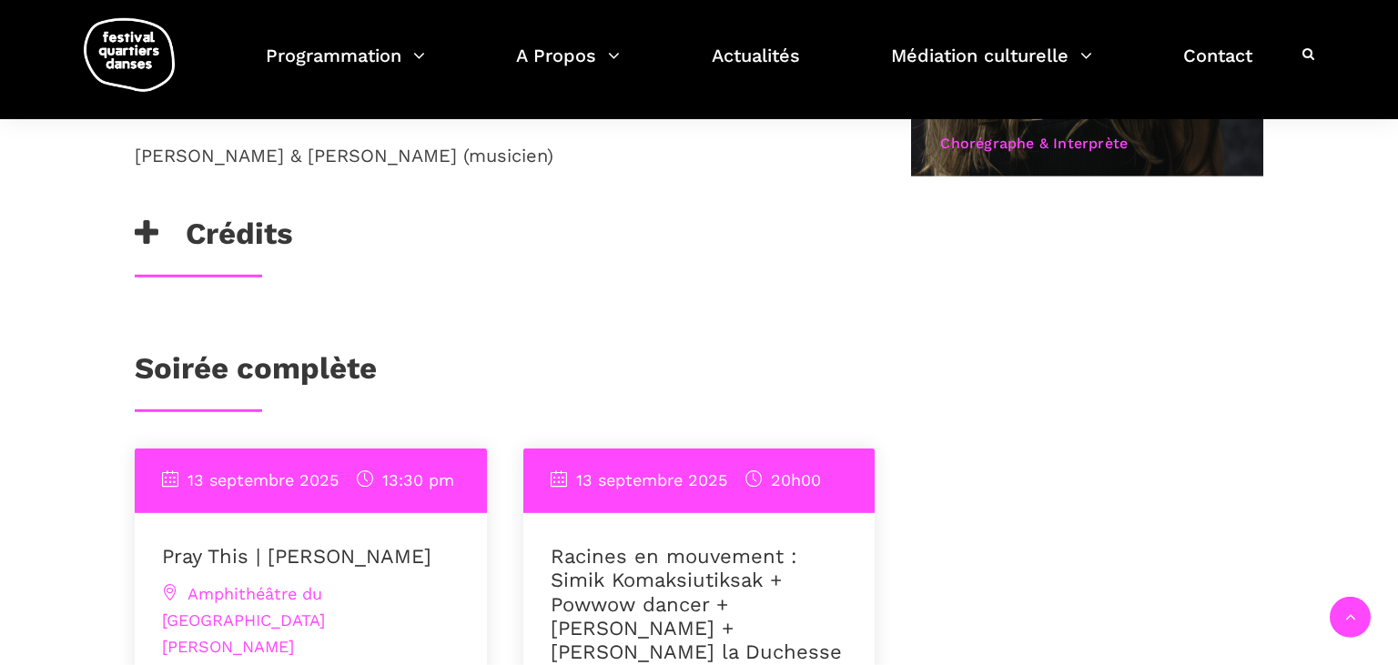
scroll to position [1441, 0]
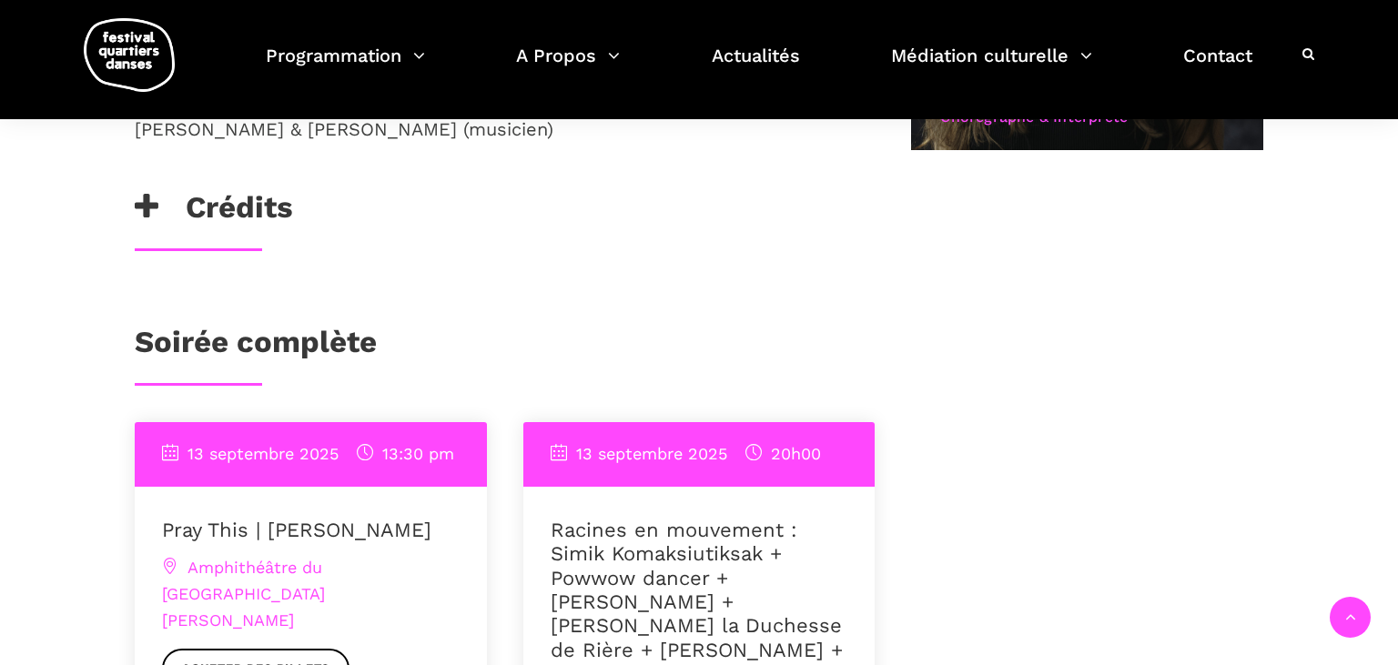
click at [150, 203] on icon at bounding box center [147, 207] width 24 height 30
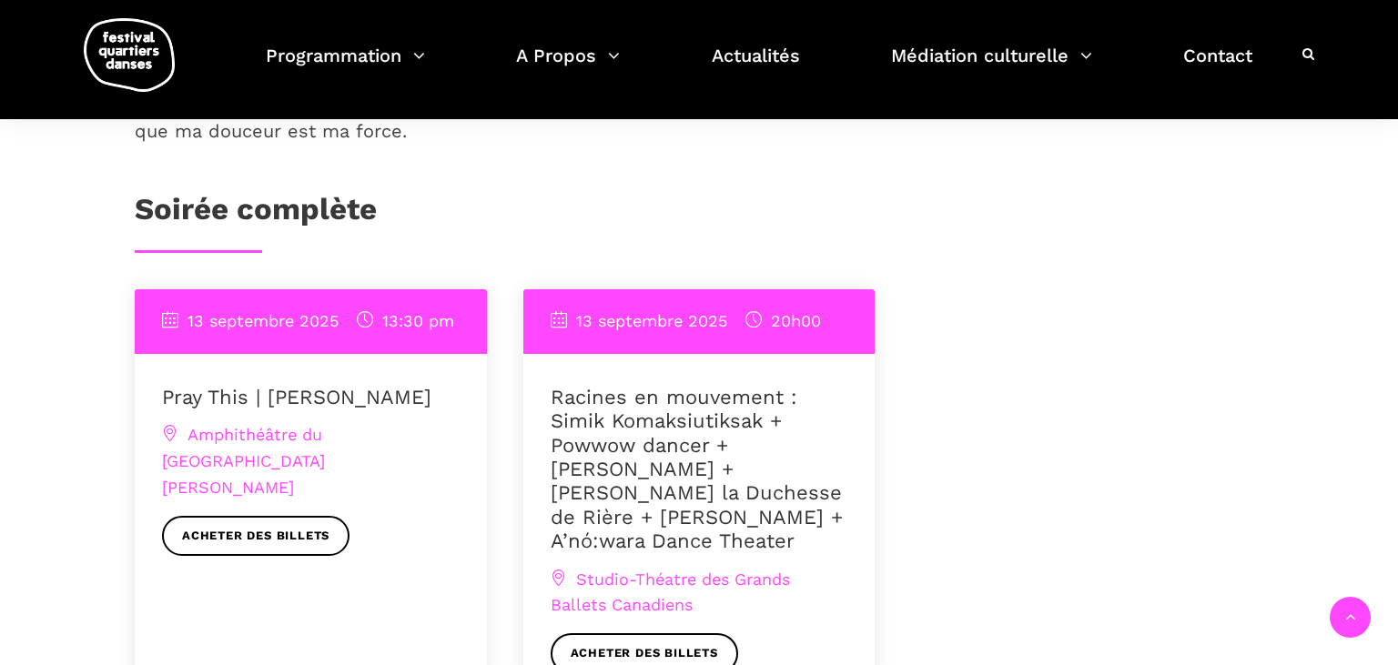
scroll to position [1345, 0]
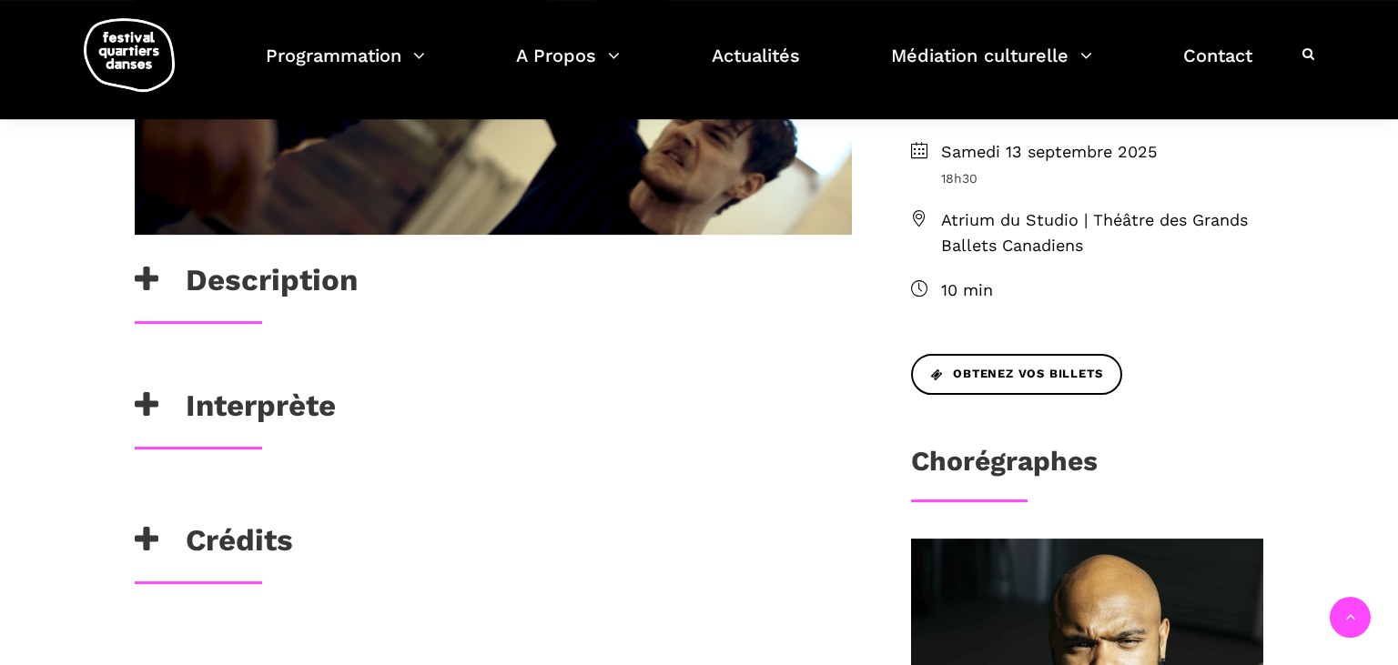
scroll to position [576, 0]
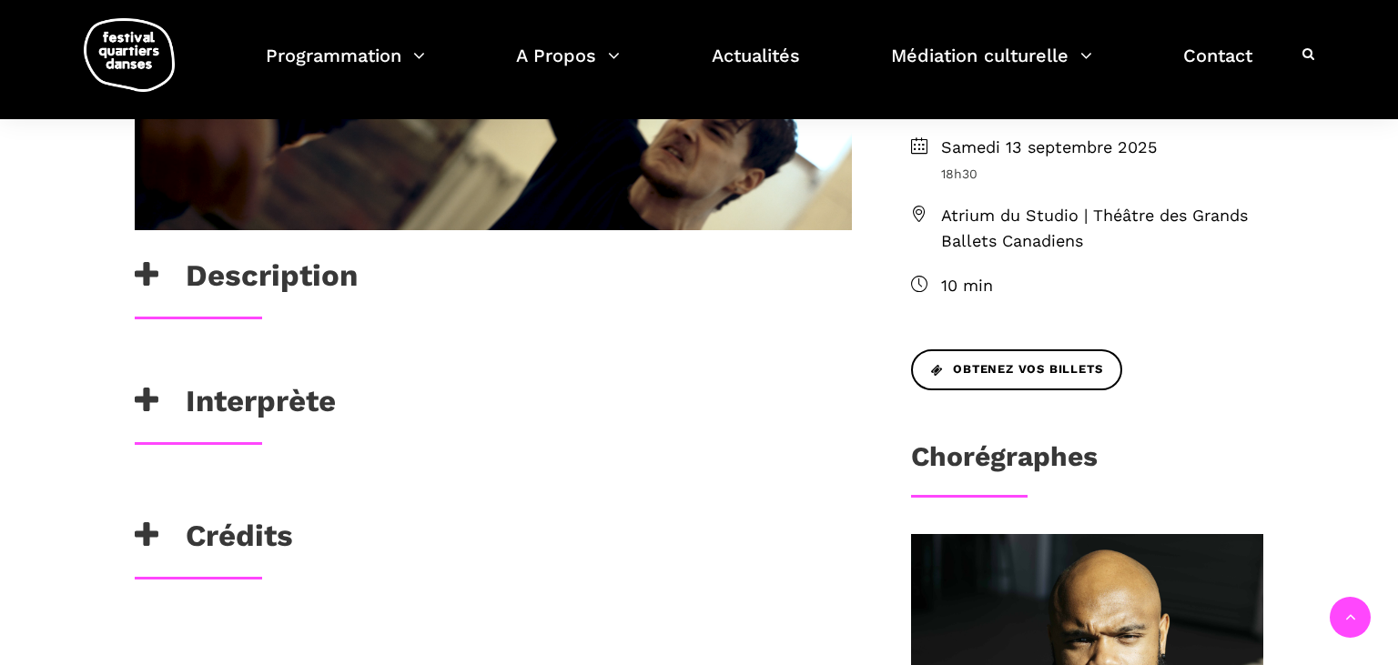
click at [147, 272] on icon at bounding box center [147, 275] width 24 height 30
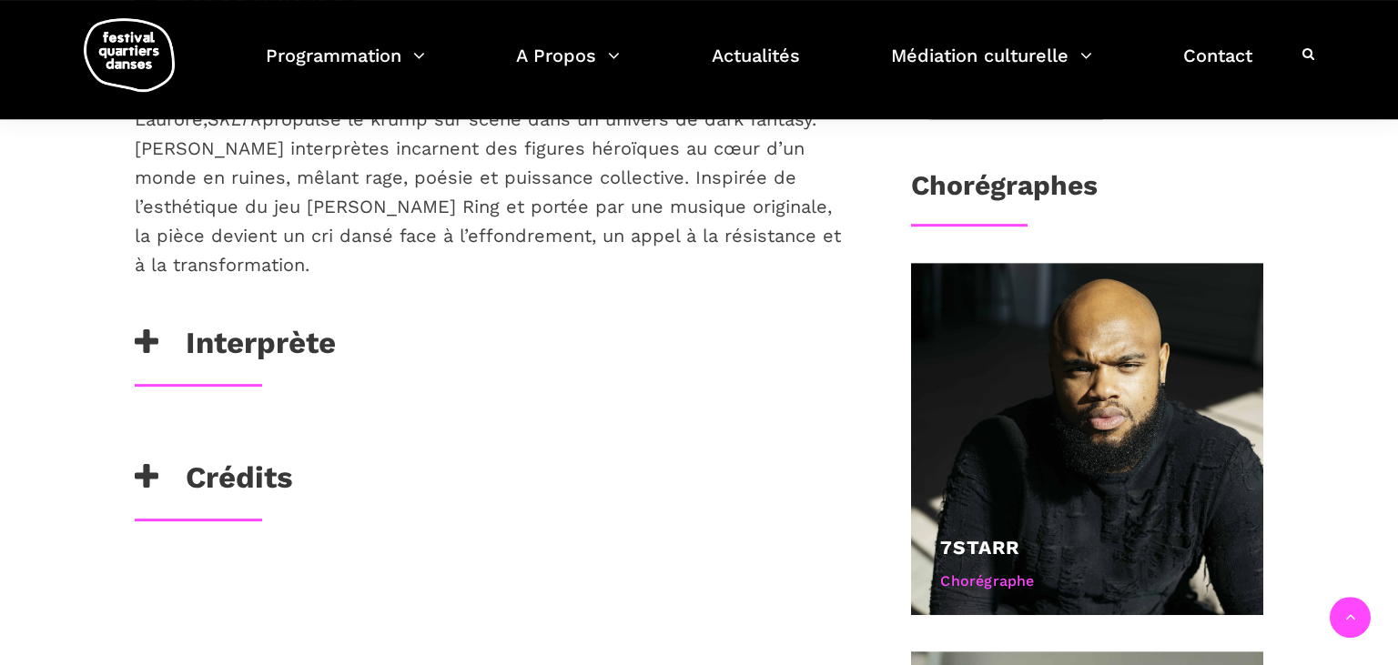
scroll to position [864, 0]
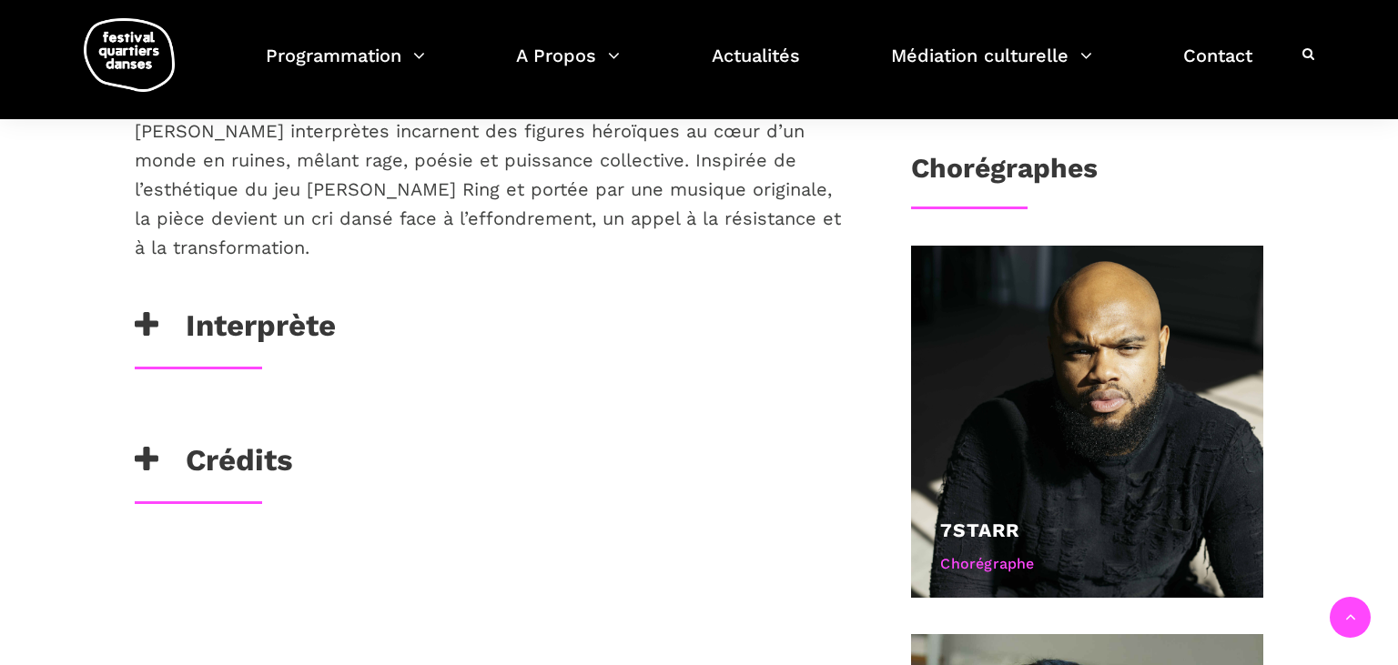
drag, startPoint x: 148, startPoint y: 299, endPoint x: 142, endPoint y: 326, distance: 27.1
click at [147, 310] on icon at bounding box center [147, 325] width 24 height 30
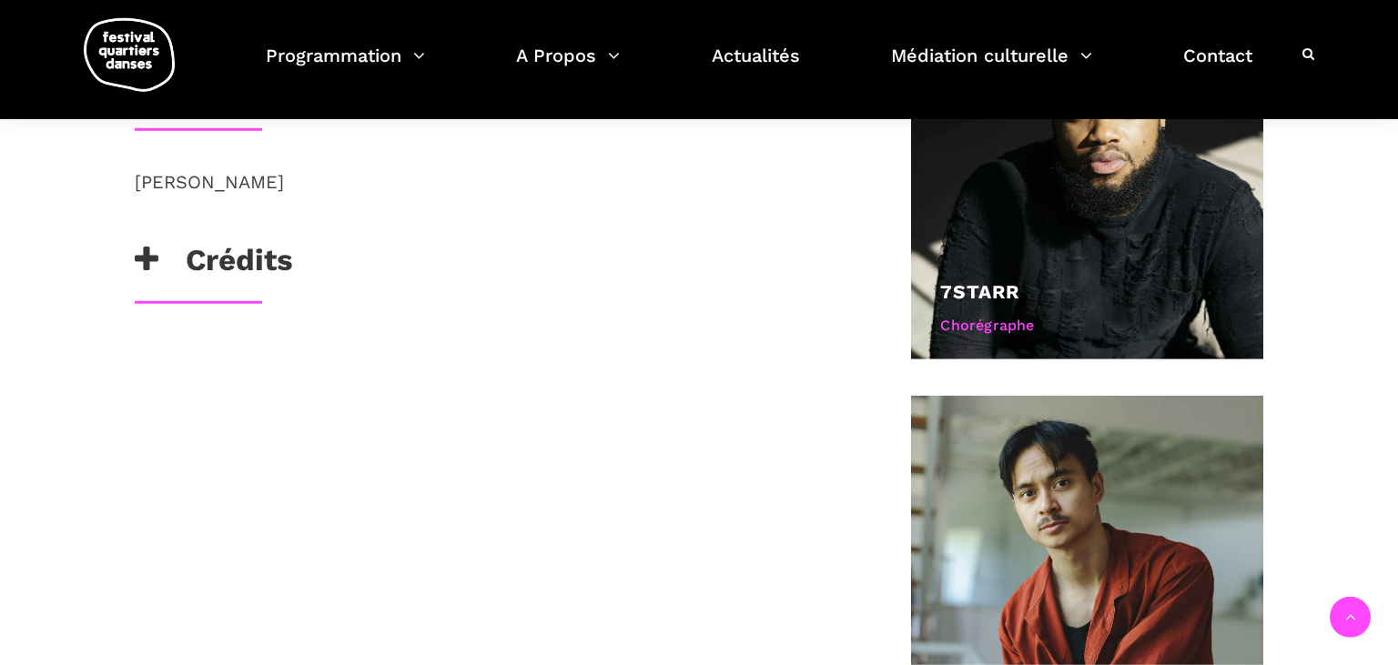
scroll to position [1153, 0]
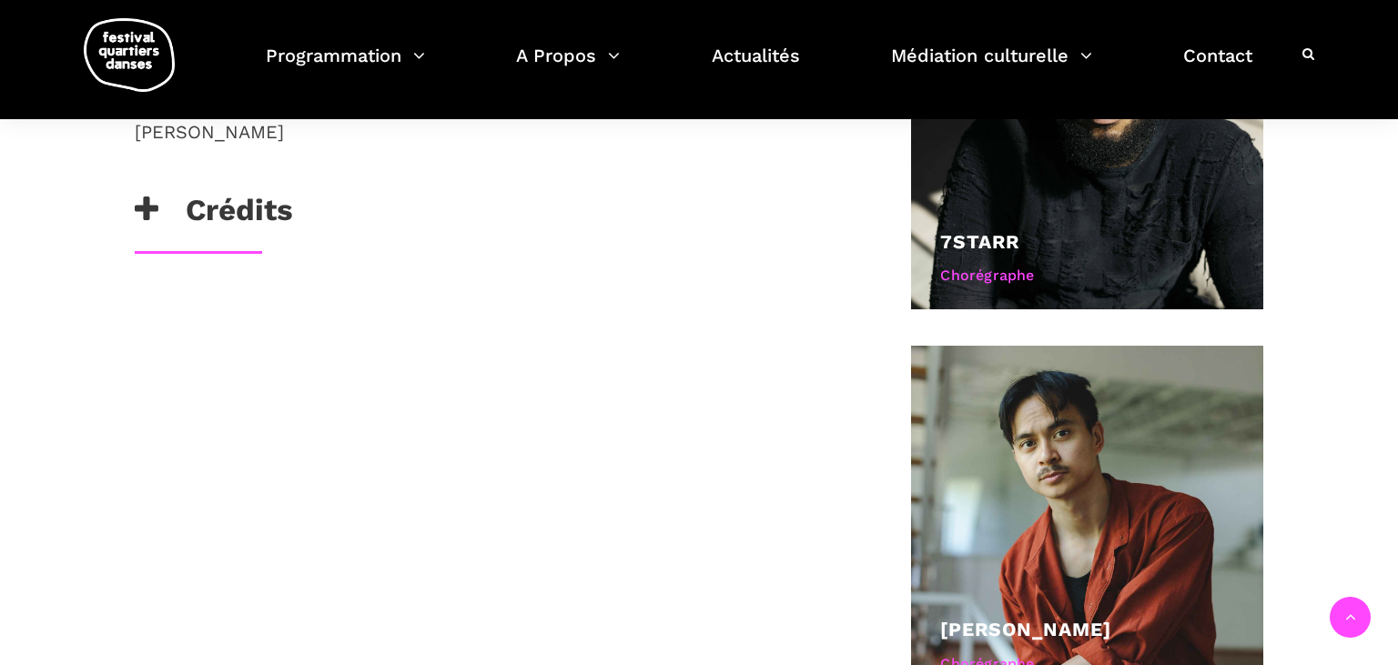
drag, startPoint x: 149, startPoint y: 184, endPoint x: 96, endPoint y: 271, distance: 102.1
click at [149, 195] on icon at bounding box center [147, 210] width 24 height 30
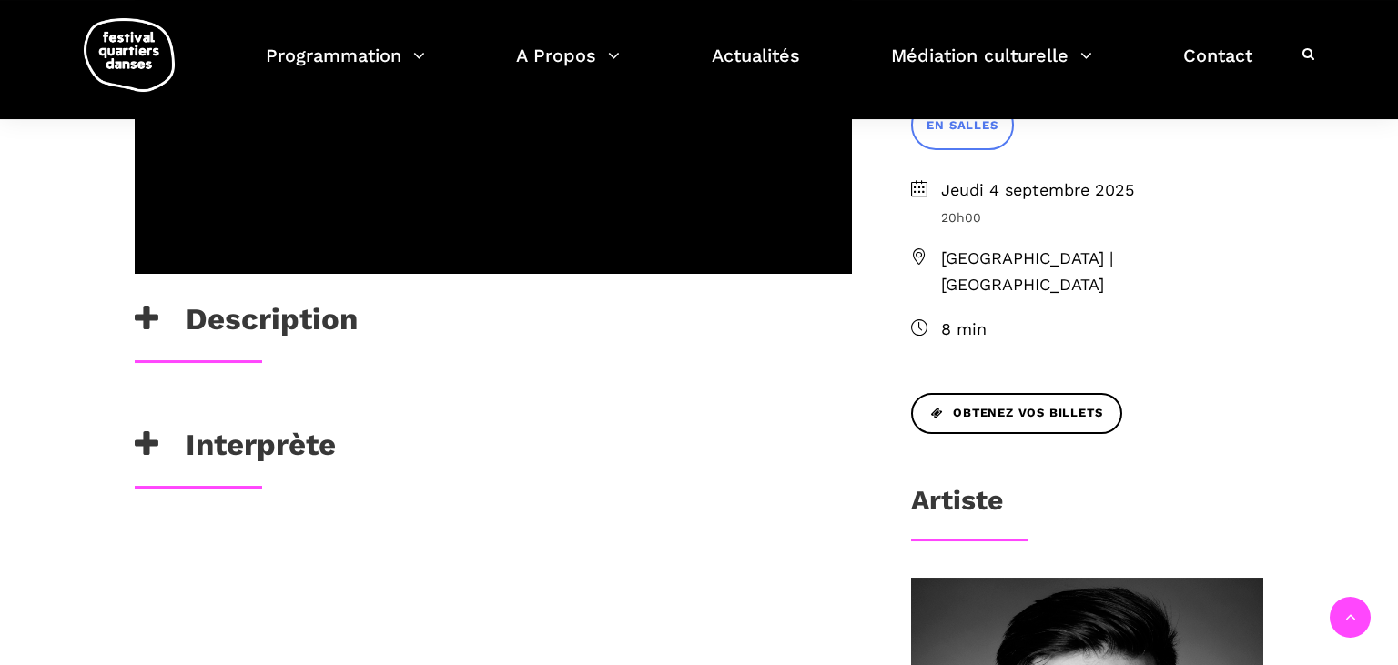
scroll to position [672, 0]
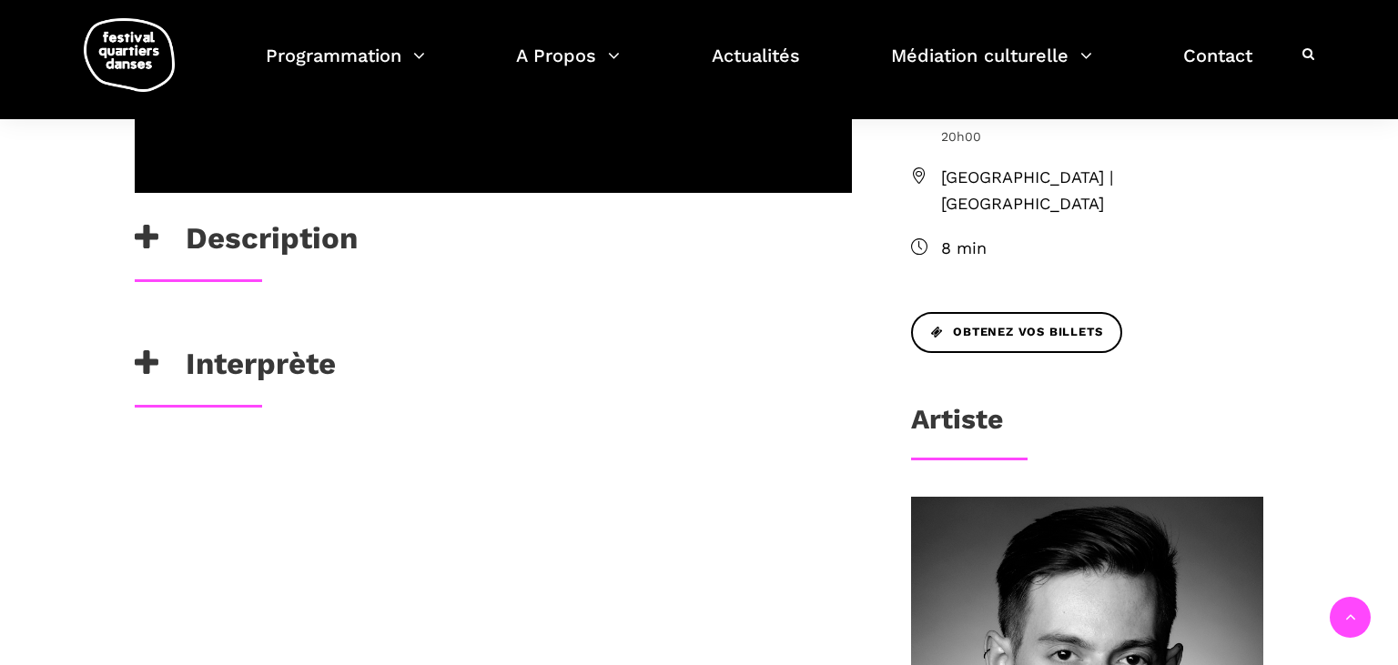
click at [133, 217] on div at bounding box center [492, 4] width 753 height 430
click at [151, 231] on icon at bounding box center [147, 238] width 24 height 30
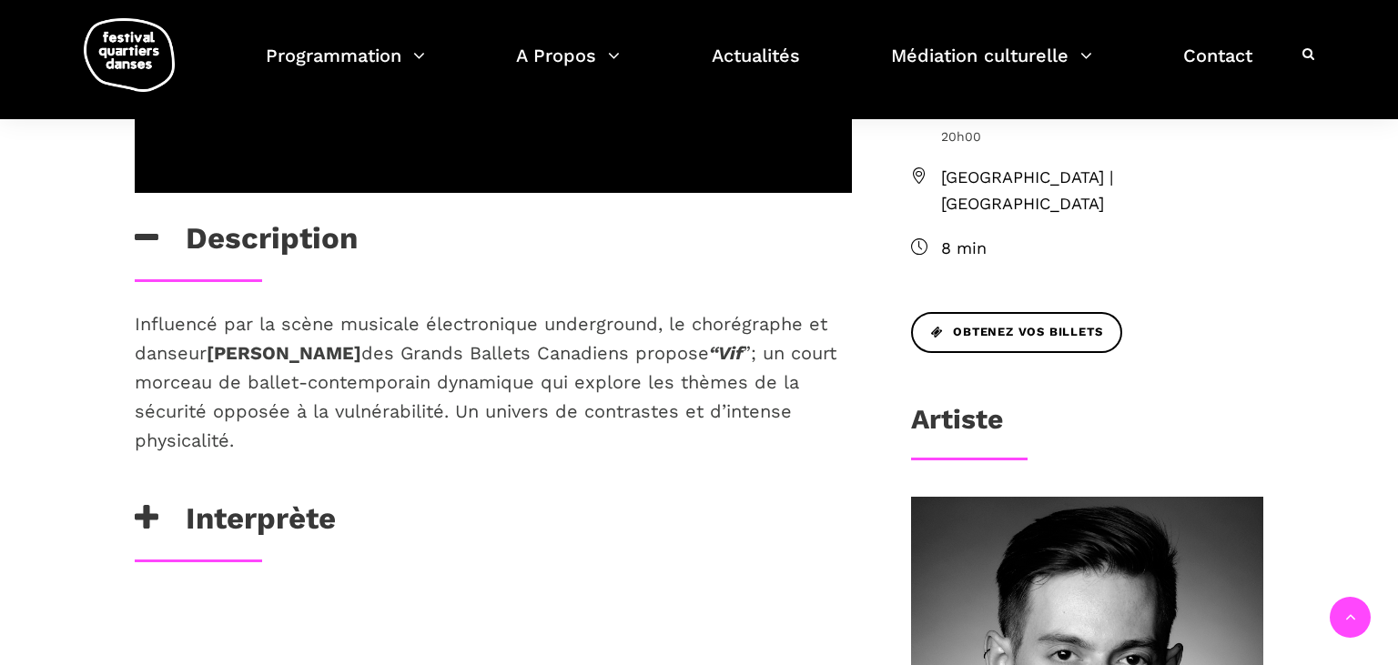
drag, startPoint x: 136, startPoint y: 517, endPoint x: 136, endPoint y: 537, distance: 20.0
click at [136, 537] on h3 "Interprète" at bounding box center [235, 522] width 201 height 45
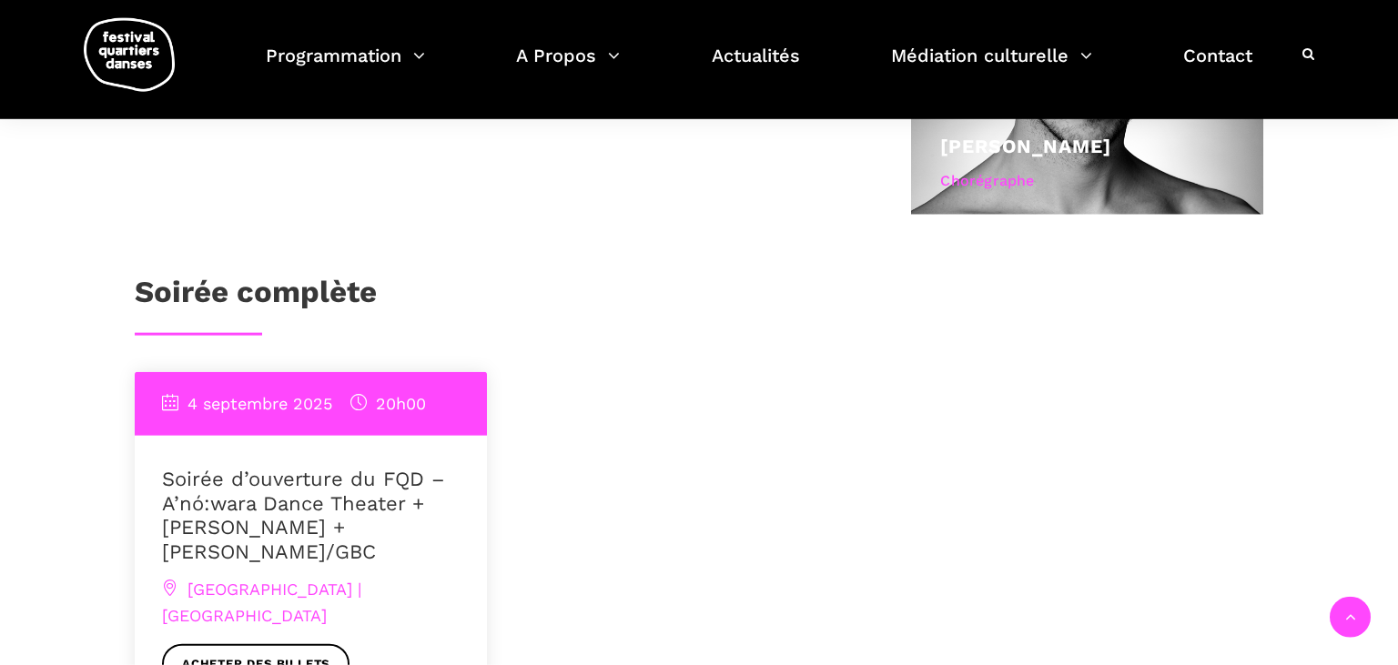
scroll to position [1056, 0]
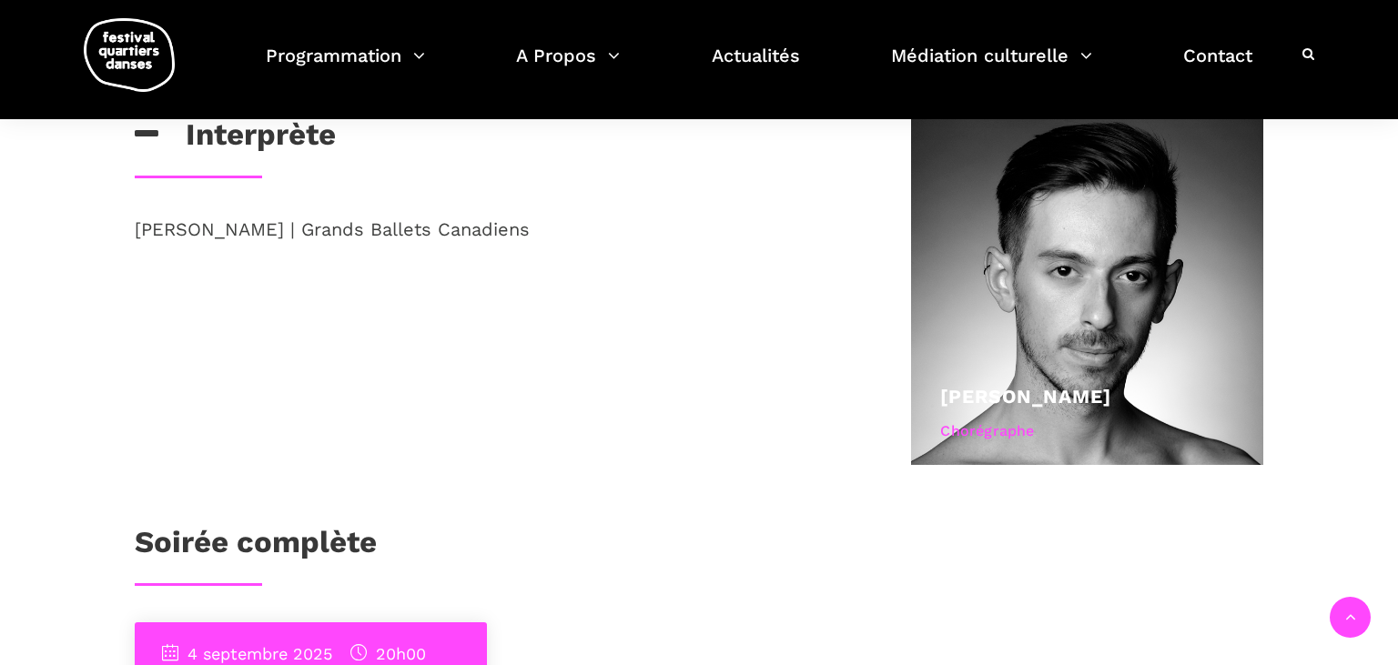
click at [71, 266] on div "Description Influencé par la scène musicale électronique underground, le chorég…" at bounding box center [699, 259] width 1398 height 1544
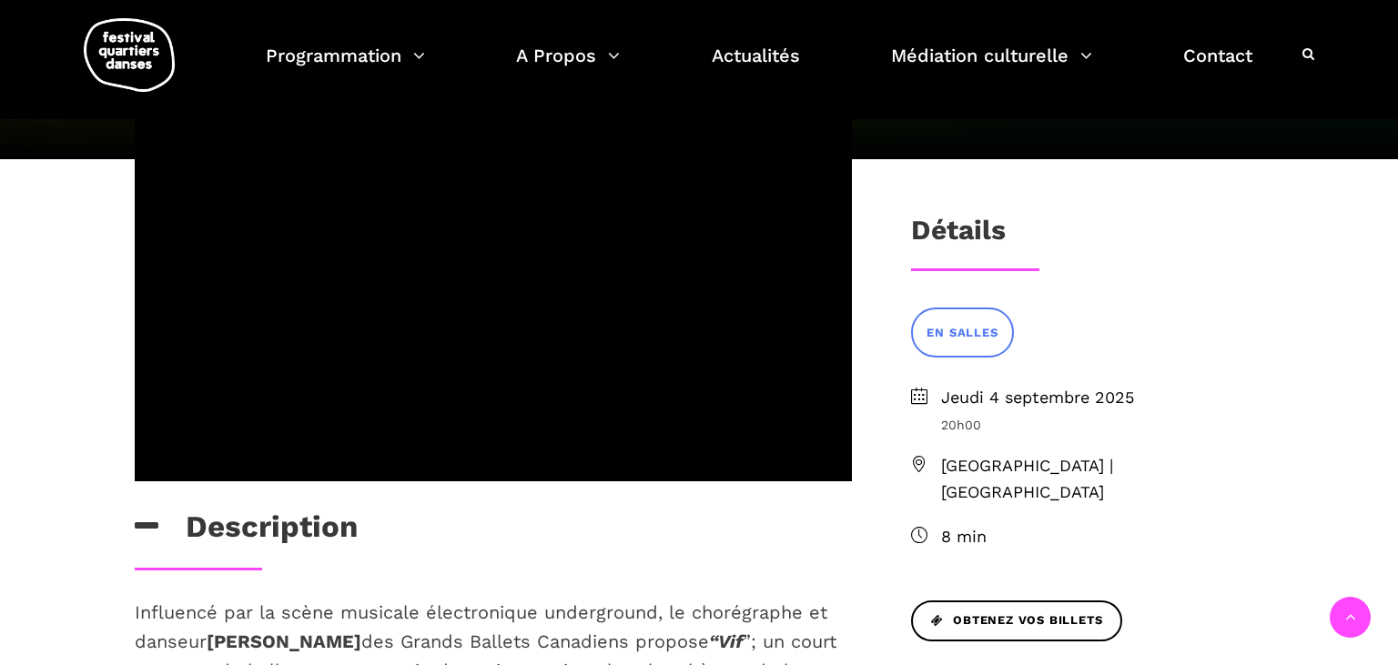
scroll to position [0, 0]
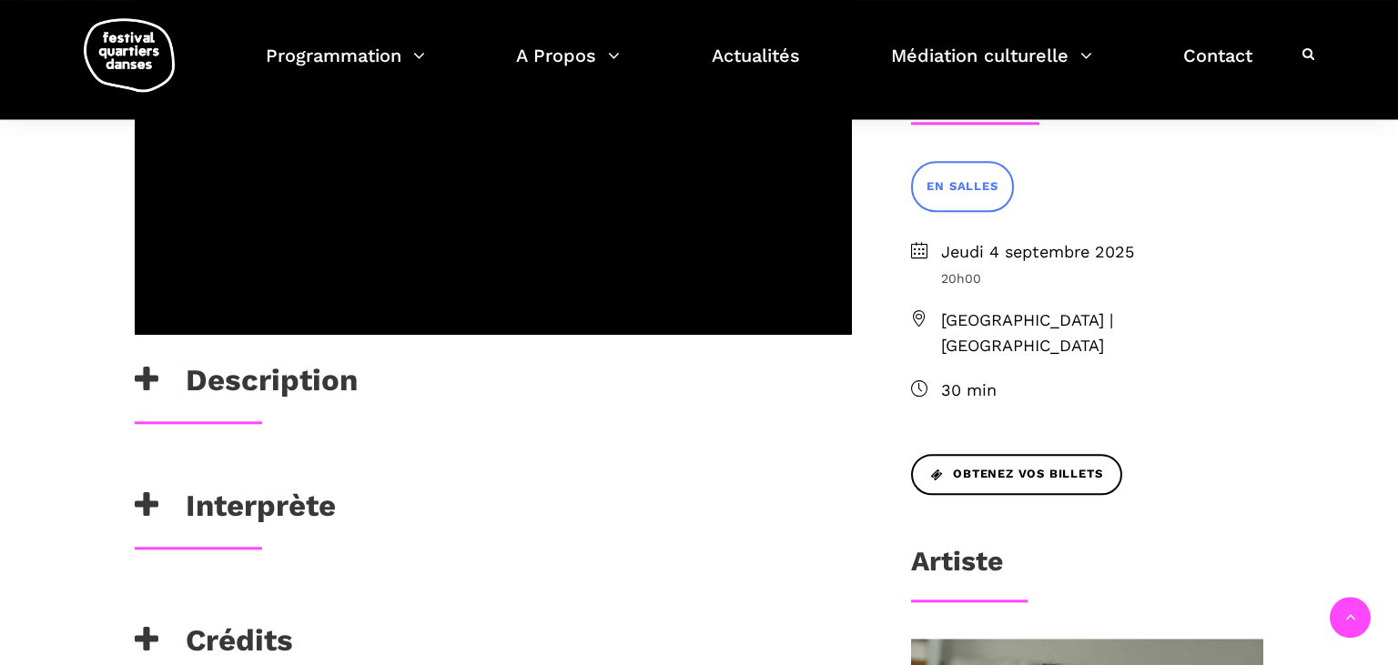
scroll to position [480, 0]
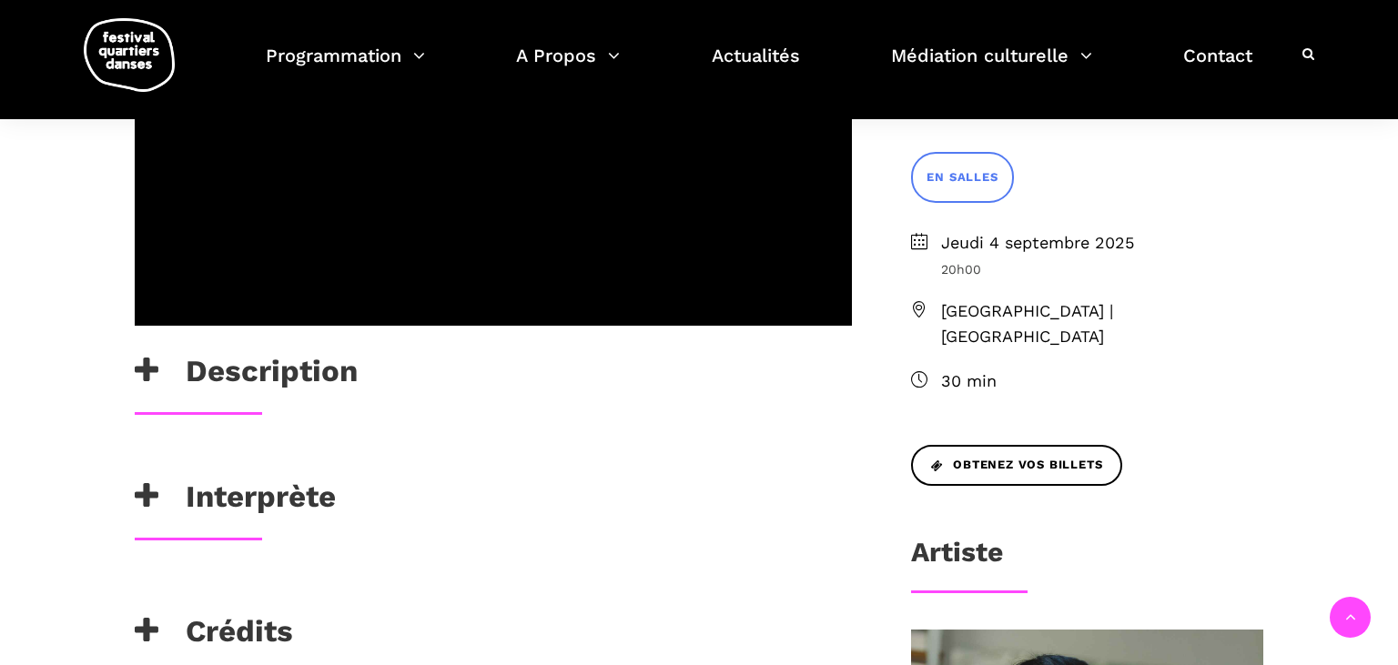
click at [144, 368] on icon at bounding box center [147, 371] width 24 height 30
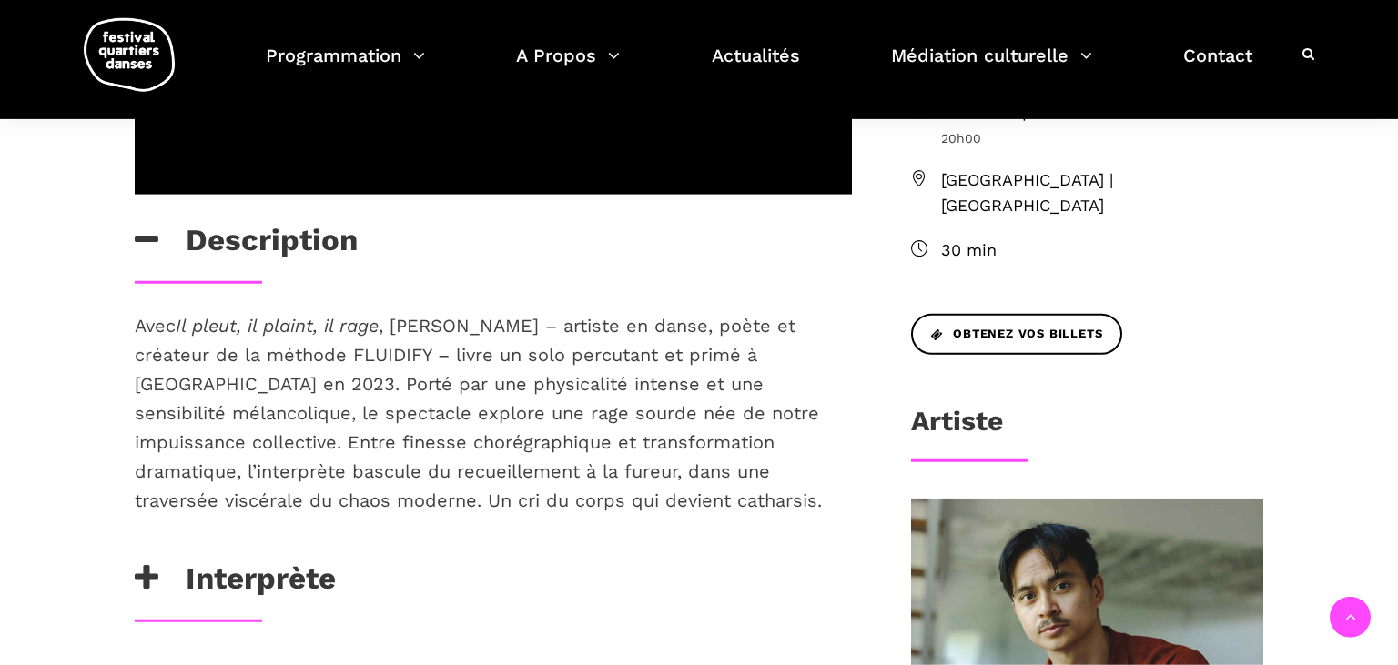
scroll to position [768, 0]
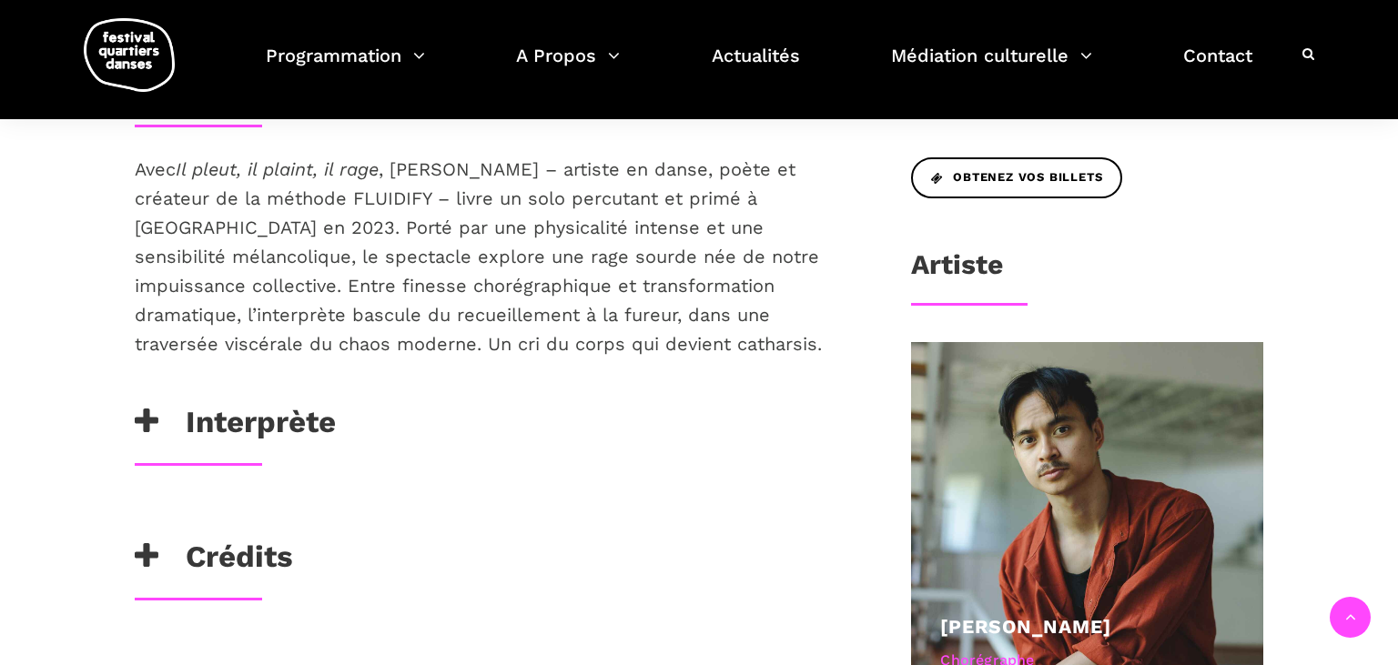
click at [155, 418] on icon at bounding box center [147, 422] width 24 height 30
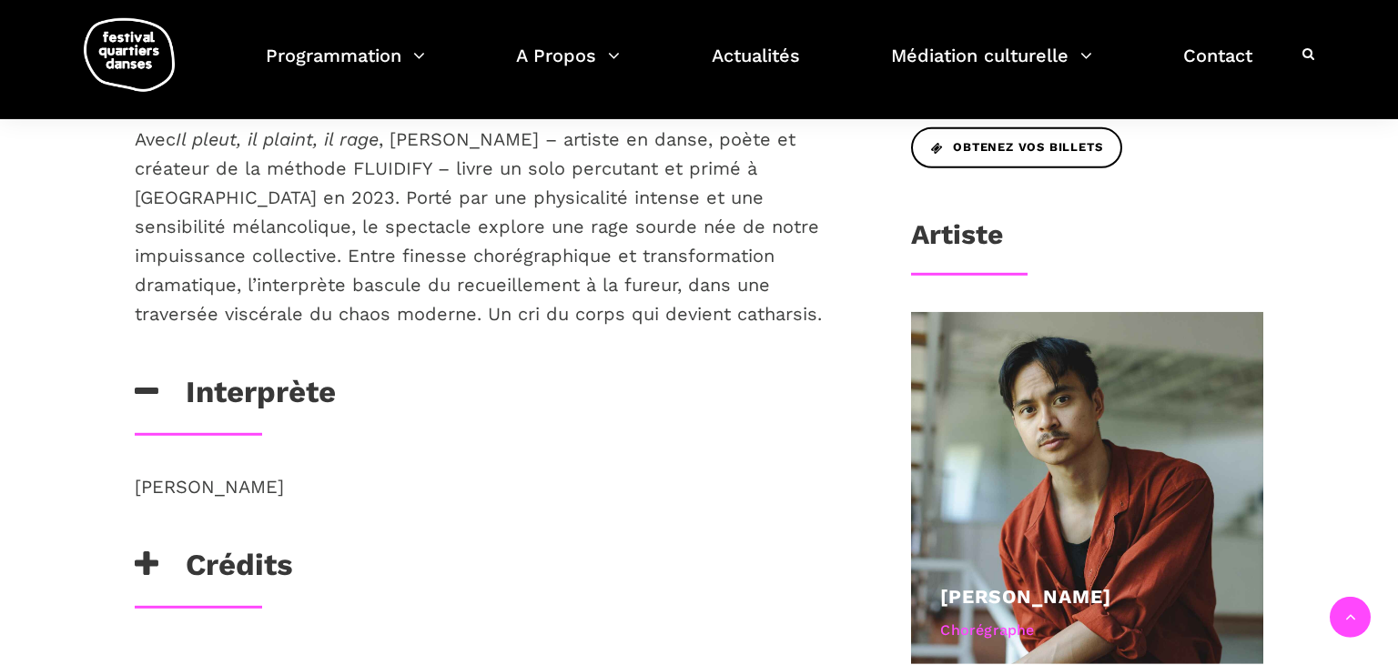
scroll to position [1056, 0]
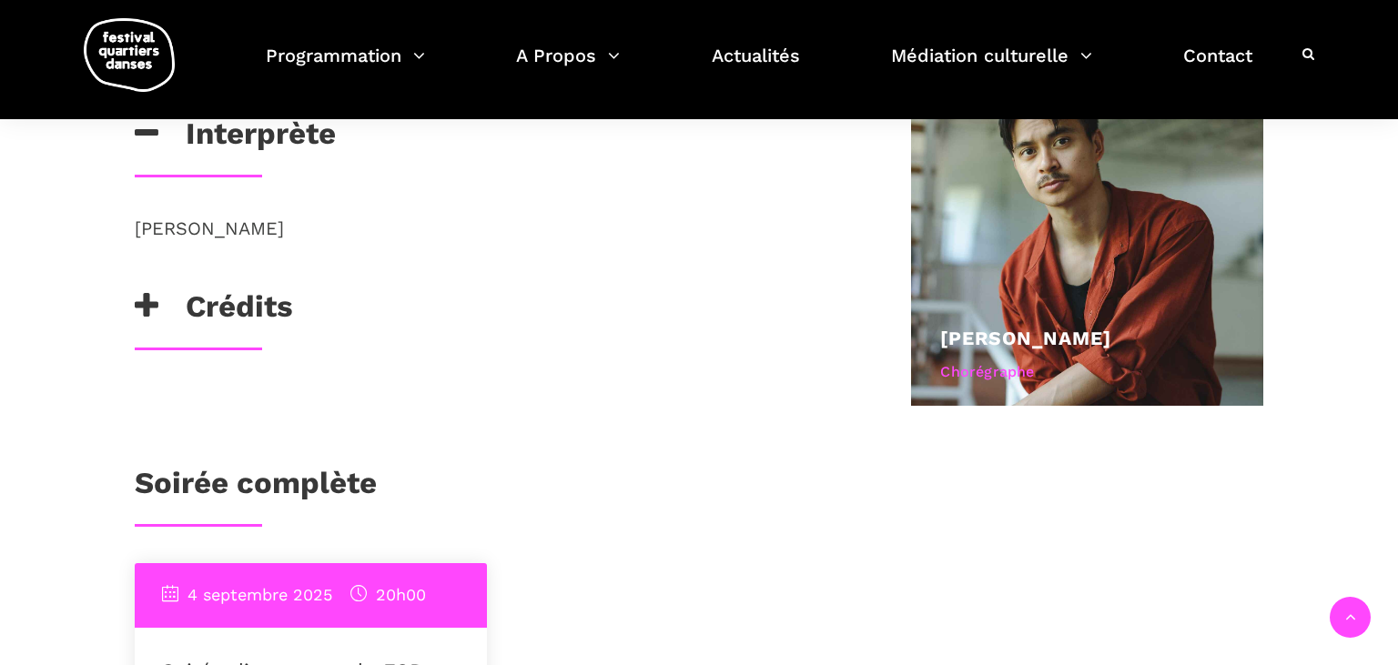
click at [162, 308] on h3 "Crédits" at bounding box center [214, 310] width 158 height 45
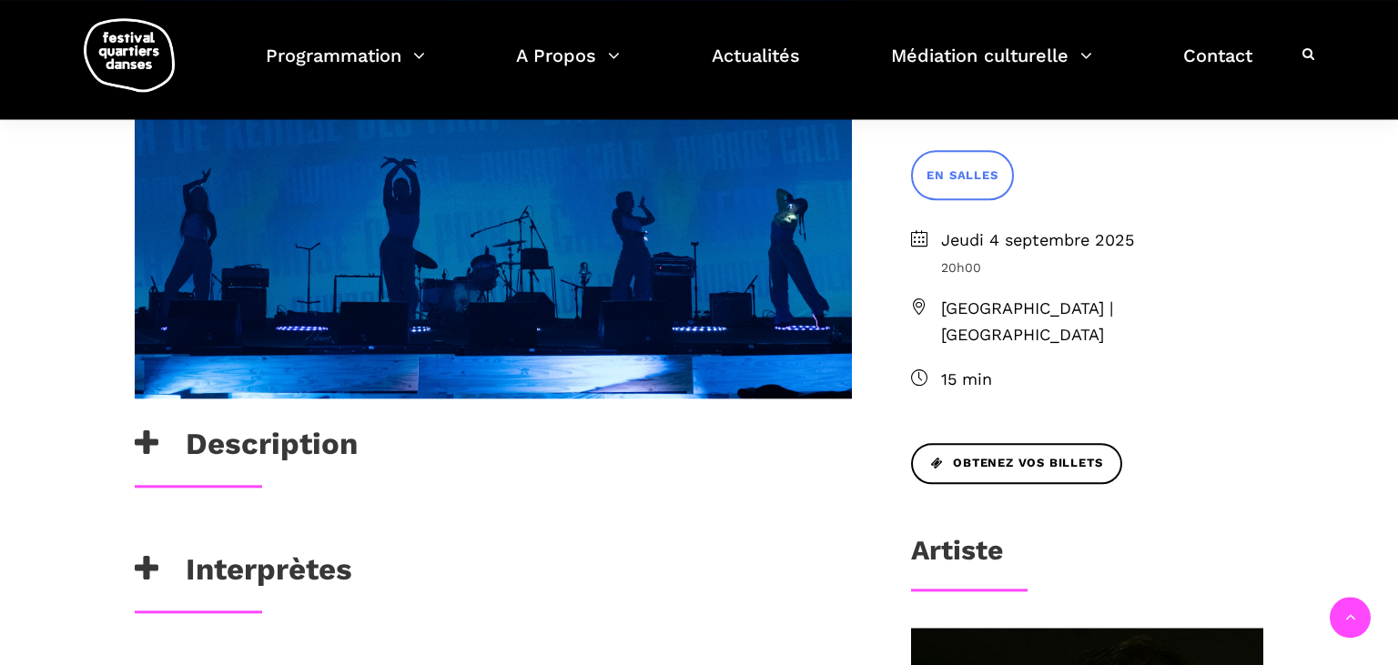
scroll to position [576, 0]
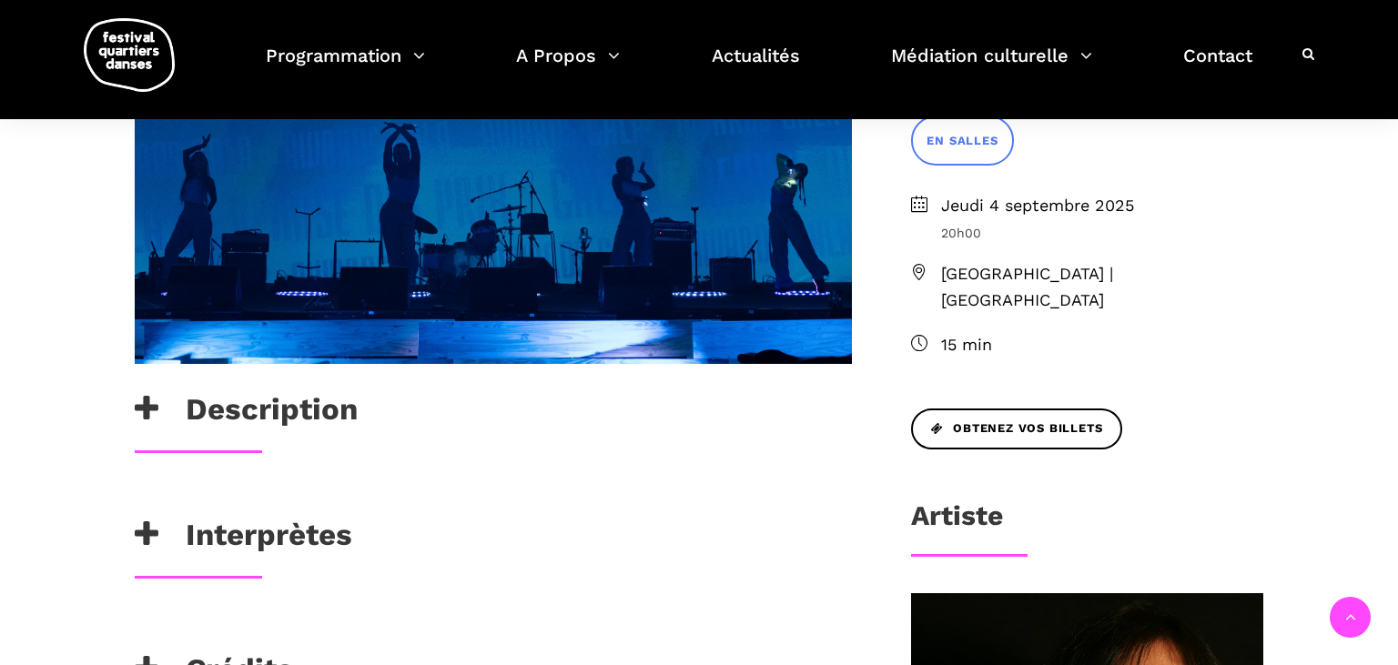
click at [158, 416] on icon at bounding box center [147, 409] width 24 height 30
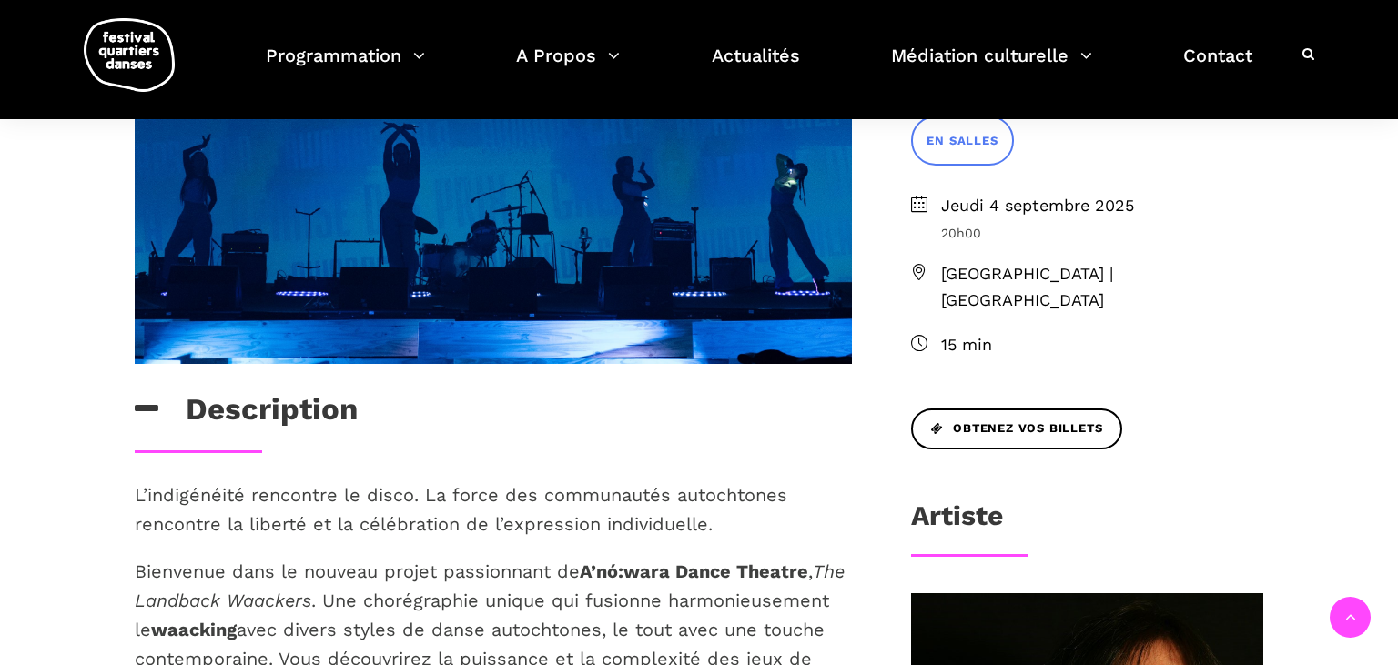
scroll to position [961, 0]
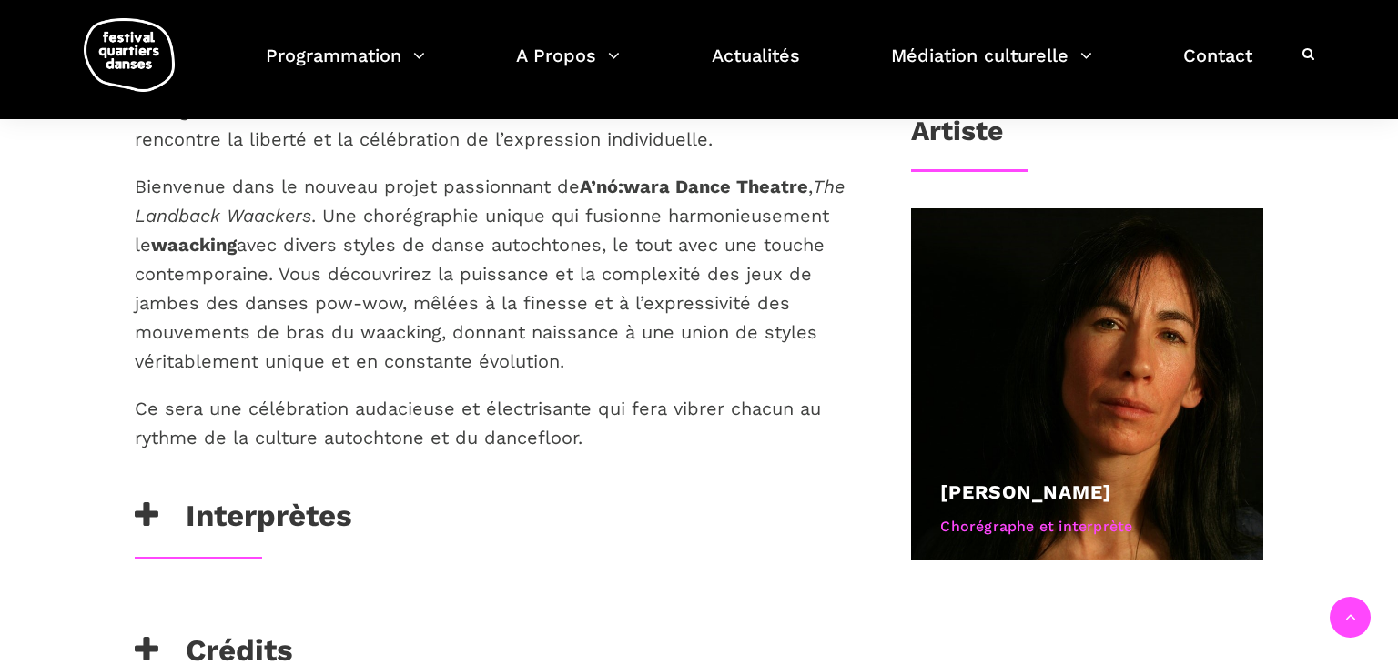
click at [146, 520] on icon at bounding box center [147, 515] width 24 height 30
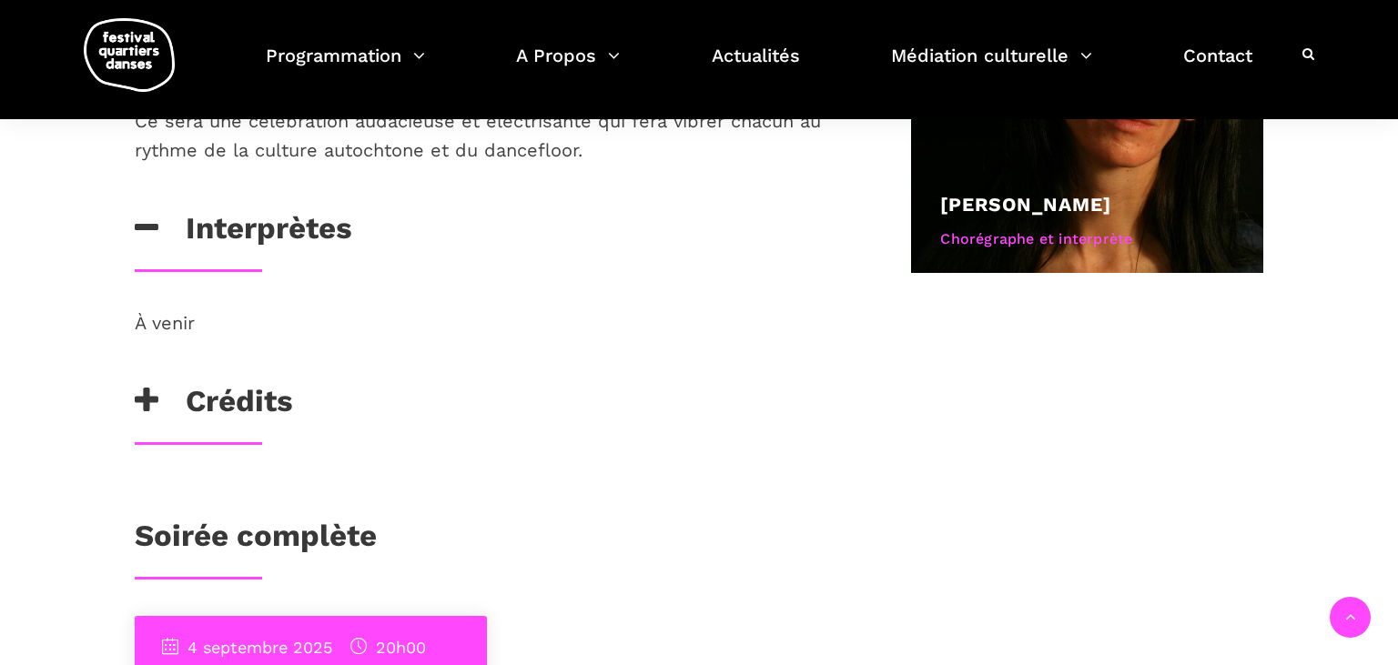
click at [140, 398] on icon at bounding box center [147, 401] width 24 height 30
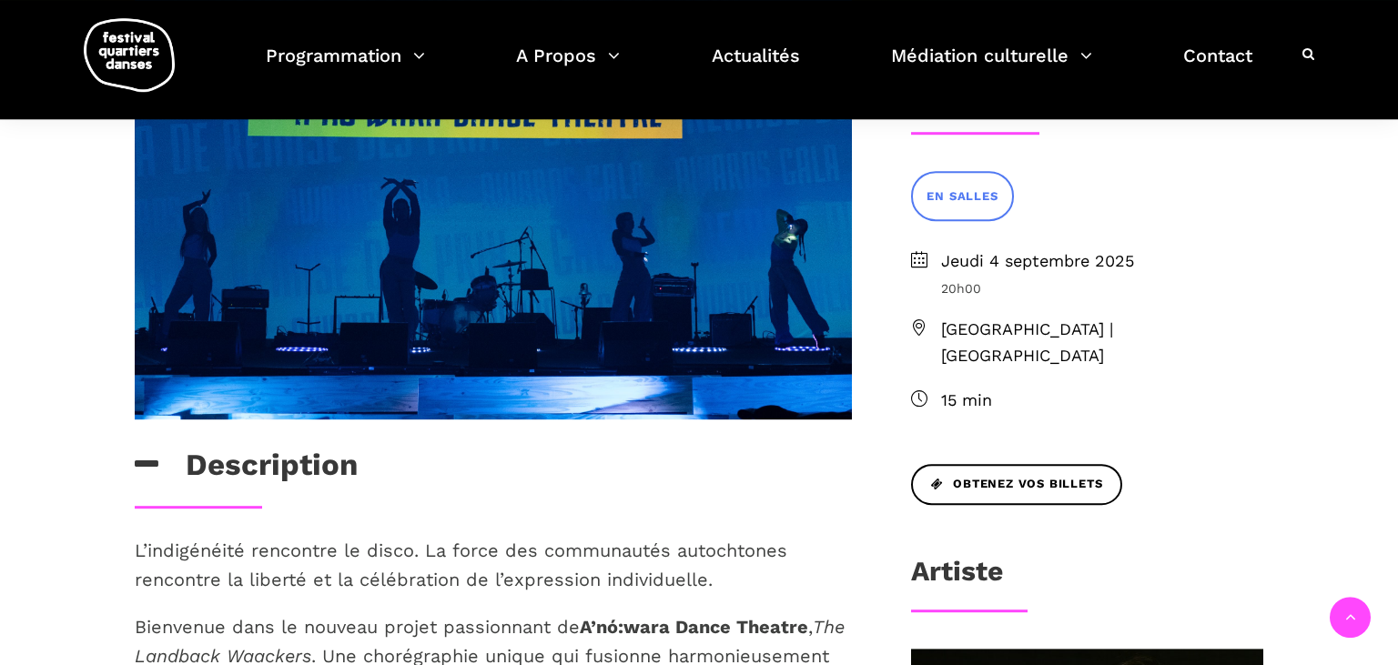
scroll to position [288, 0]
